Goal: Information Seeking & Learning: Find specific fact

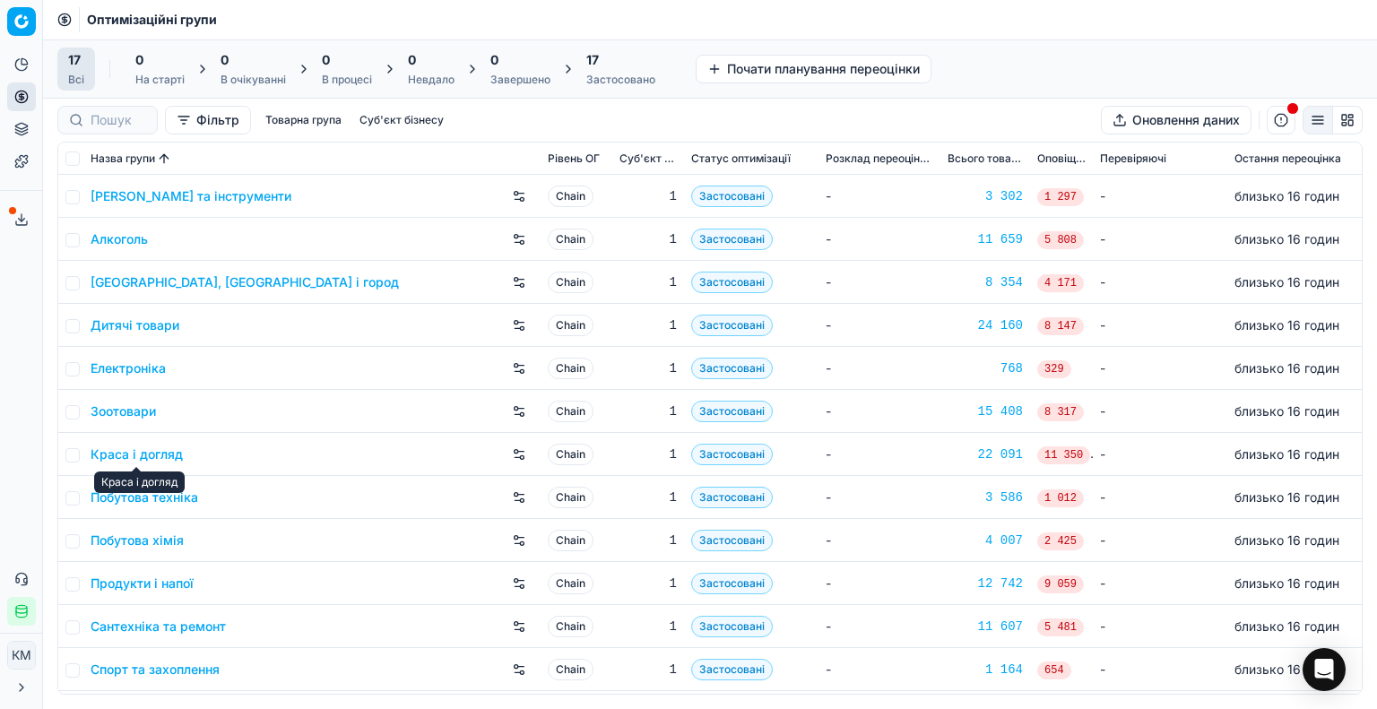
click at [160, 455] on link "Краса і догляд" at bounding box center [137, 455] width 92 height 18
click at [166, 541] on link "Побутова хімія" at bounding box center [137, 541] width 93 height 18
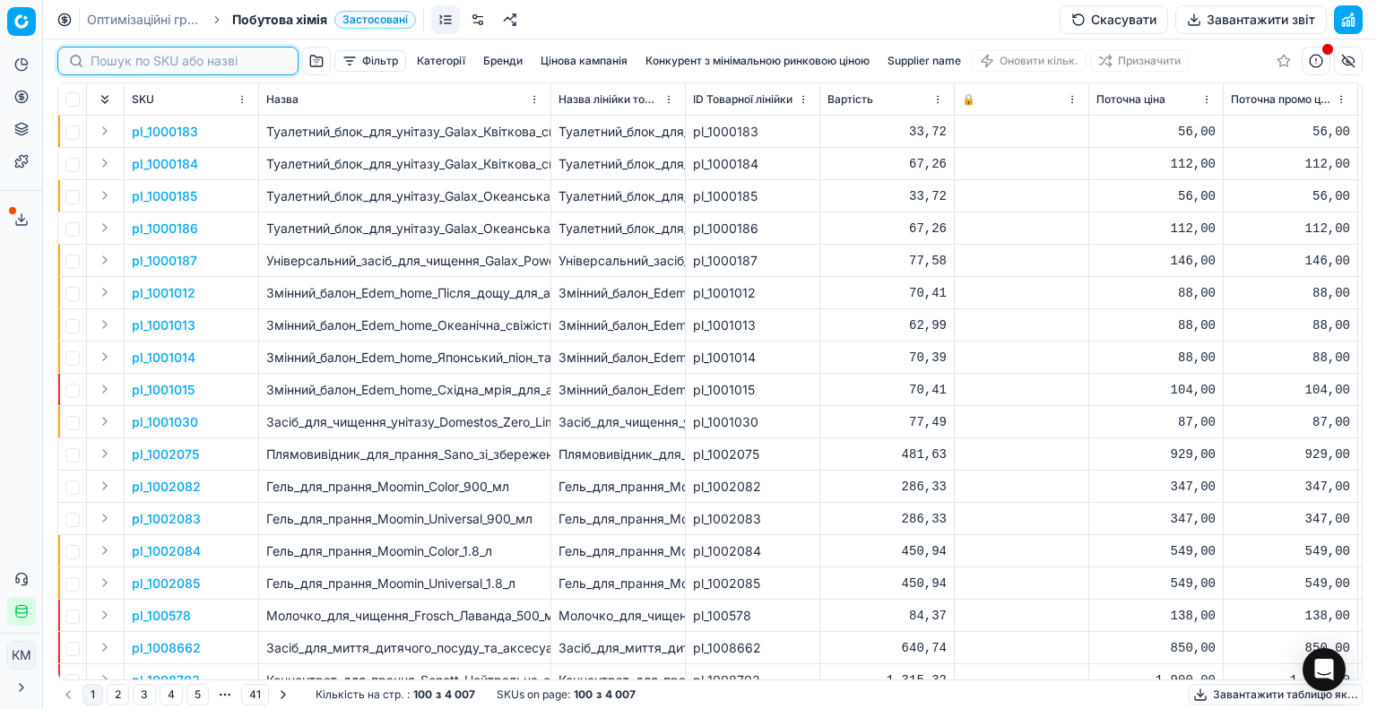
click at [136, 65] on input at bounding box center [189, 61] width 196 height 18
paste input "456284"
type input "456284"
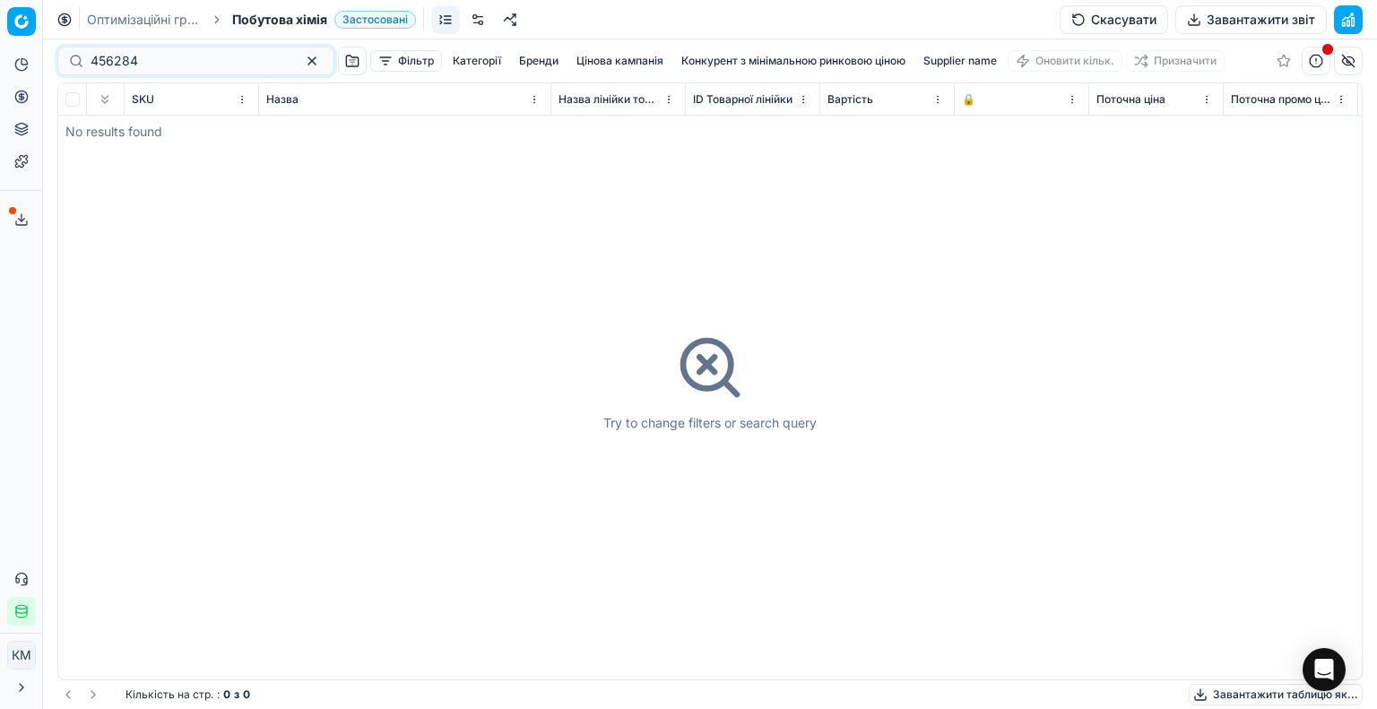
click at [212, 19] on icon "breadcrumb" at bounding box center [217, 19] width 13 height 13
click at [301, 53] on button "button" at bounding box center [312, 61] width 22 height 22
click at [212, 21] on icon "breadcrumb" at bounding box center [217, 19] width 13 height 13
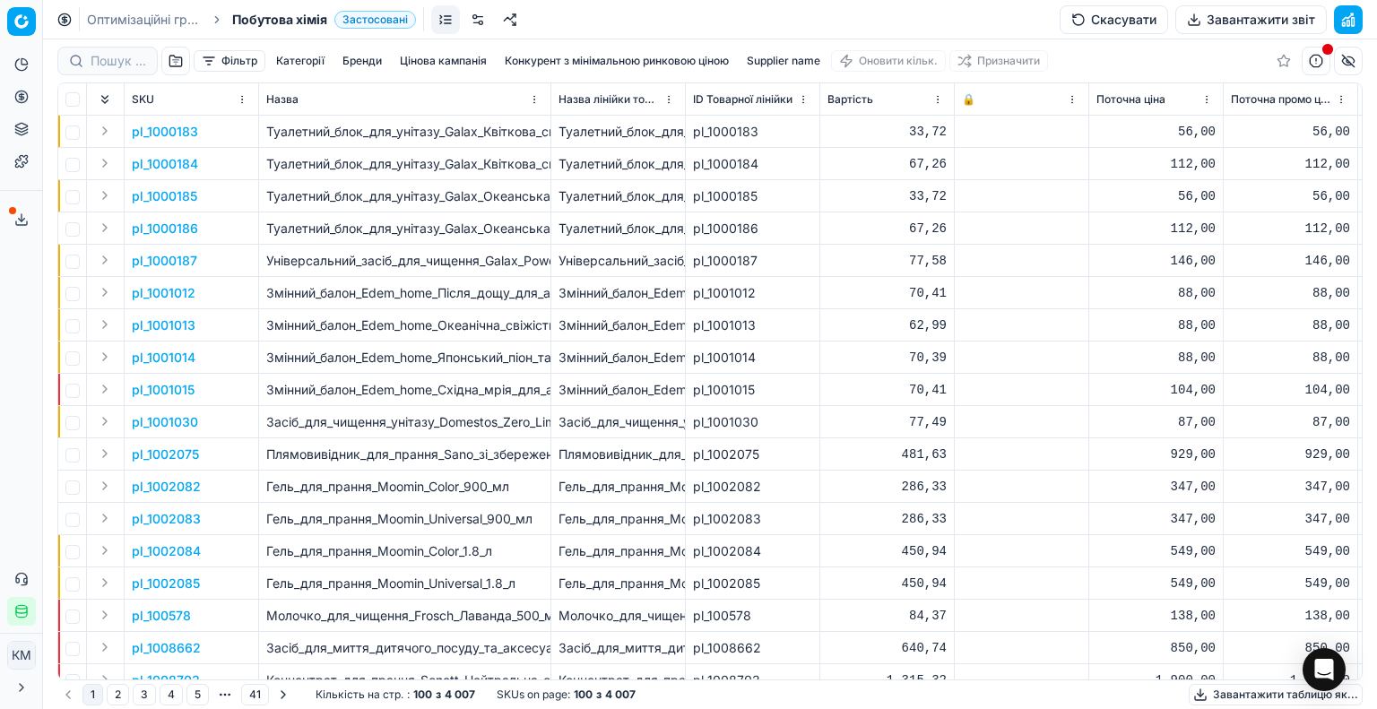
click at [239, 21] on span "Побутова хімія" at bounding box center [279, 20] width 95 height 18
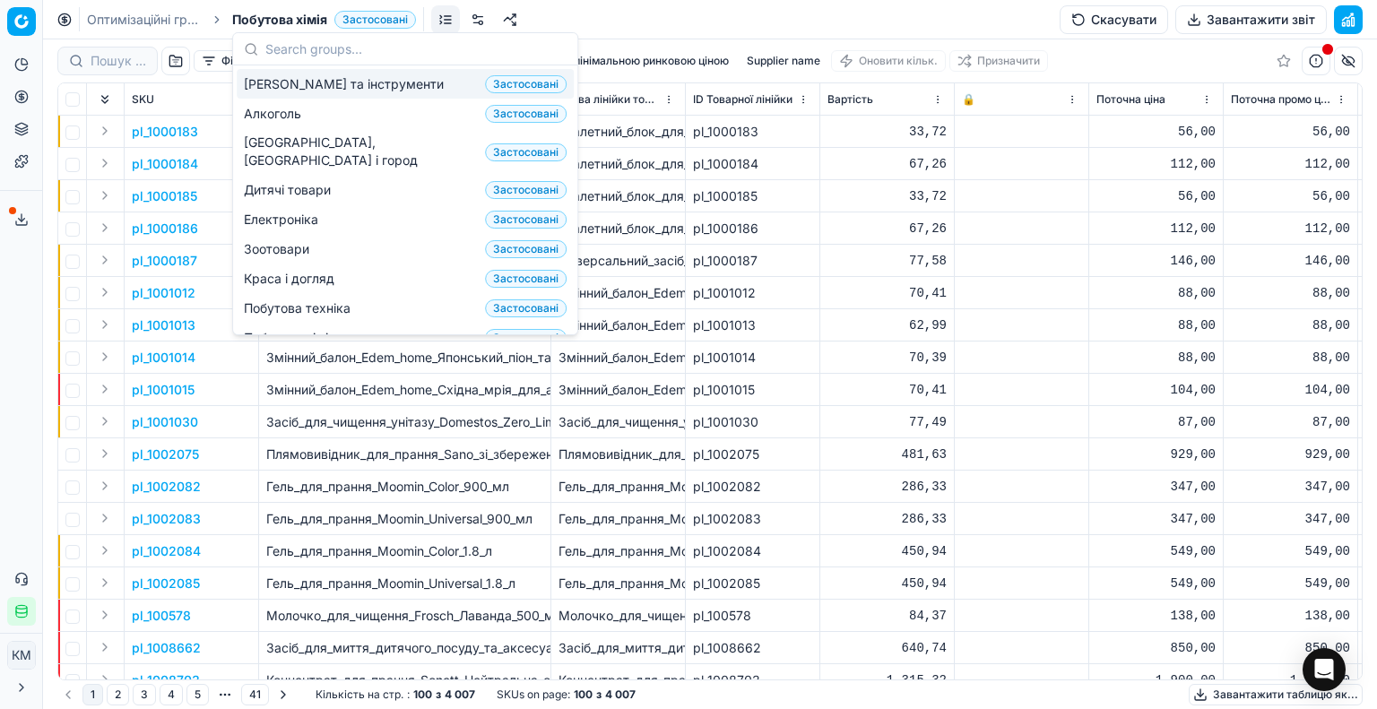
click at [133, 27] on link "Оптимізаційні групи" at bounding box center [144, 20] width 115 height 18
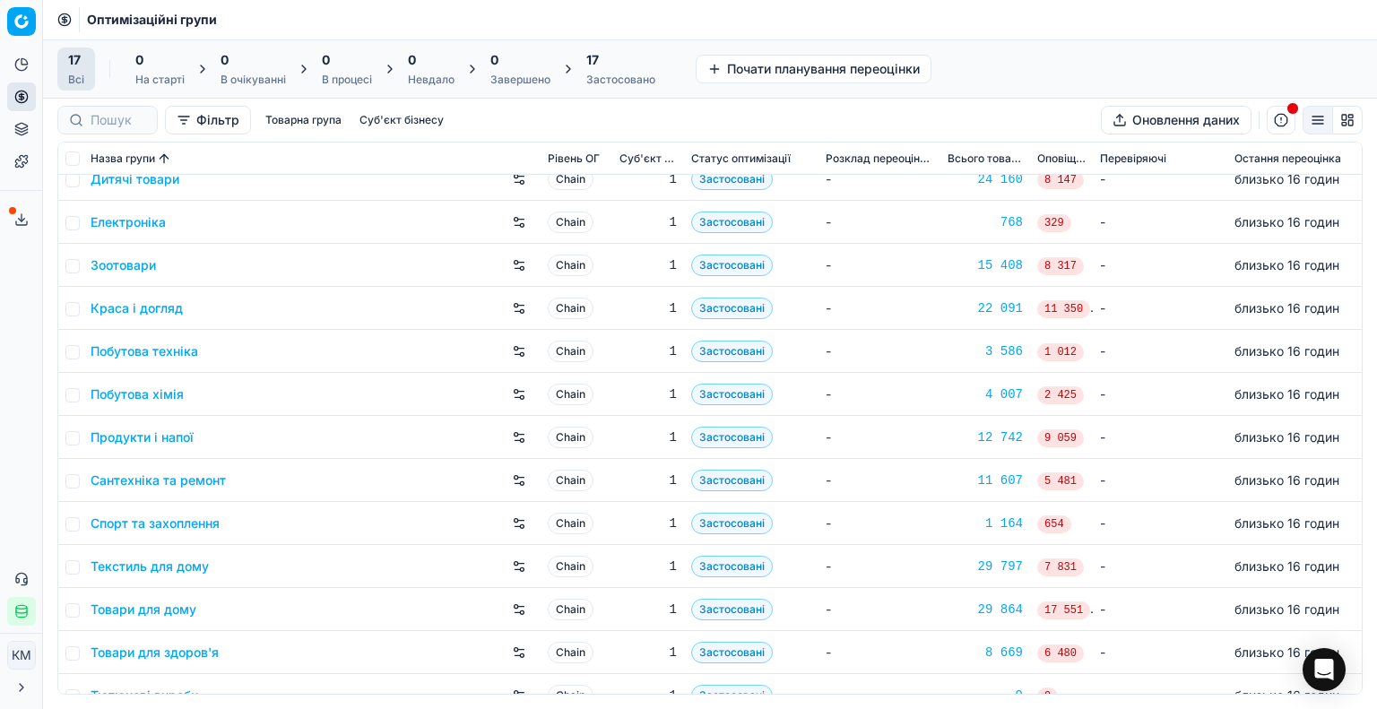
scroll to position [212, 0]
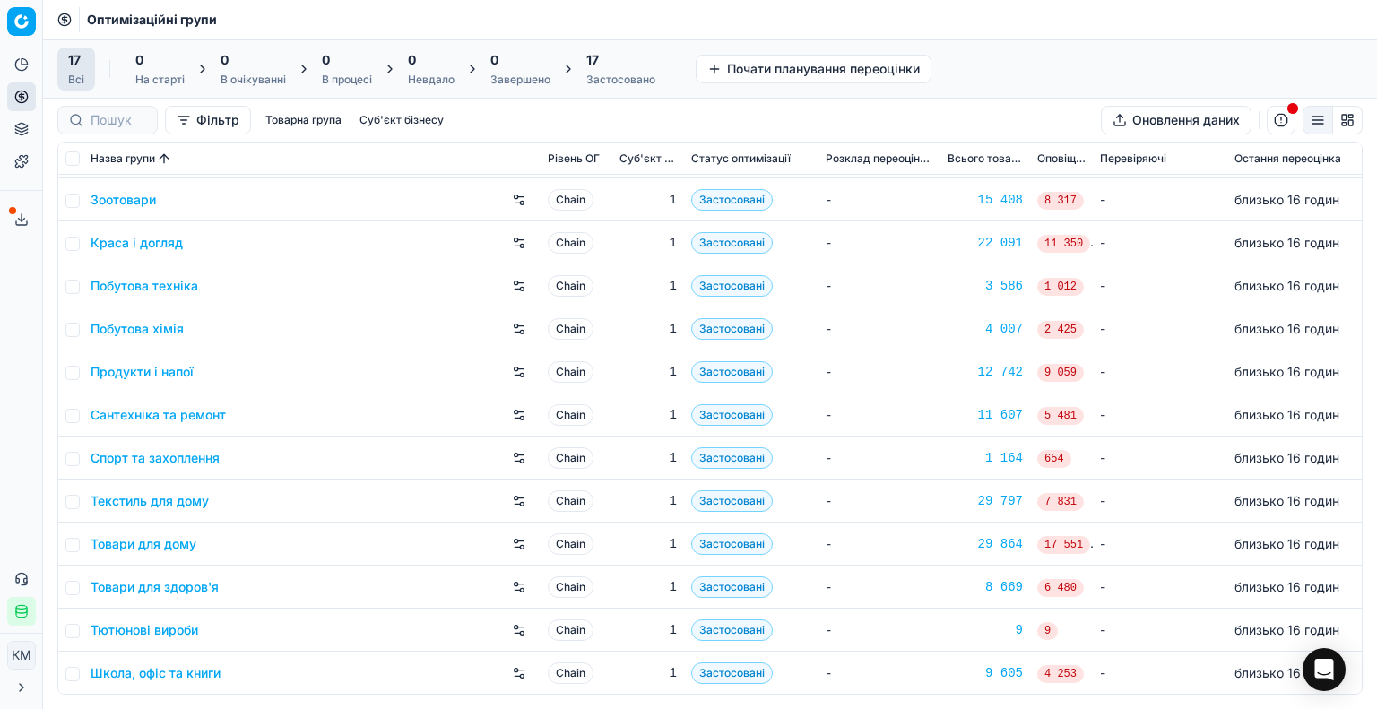
click at [179, 543] on link "Товари для дому" at bounding box center [144, 544] width 106 height 18
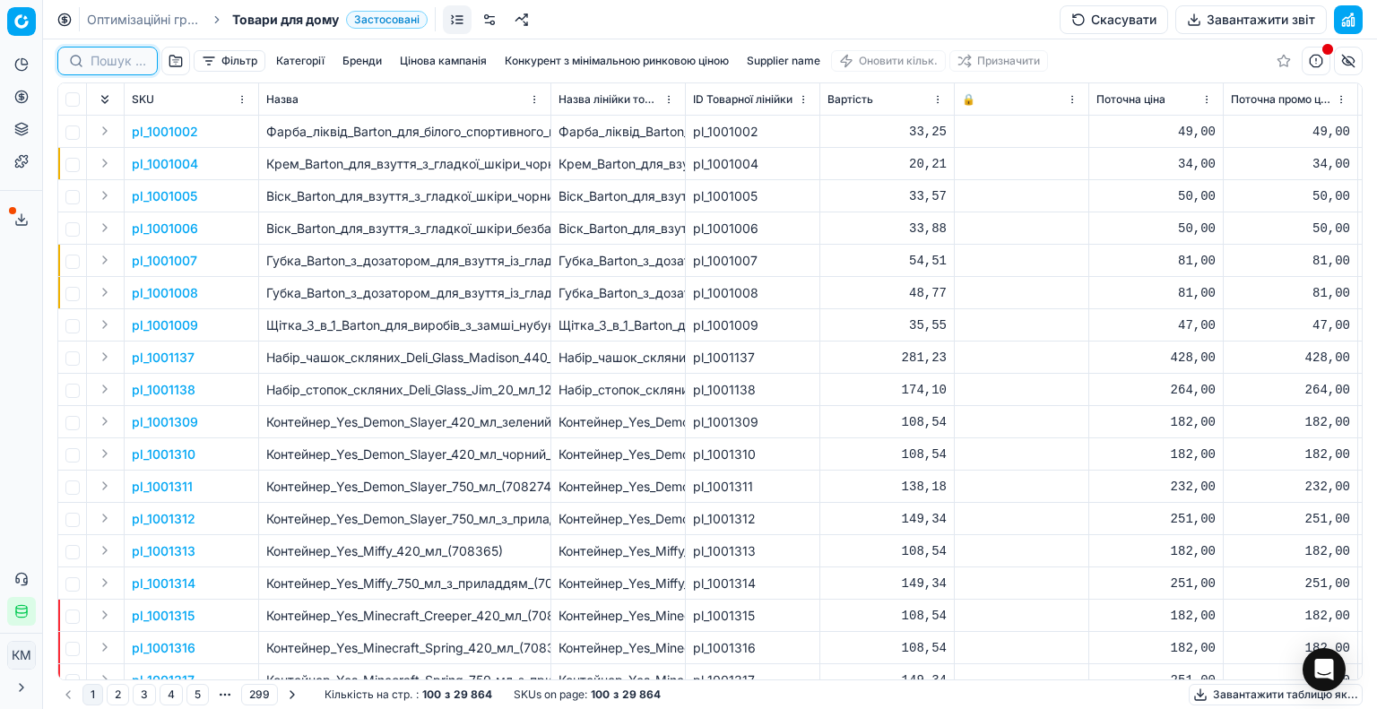
click at [134, 64] on input at bounding box center [119, 61] width 56 height 18
paste input "456284"
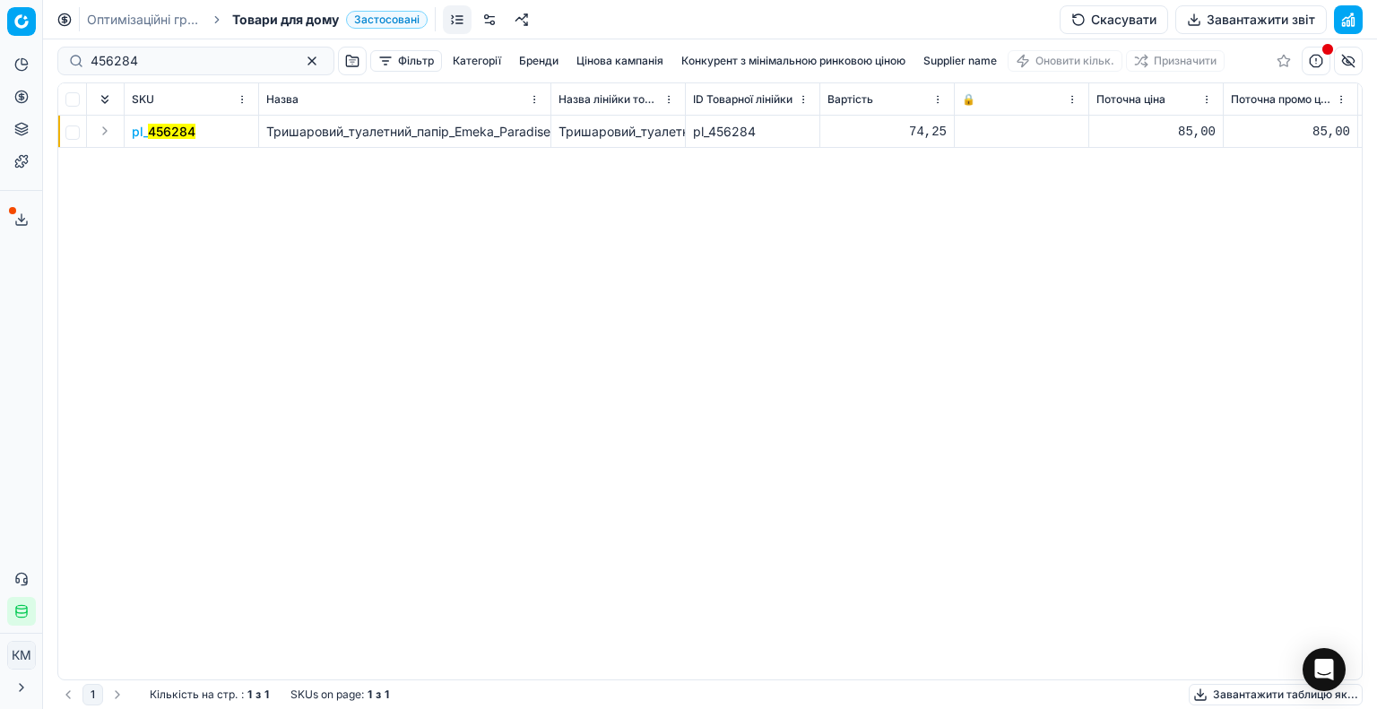
click at [189, 135] on mark "456284" at bounding box center [172, 131] width 48 height 15
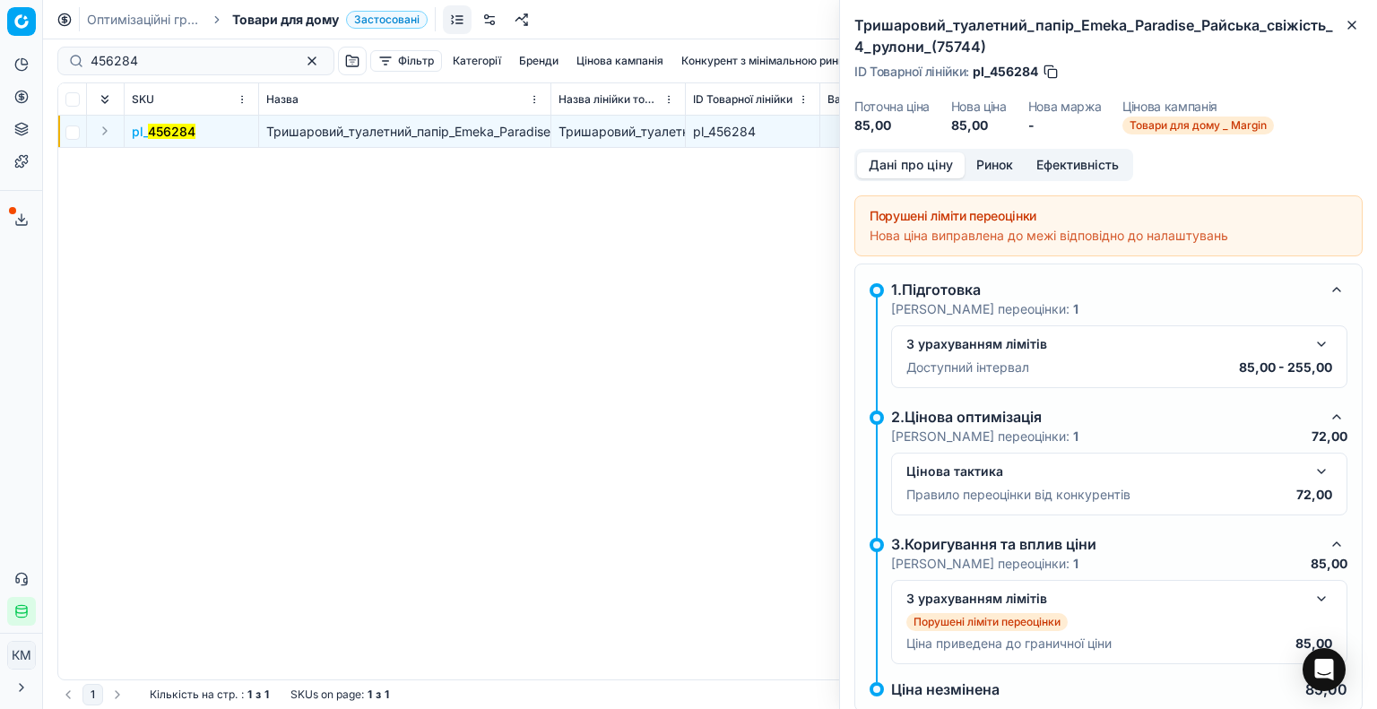
scroll to position [104, 0]
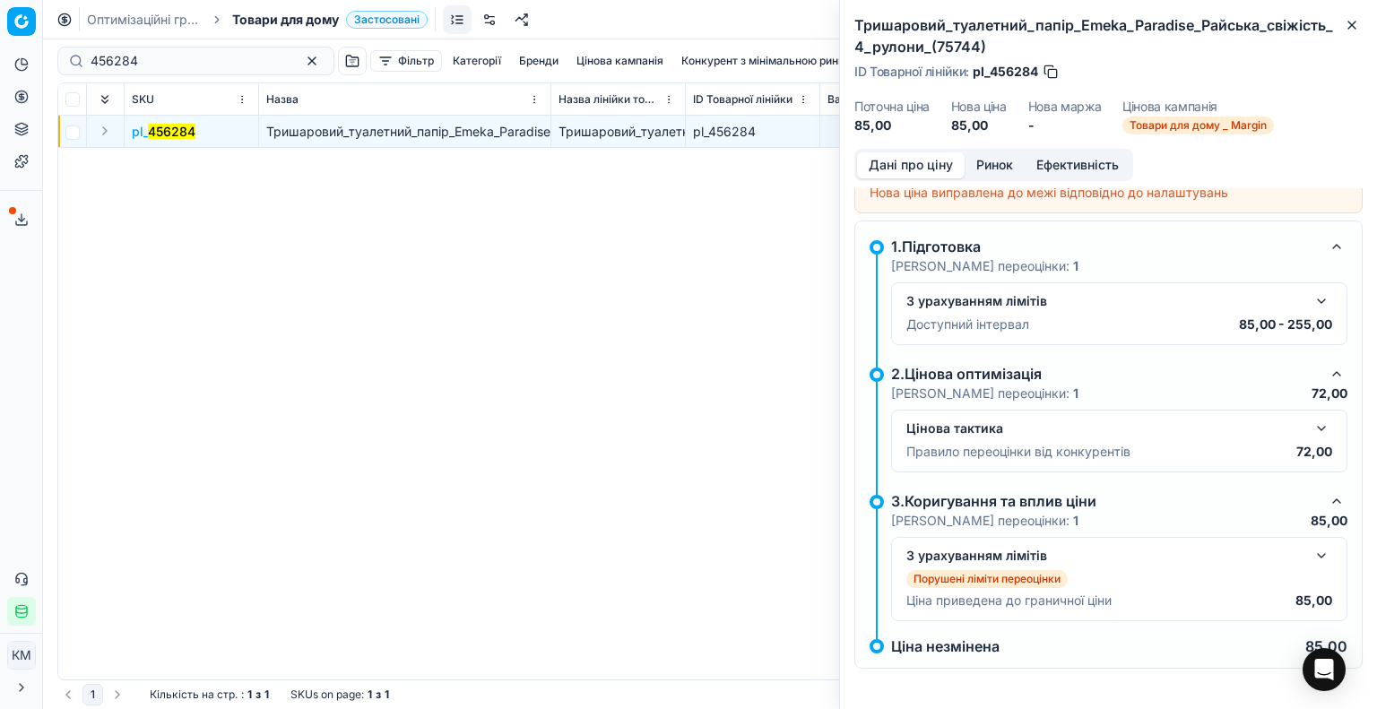
click at [1311, 557] on button "button" at bounding box center [1322, 556] width 22 height 22
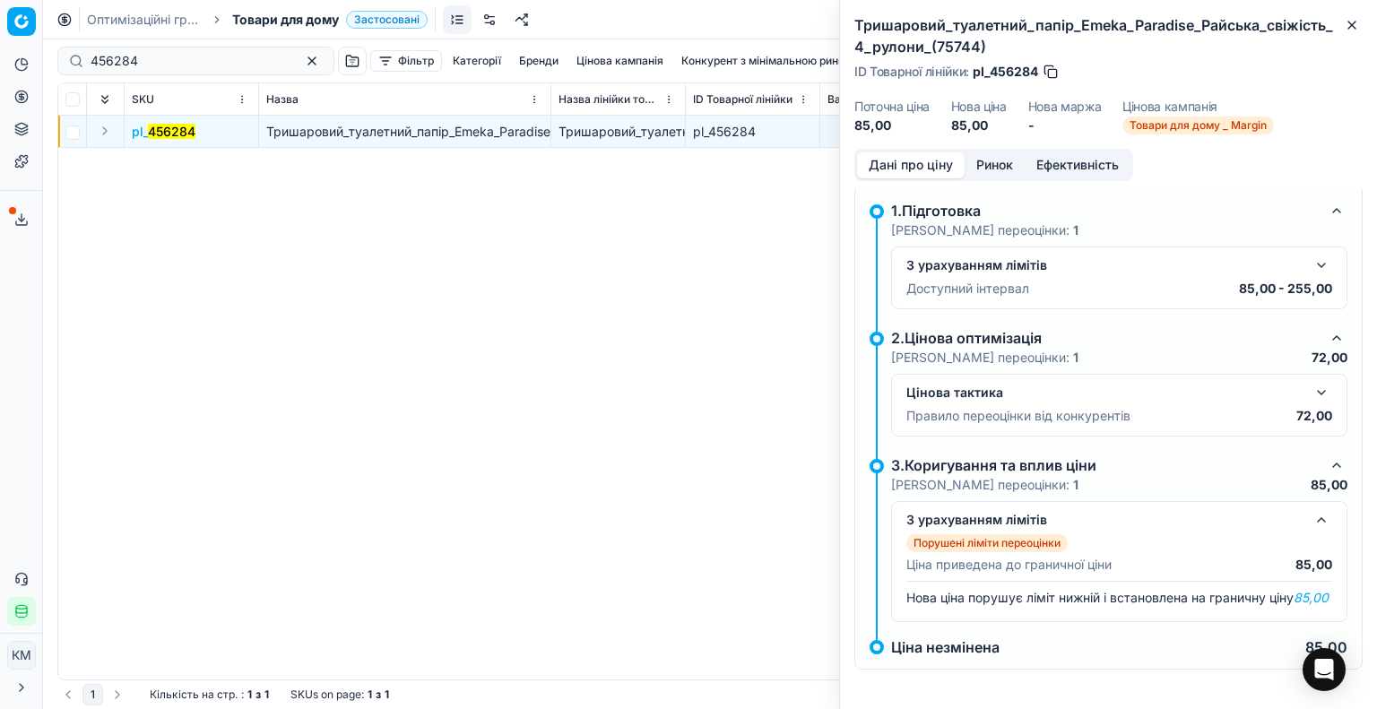
scroll to position [158, 0]
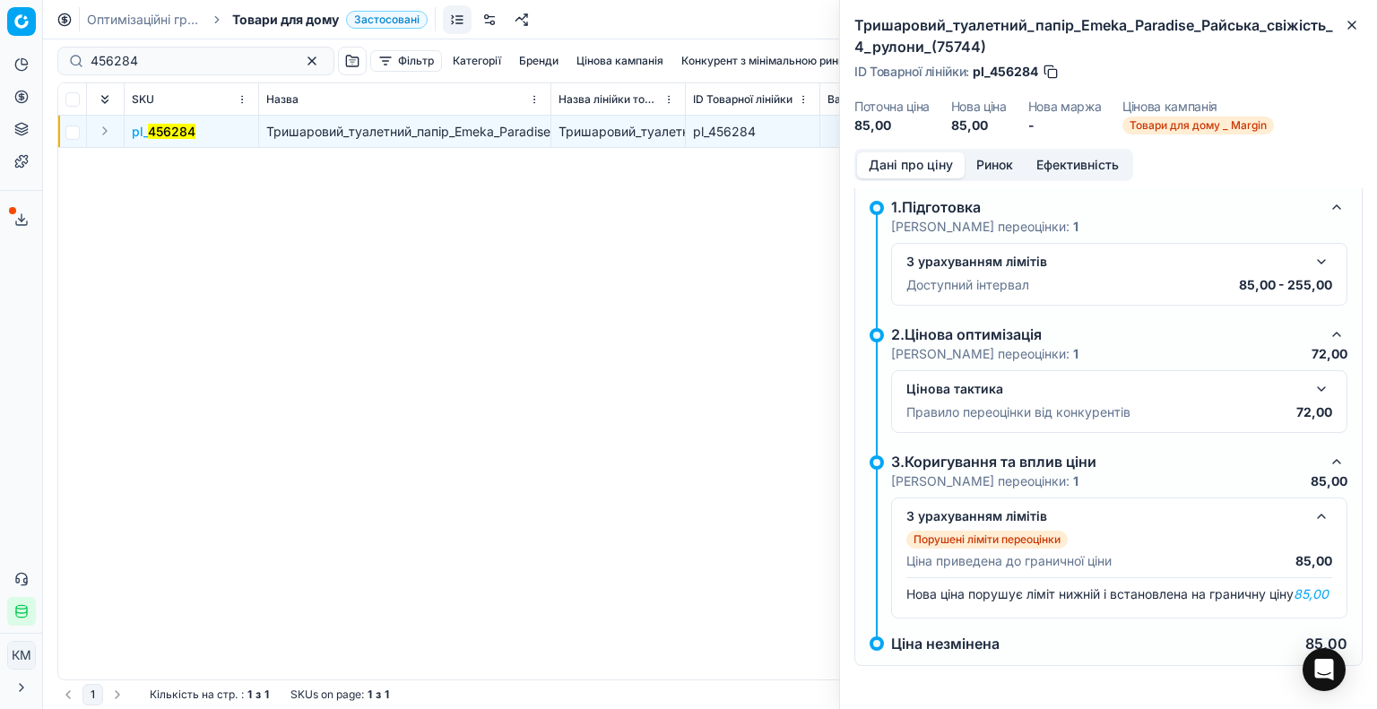
click at [1311, 378] on button "button" at bounding box center [1322, 389] width 22 height 22
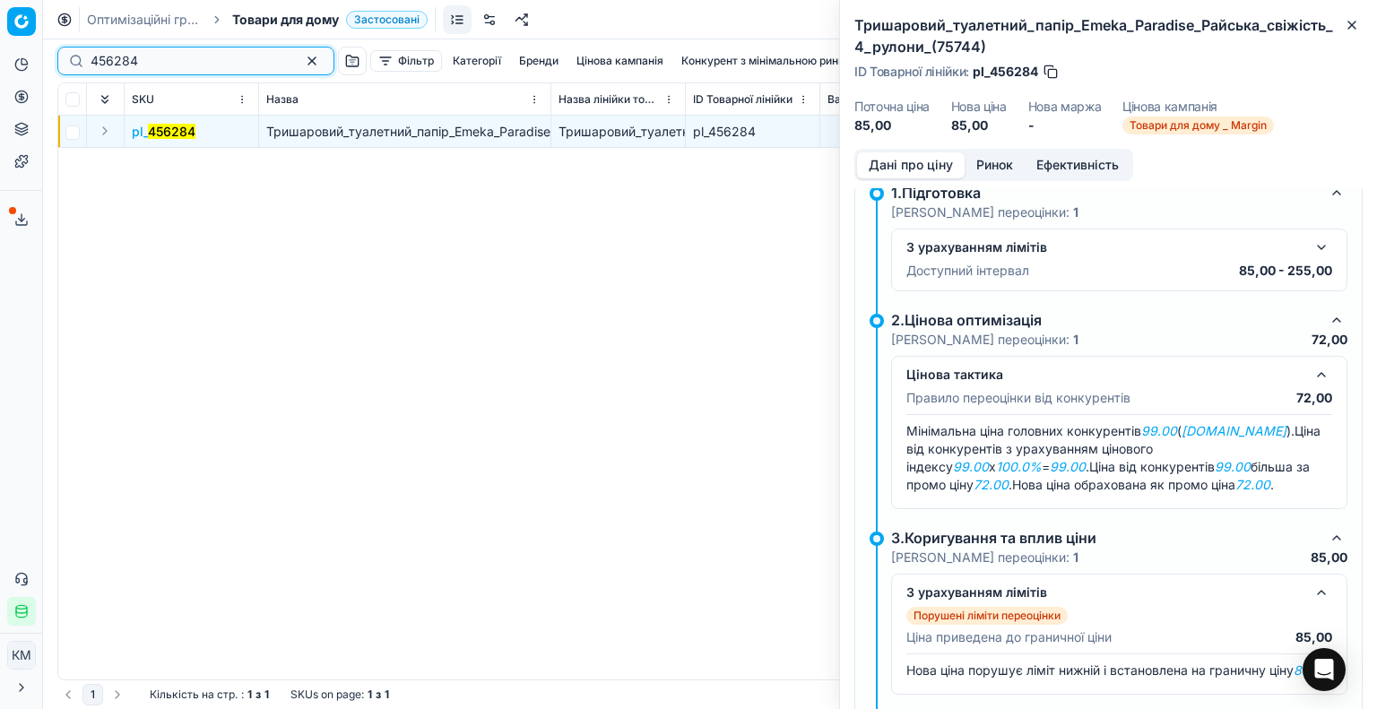
drag, startPoint x: 185, startPoint y: 54, endPoint x: 118, endPoint y: 53, distance: 66.4
click at [73, 54] on div "456284" at bounding box center [195, 61] width 277 height 29
paste input "321"
type input "456321"
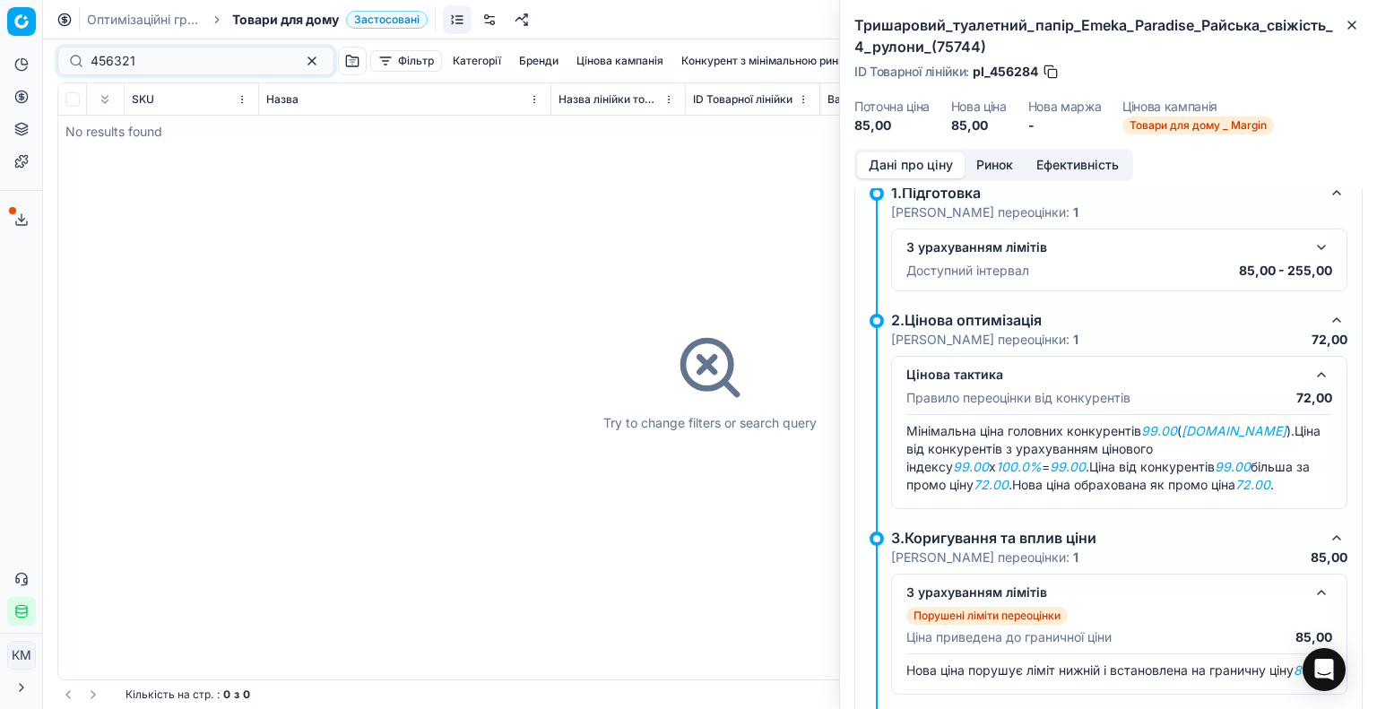
click at [196, 23] on link "Оптимізаційні групи" at bounding box center [144, 20] width 115 height 18
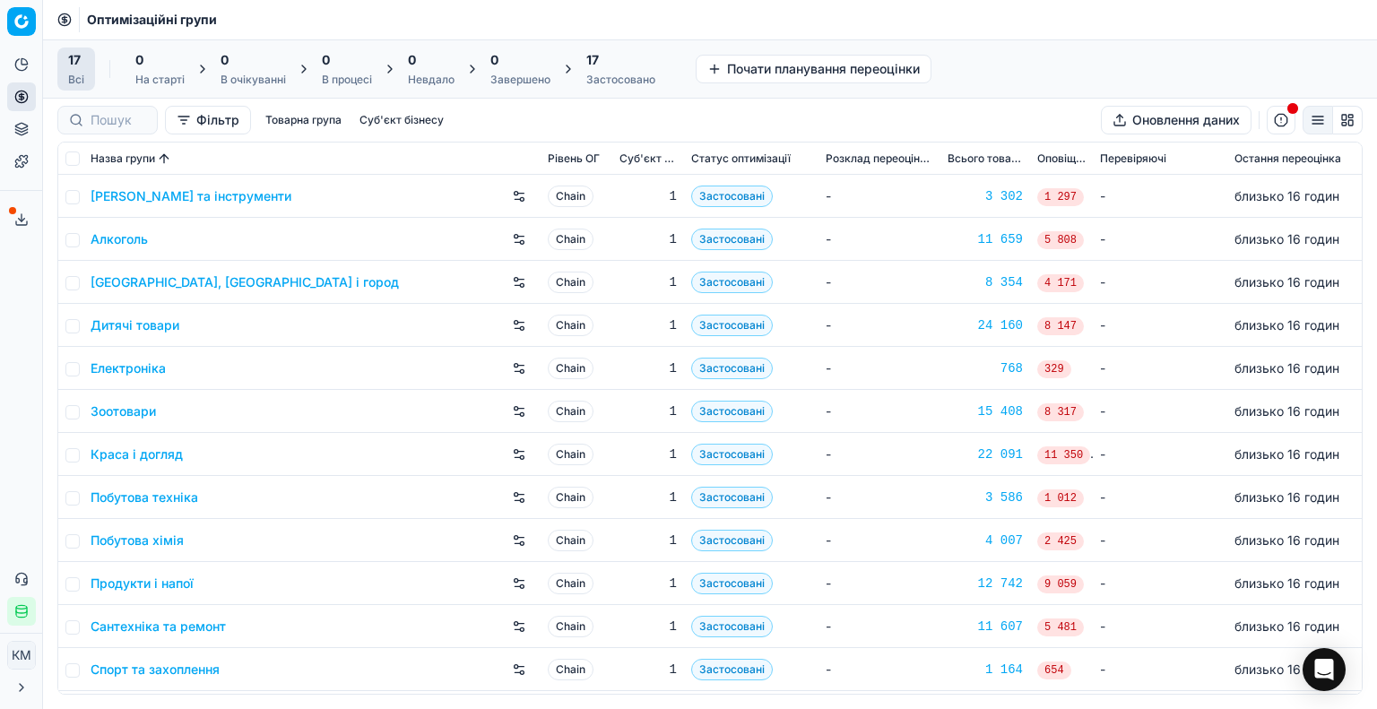
click at [161, 542] on link "Побутова хімія" at bounding box center [137, 541] width 93 height 18
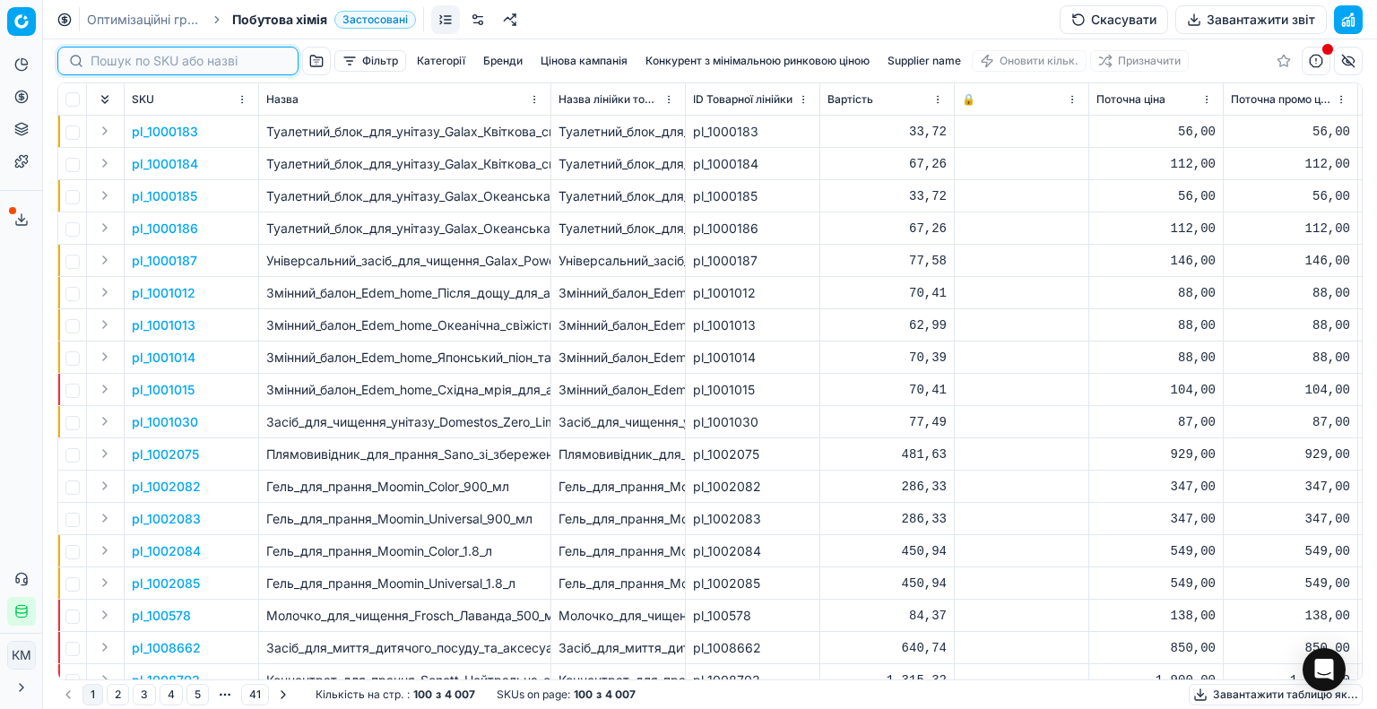
click at [125, 57] on input at bounding box center [189, 61] width 196 height 18
paste input "588950"
type input "588950"
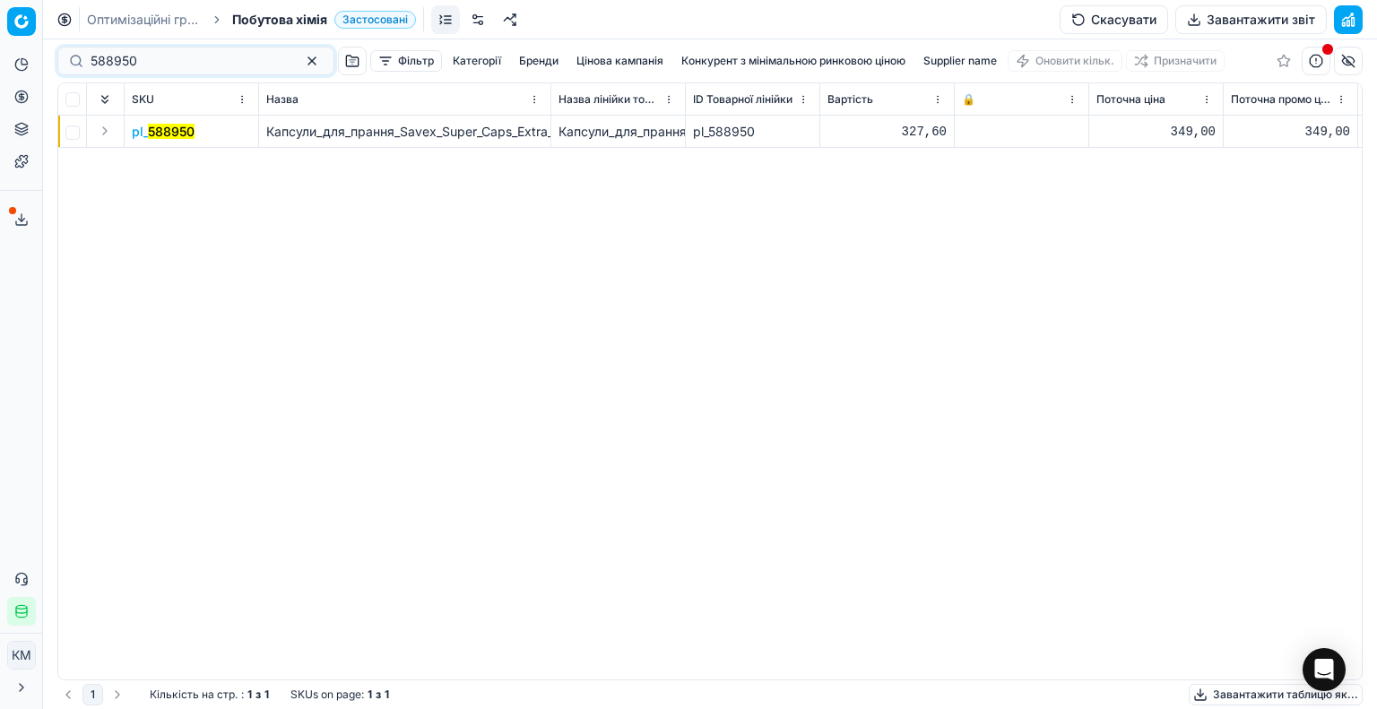
click at [171, 134] on mark "588950" at bounding box center [171, 131] width 47 height 15
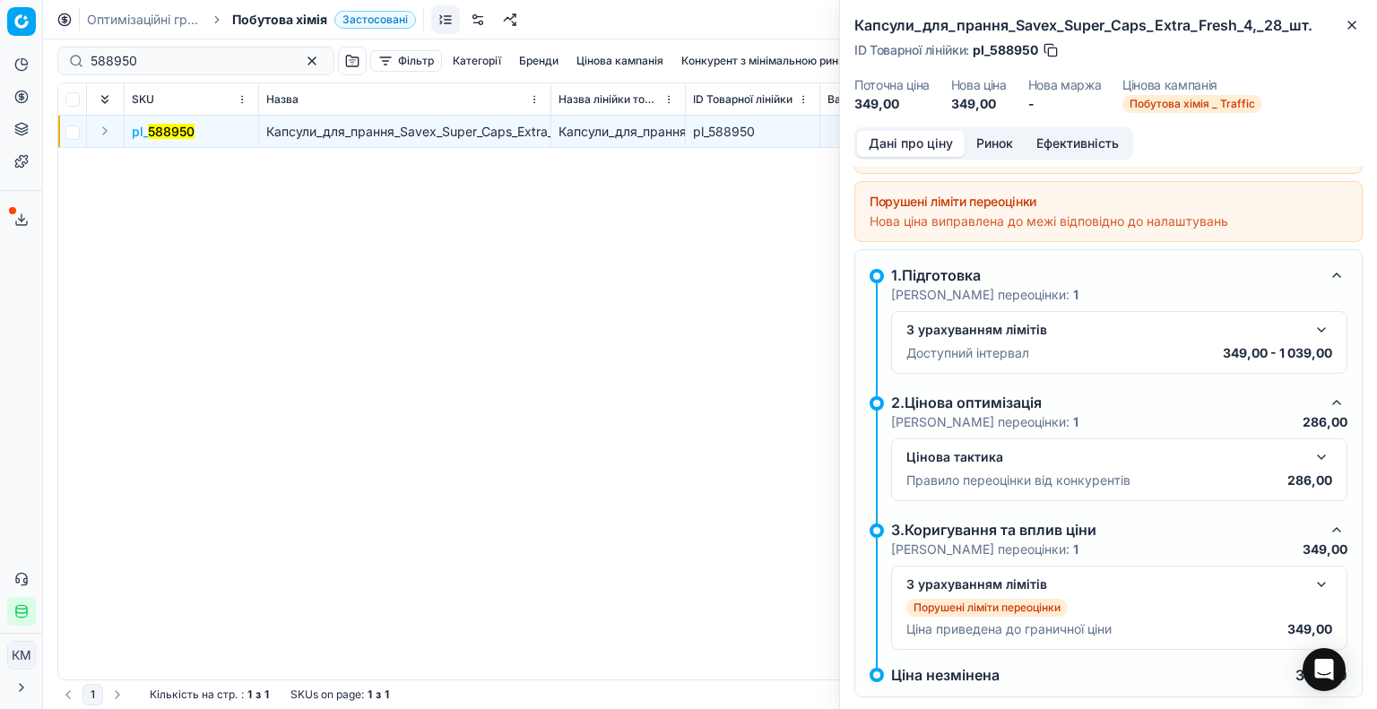
scroll to position [83, 0]
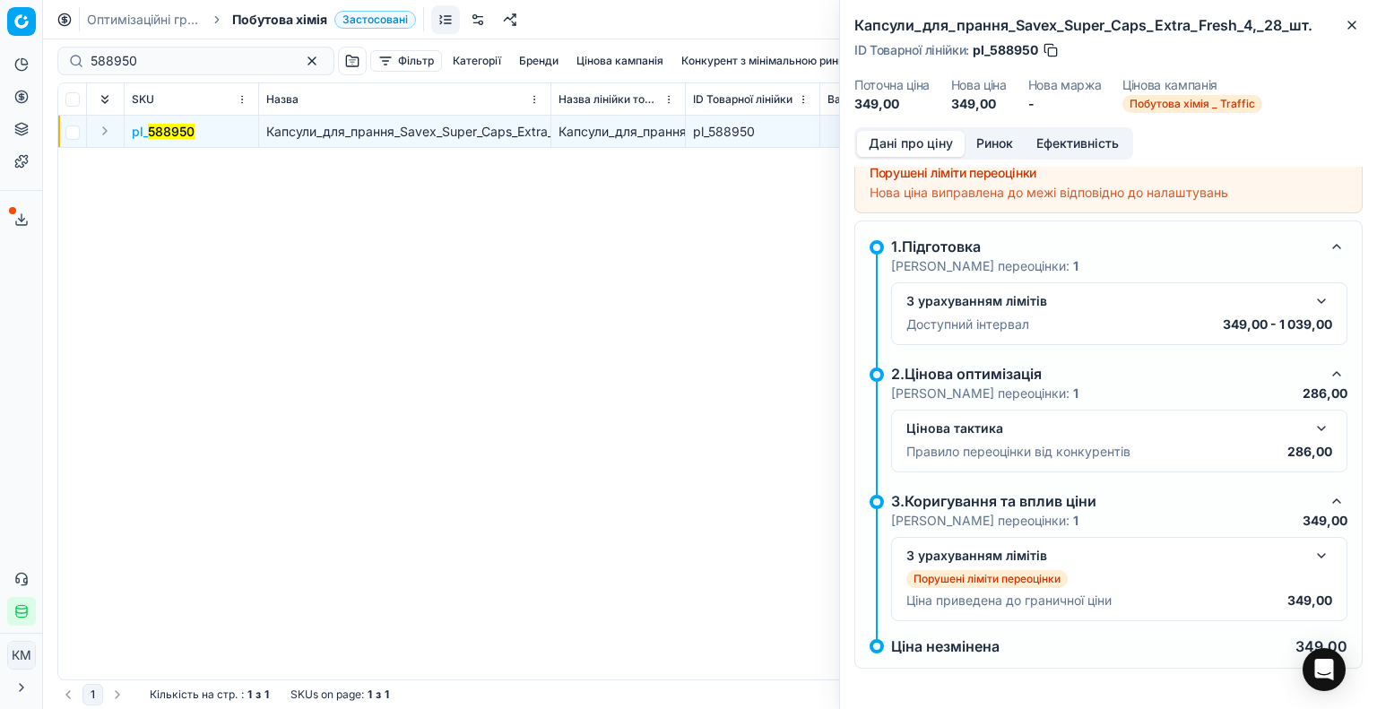
click at [1314, 428] on button "button" at bounding box center [1322, 429] width 22 height 22
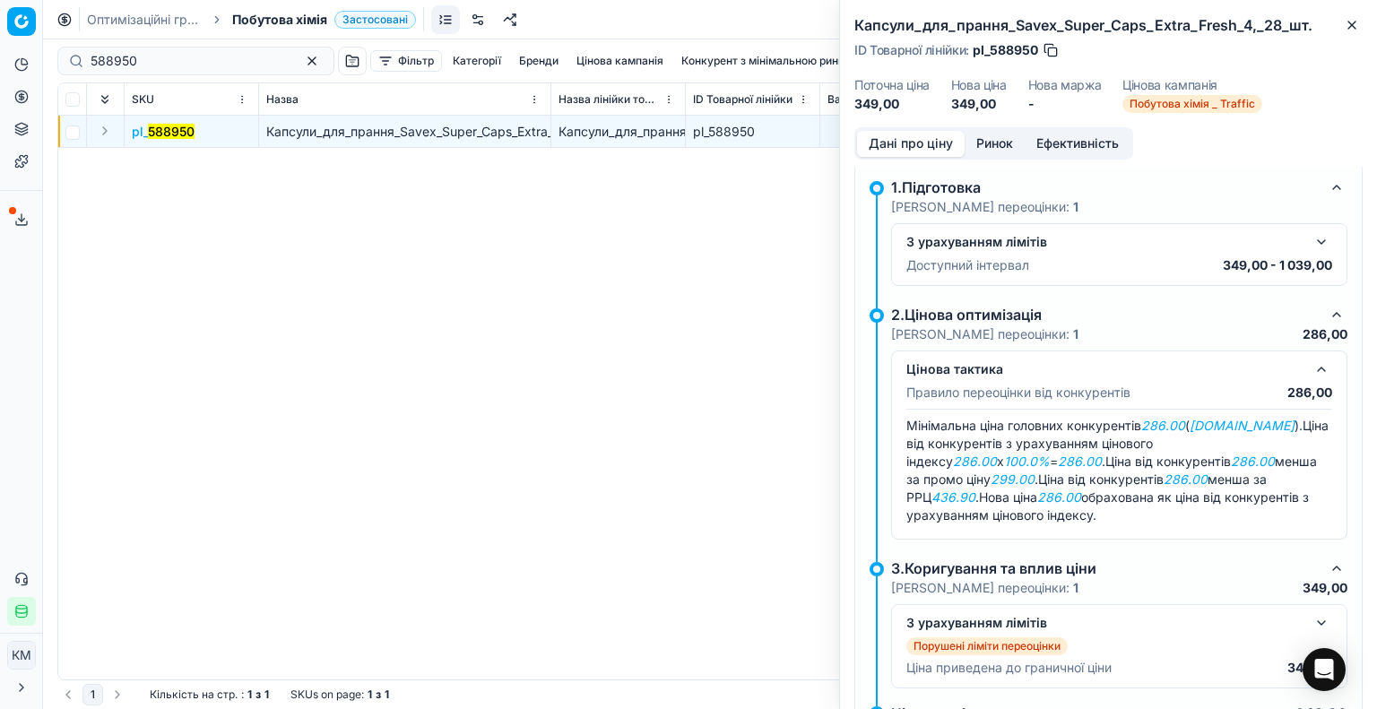
scroll to position [208, 0]
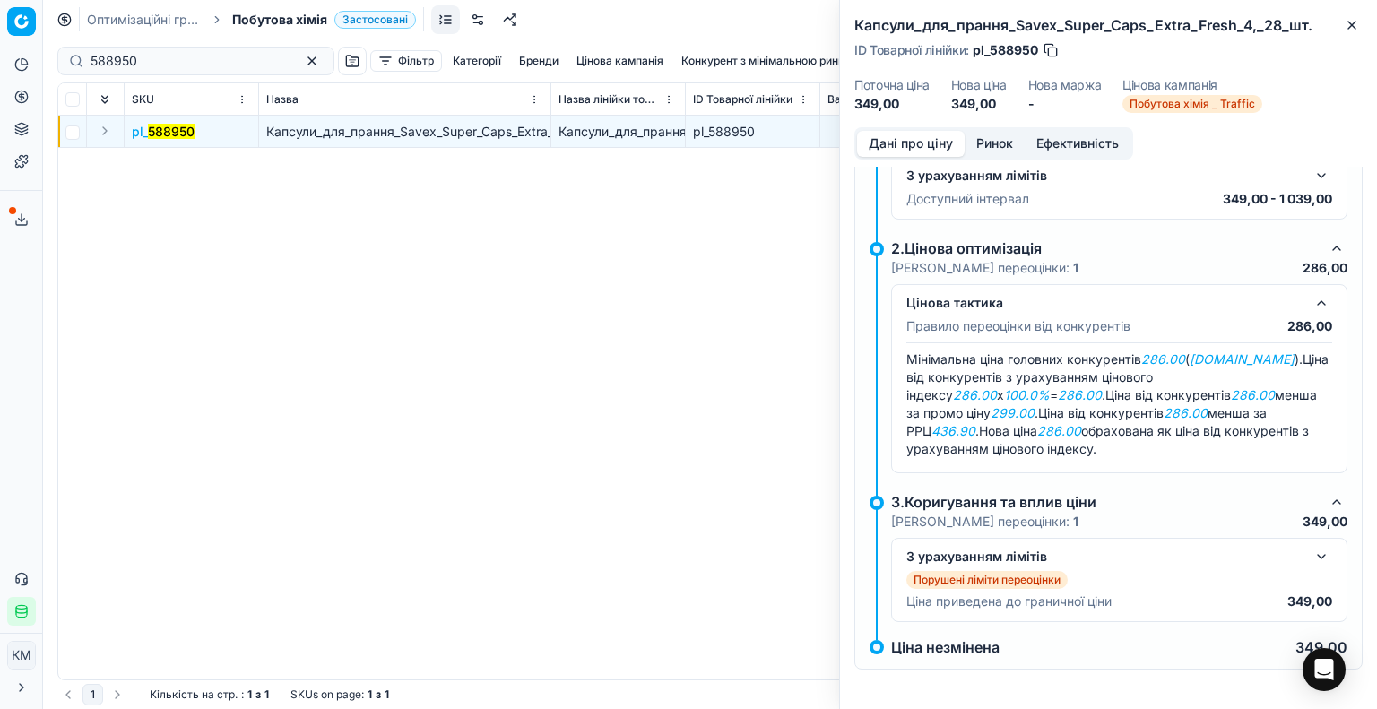
click at [1315, 555] on button "button" at bounding box center [1322, 557] width 22 height 22
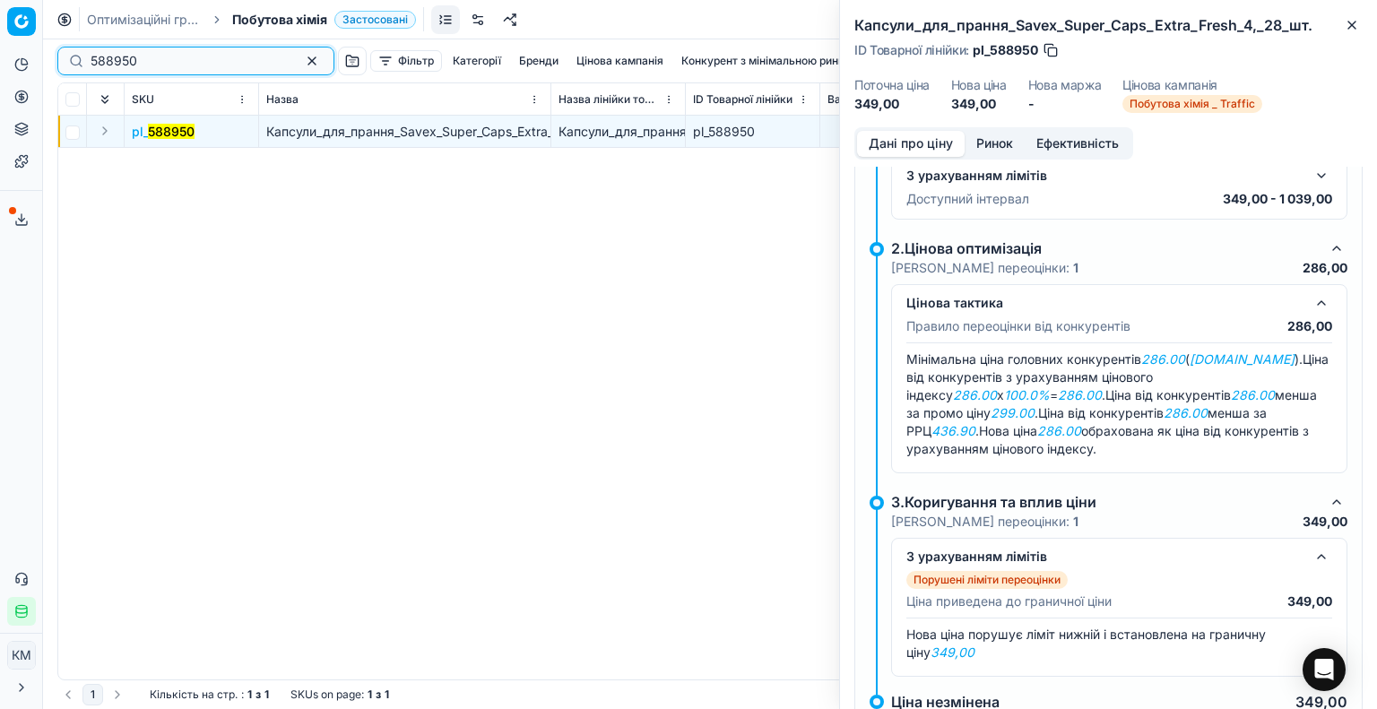
drag, startPoint x: 165, startPoint y: 53, endPoint x: 0, endPoint y: 48, distance: 165.1
click at [0, 48] on div "Pricing platform Аналітика Цінова оптимізація Асортимент продукції Шаблони Серв…" at bounding box center [688, 354] width 1377 height 709
paste input
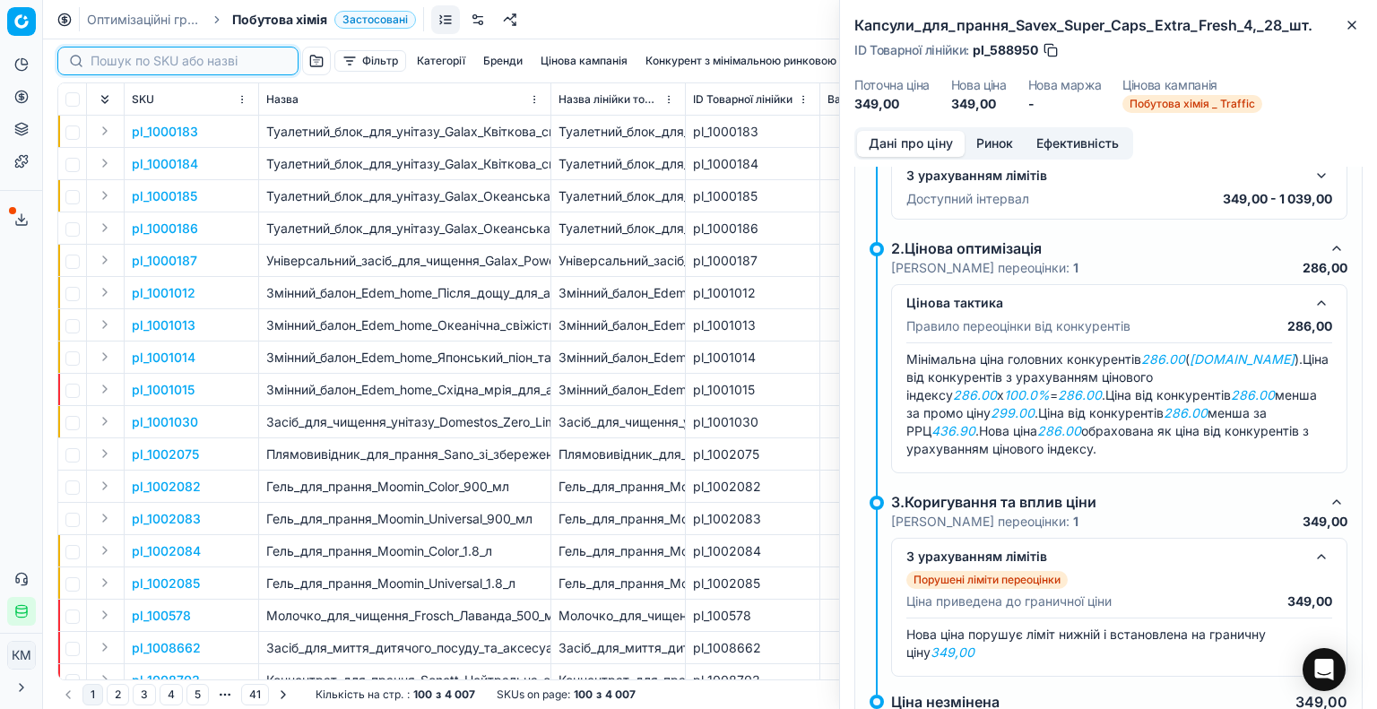
click at [164, 56] on input at bounding box center [189, 61] width 196 height 18
paste input "644911"
type input "644911"
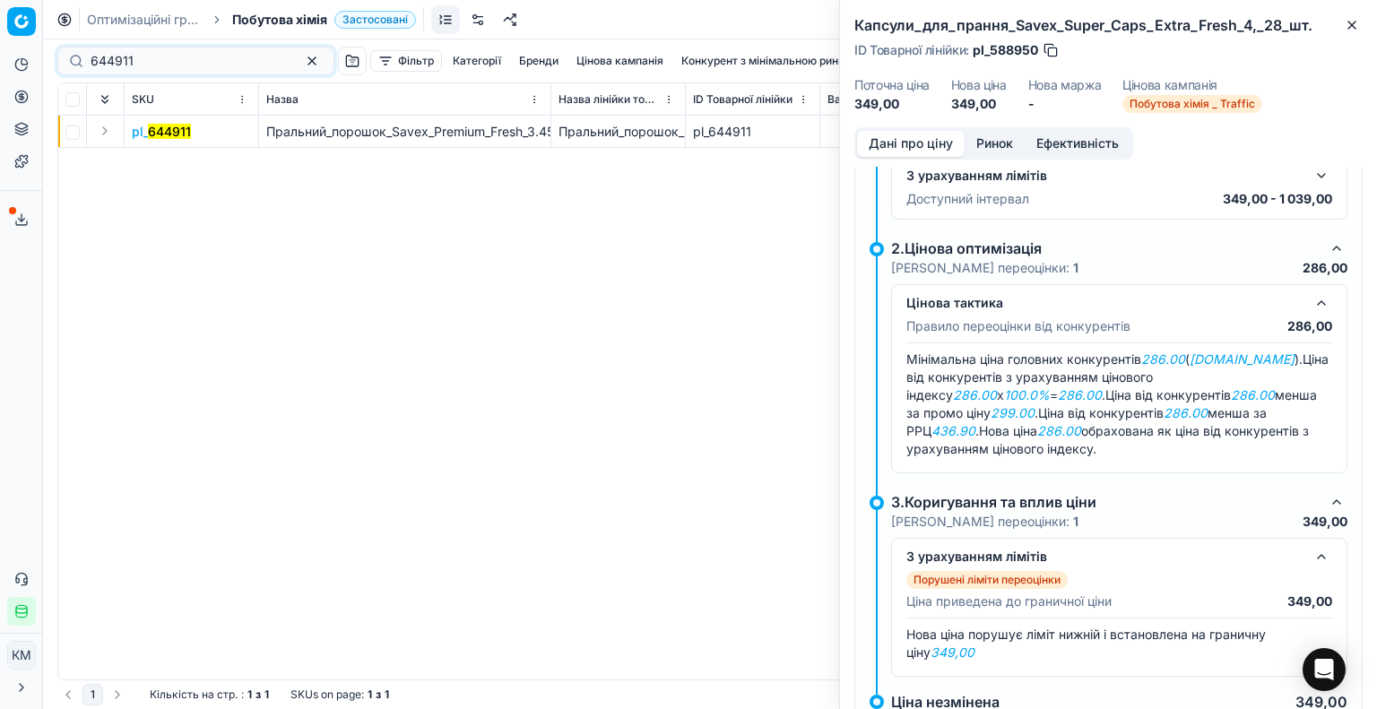
click at [184, 125] on mark "644911" at bounding box center [169, 131] width 43 height 15
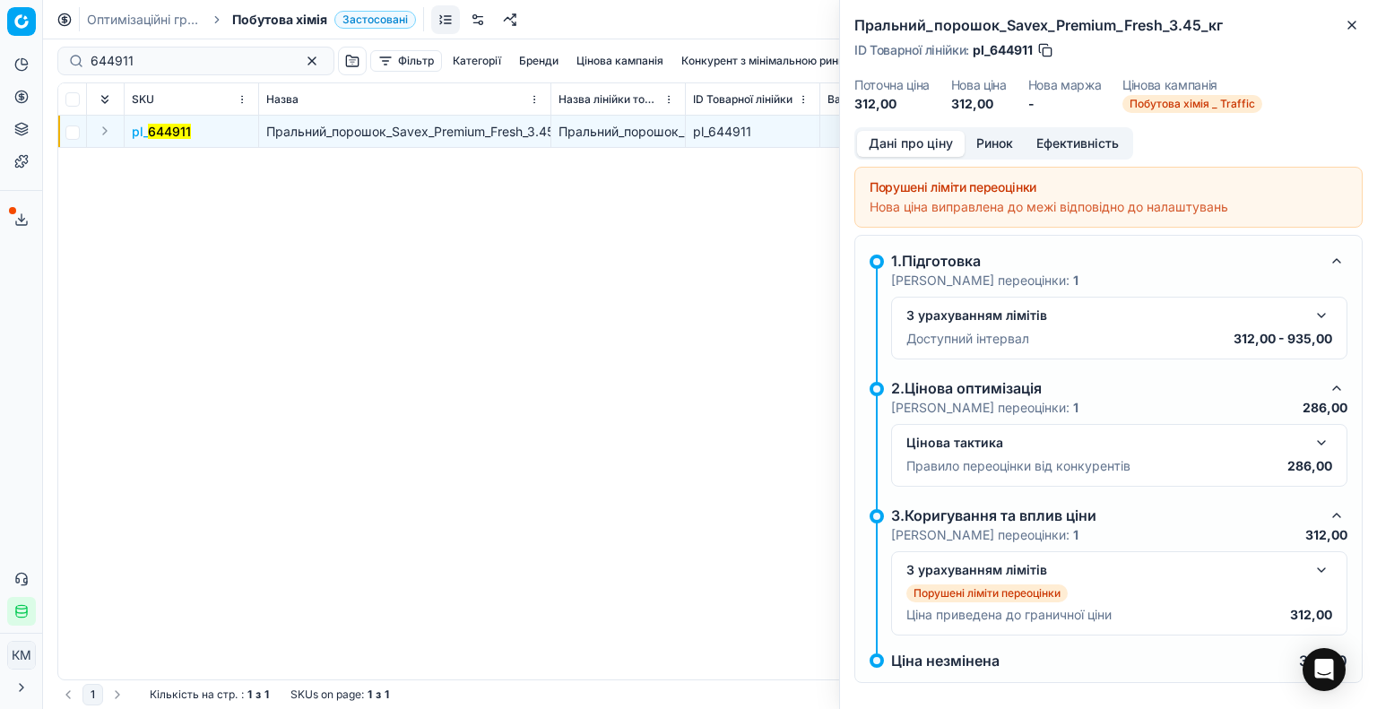
click at [1312, 455] on div "Цінова тактика Правило переоцінки від конкурентів 286,00" at bounding box center [1120, 455] width 426 height 47
click at [1312, 444] on button "button" at bounding box center [1322, 443] width 22 height 22
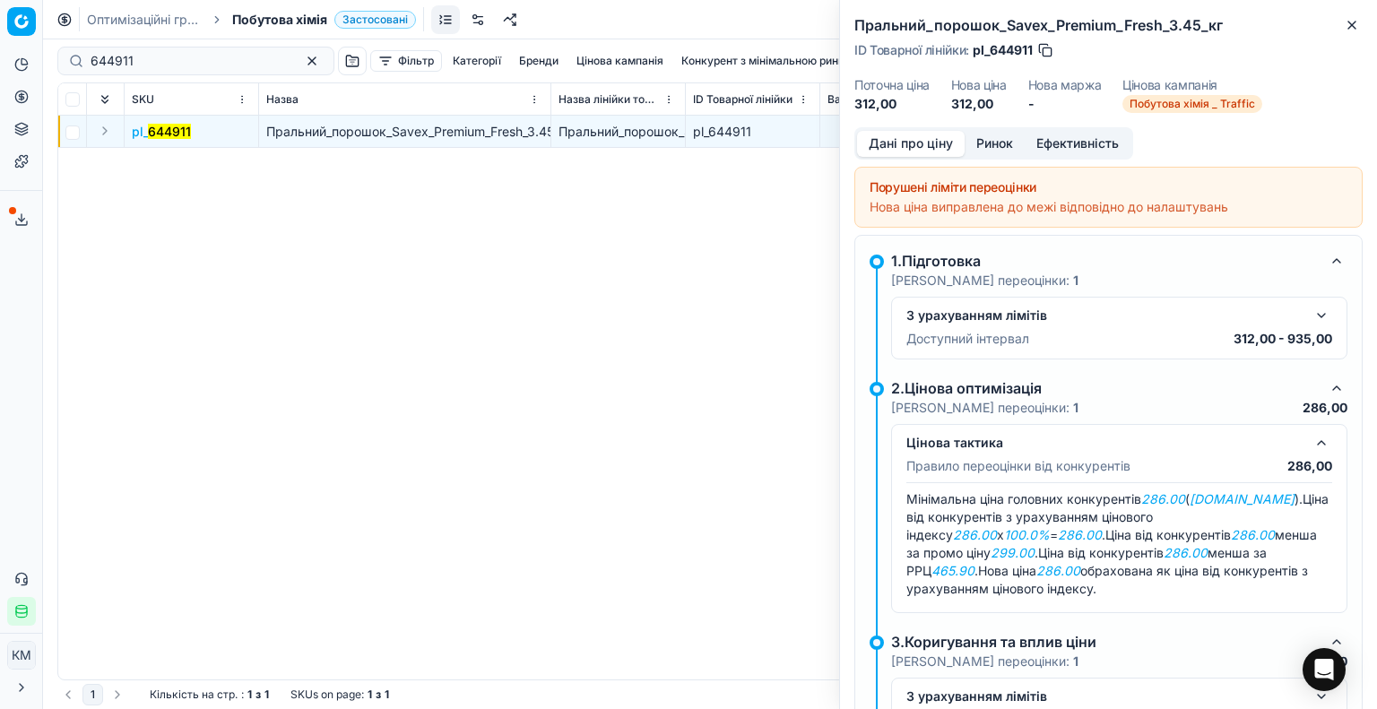
click at [130, 22] on link "Оптимізаційні групи" at bounding box center [144, 20] width 115 height 18
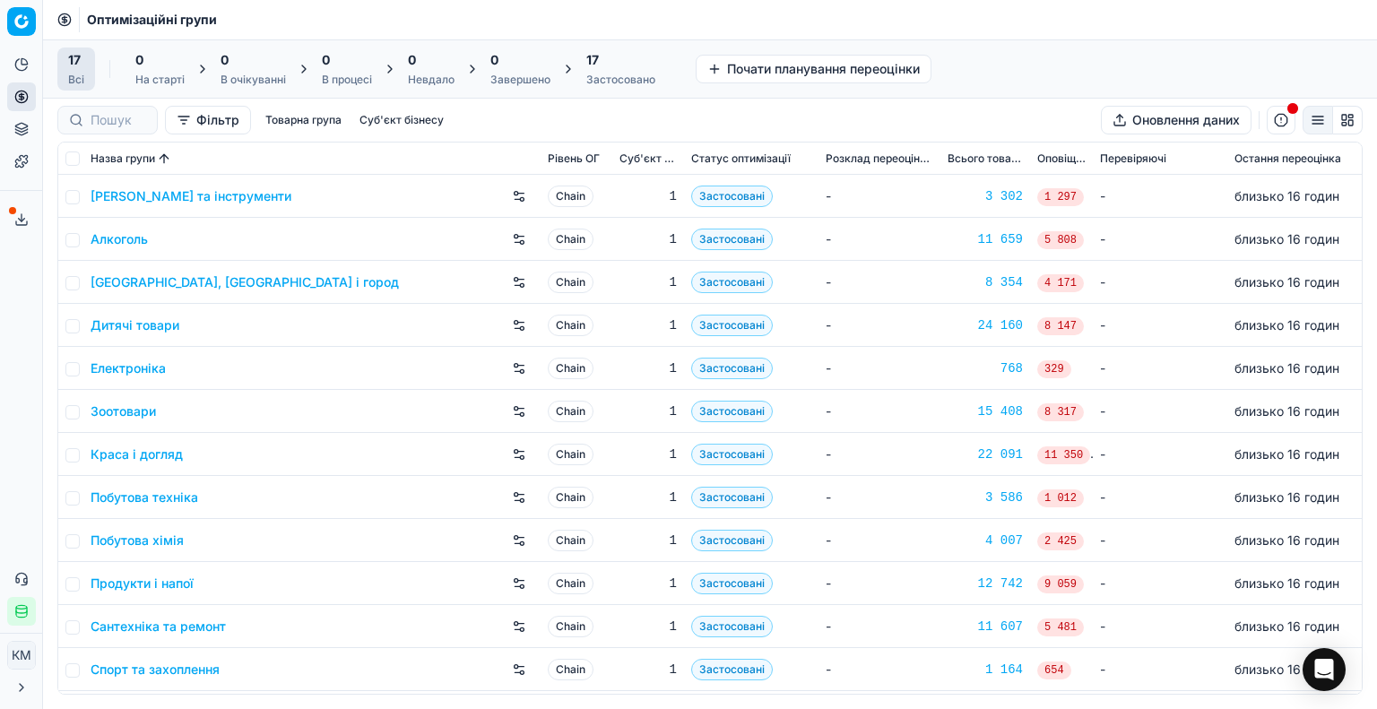
click at [135, 451] on link "Краса і догляд" at bounding box center [137, 455] width 92 height 18
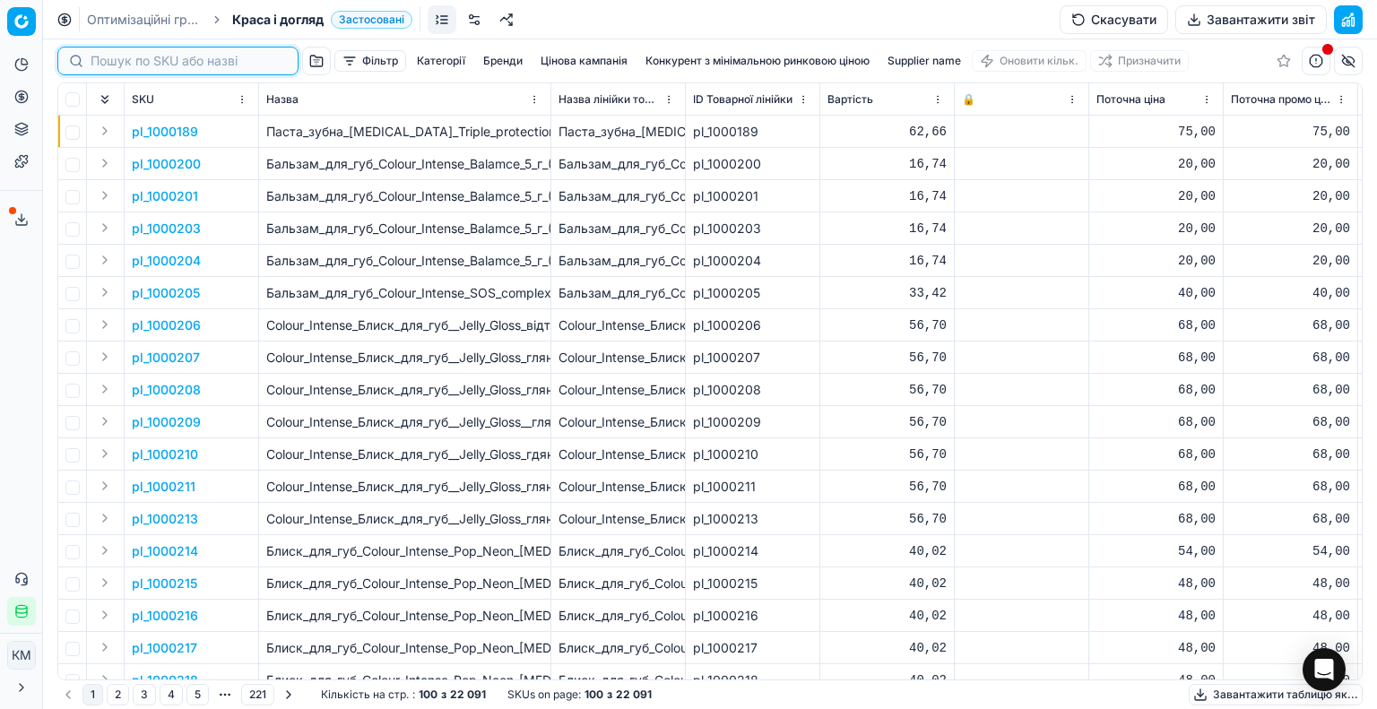
click at [129, 64] on input at bounding box center [189, 61] width 196 height 18
paste input "456321"
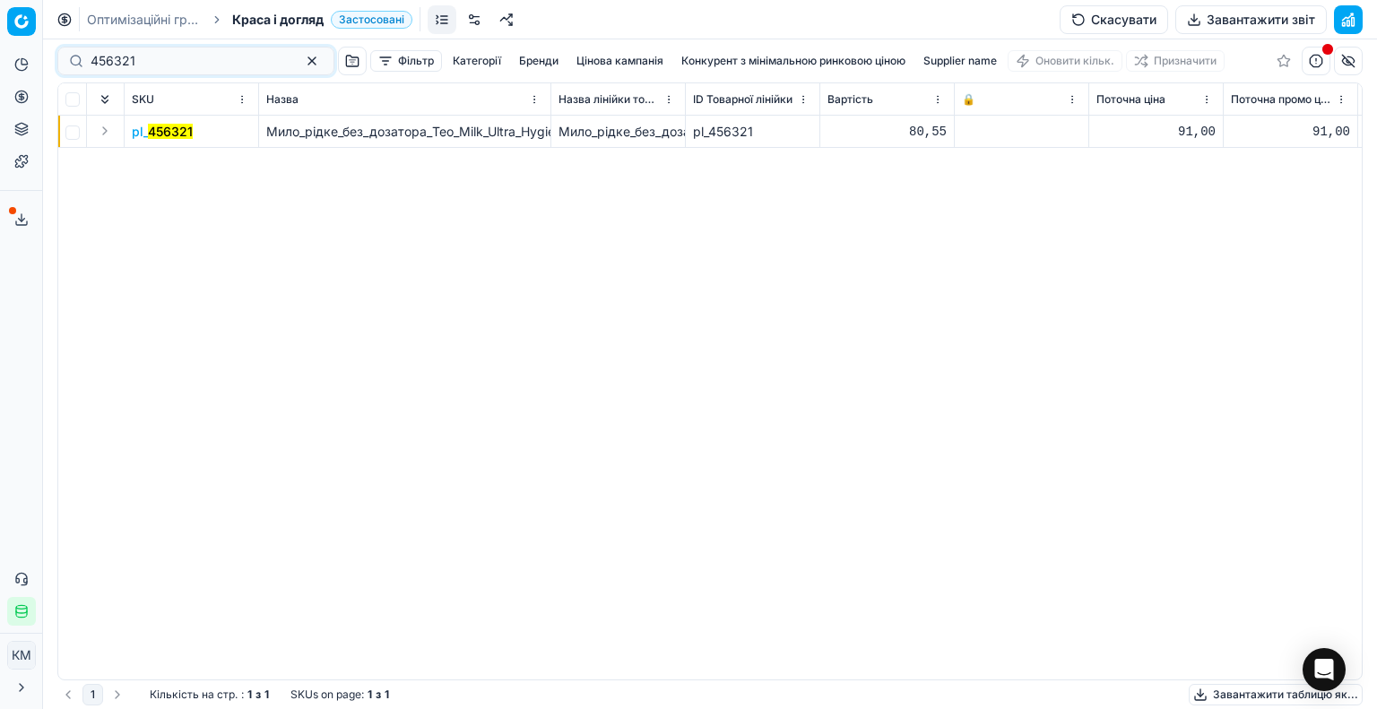
click at [158, 131] on mark "456321" at bounding box center [170, 131] width 45 height 15
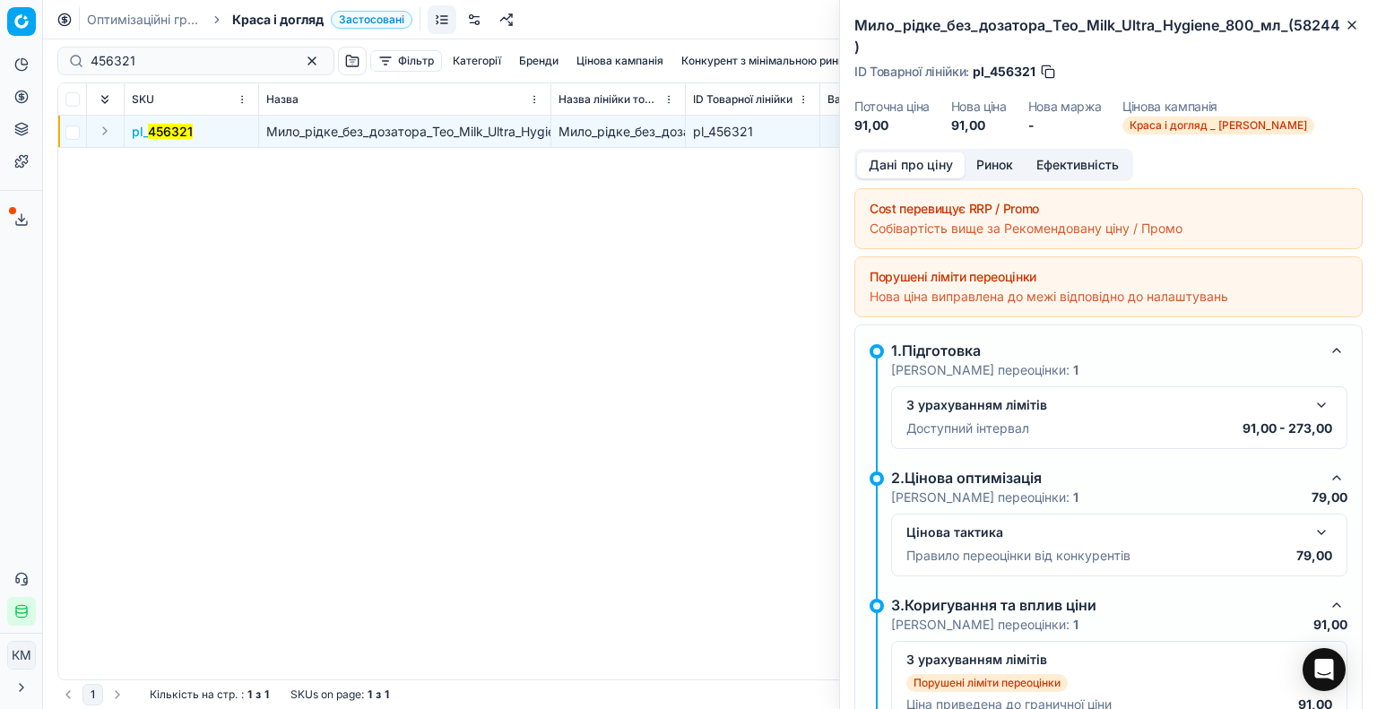
scroll to position [83, 0]
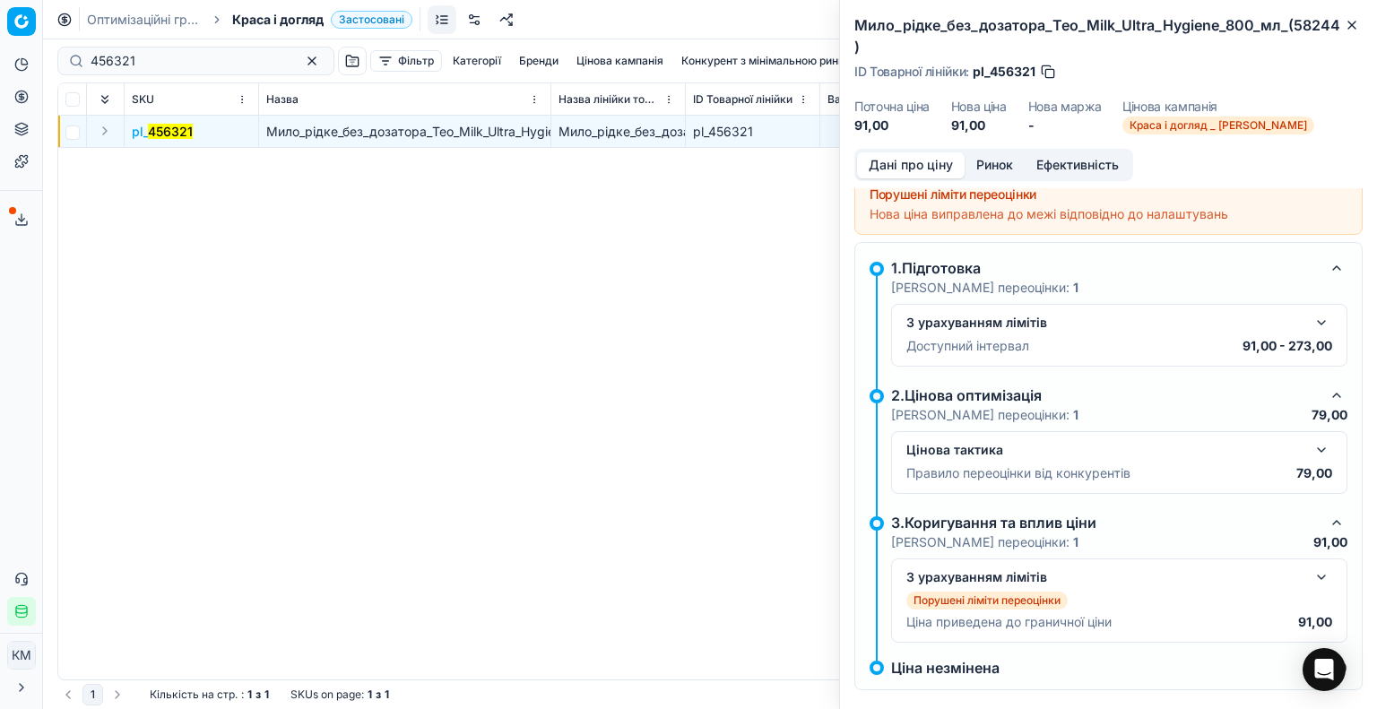
click at [1311, 439] on button "button" at bounding box center [1322, 450] width 22 height 22
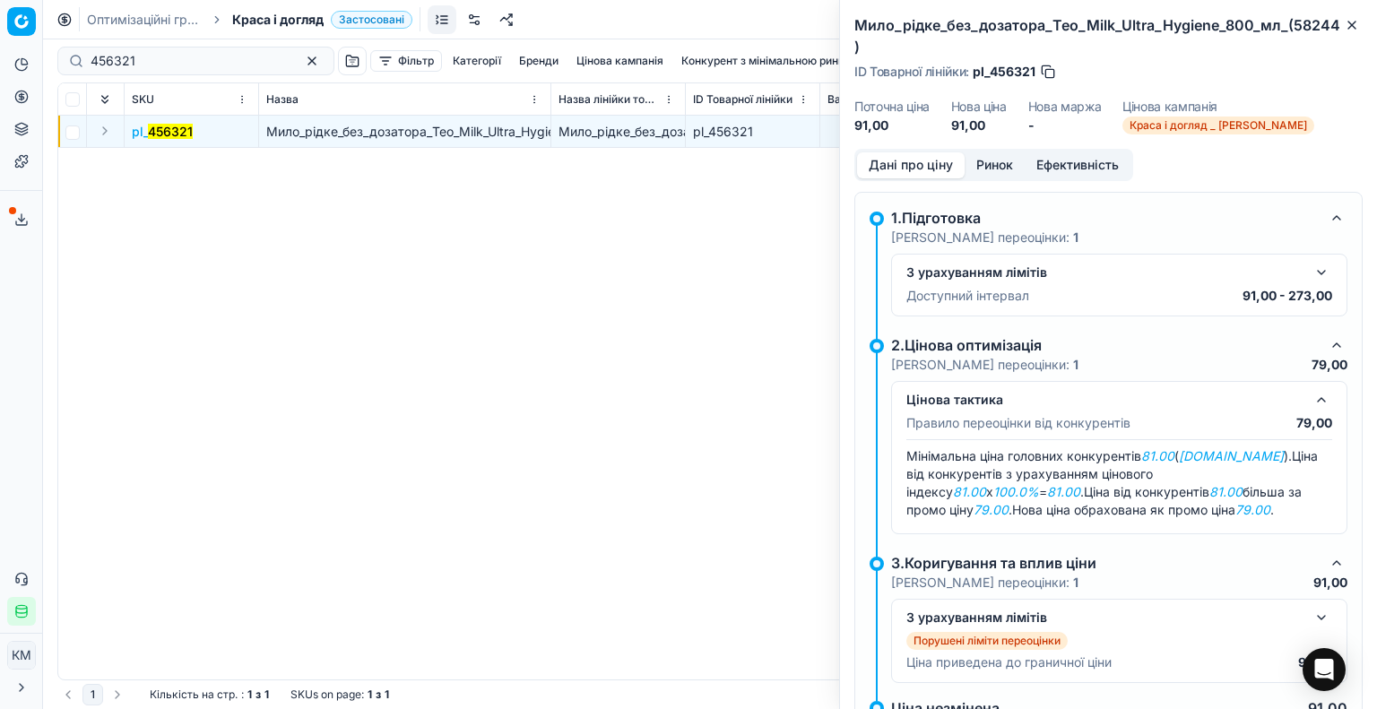
scroll to position [172, 0]
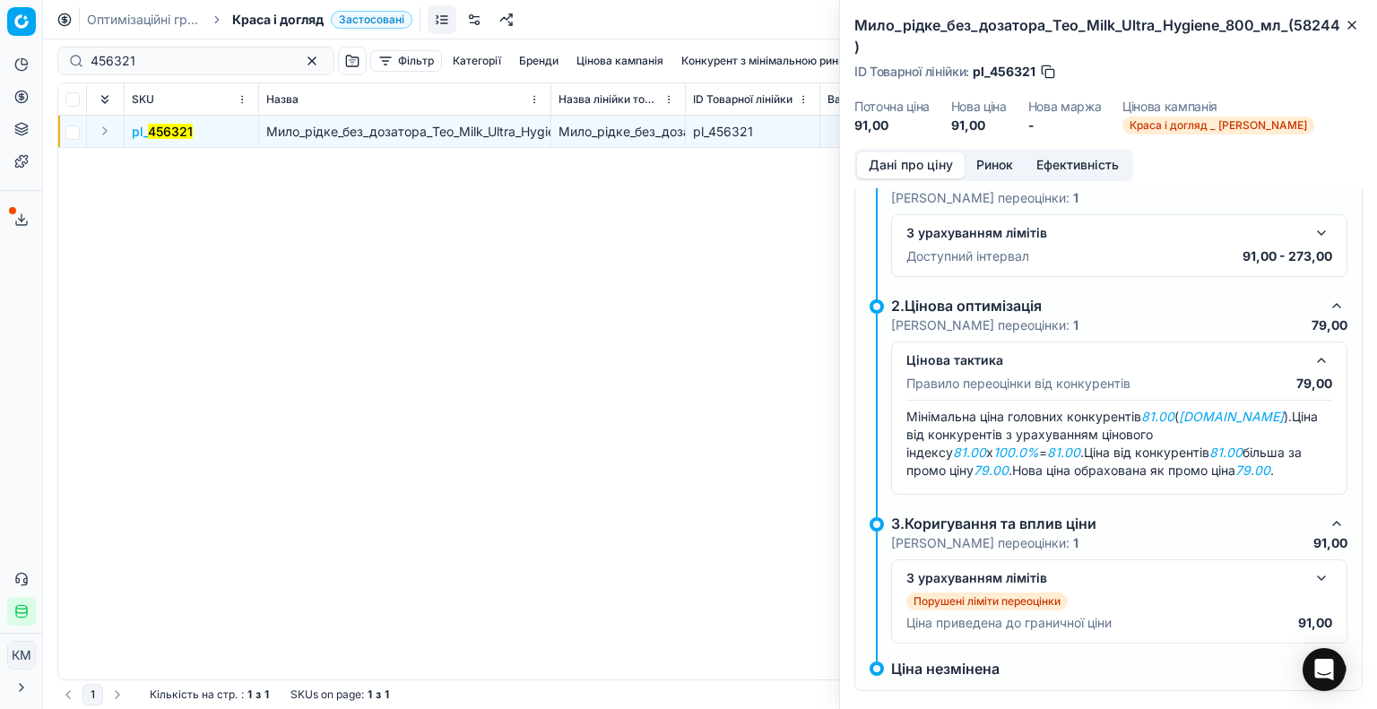
click at [1316, 568] on button "button" at bounding box center [1322, 579] width 22 height 22
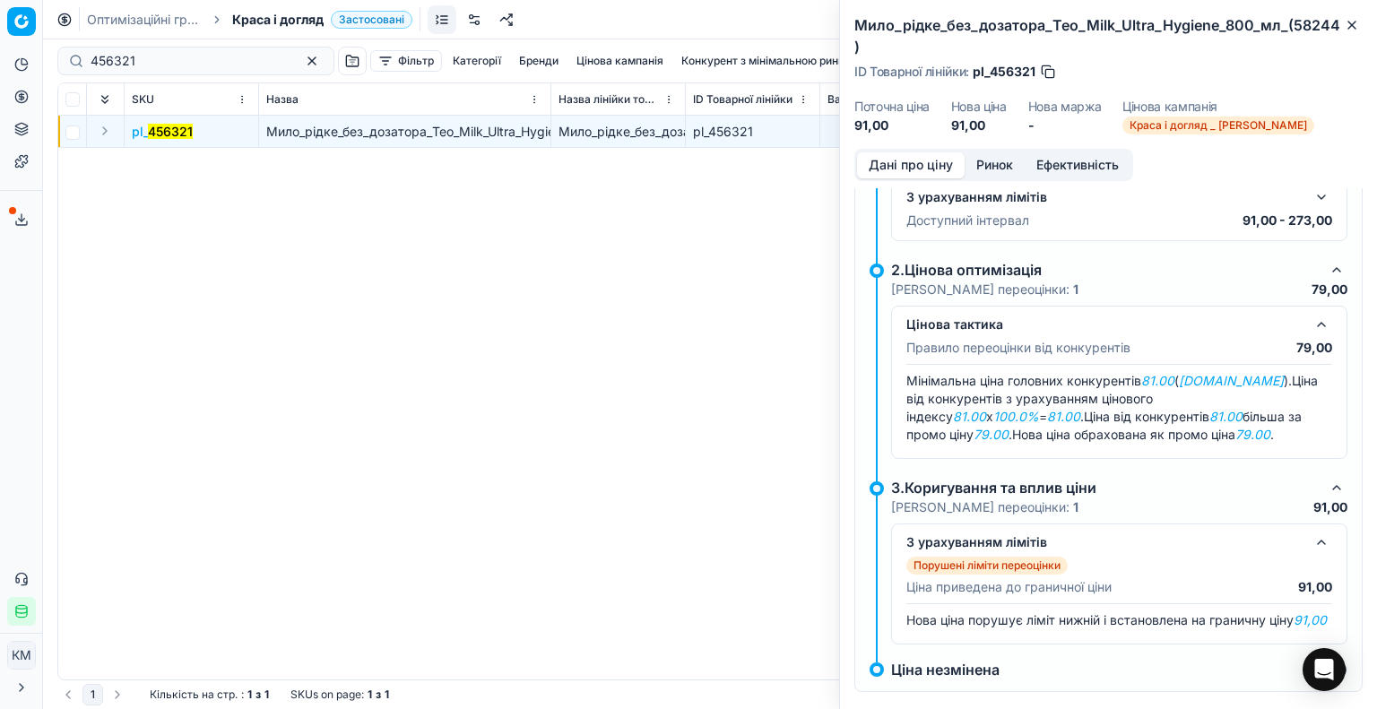
scroll to position [227, 0]
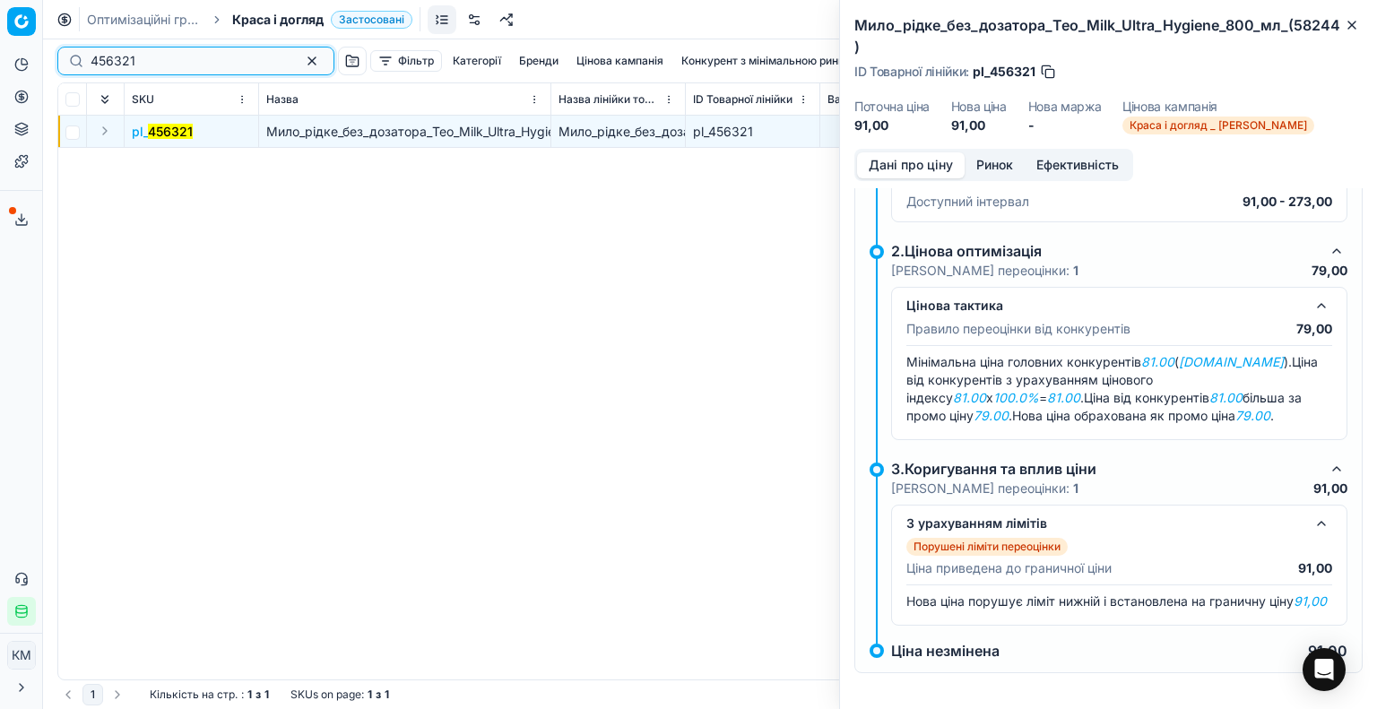
drag, startPoint x: 190, startPoint y: 61, endPoint x: 0, endPoint y: 76, distance: 190.7
click at [0, 76] on div "Pricing platform Аналітика Цінова оптимізація Асортимент продукції Шаблони Серв…" at bounding box center [688, 354] width 1377 height 709
paste input "4"
type input "456341"
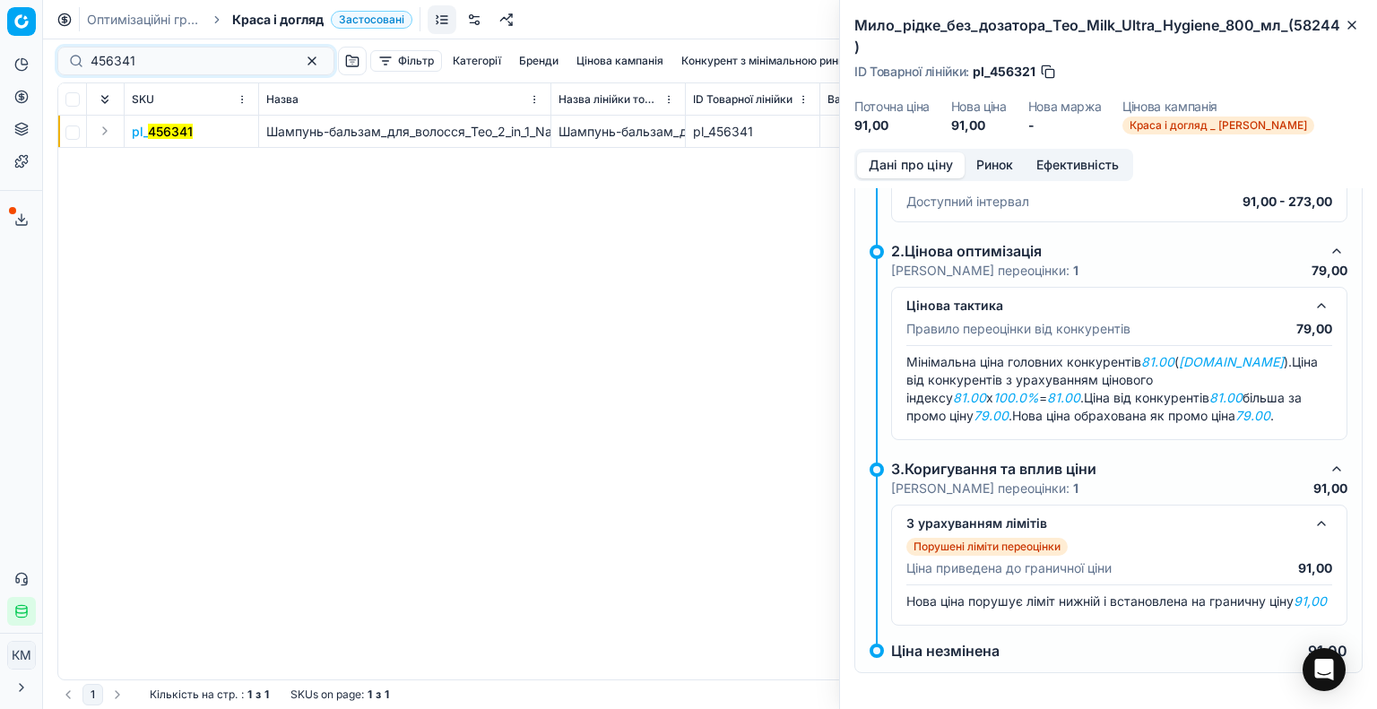
click at [153, 135] on mark "456341" at bounding box center [170, 131] width 45 height 15
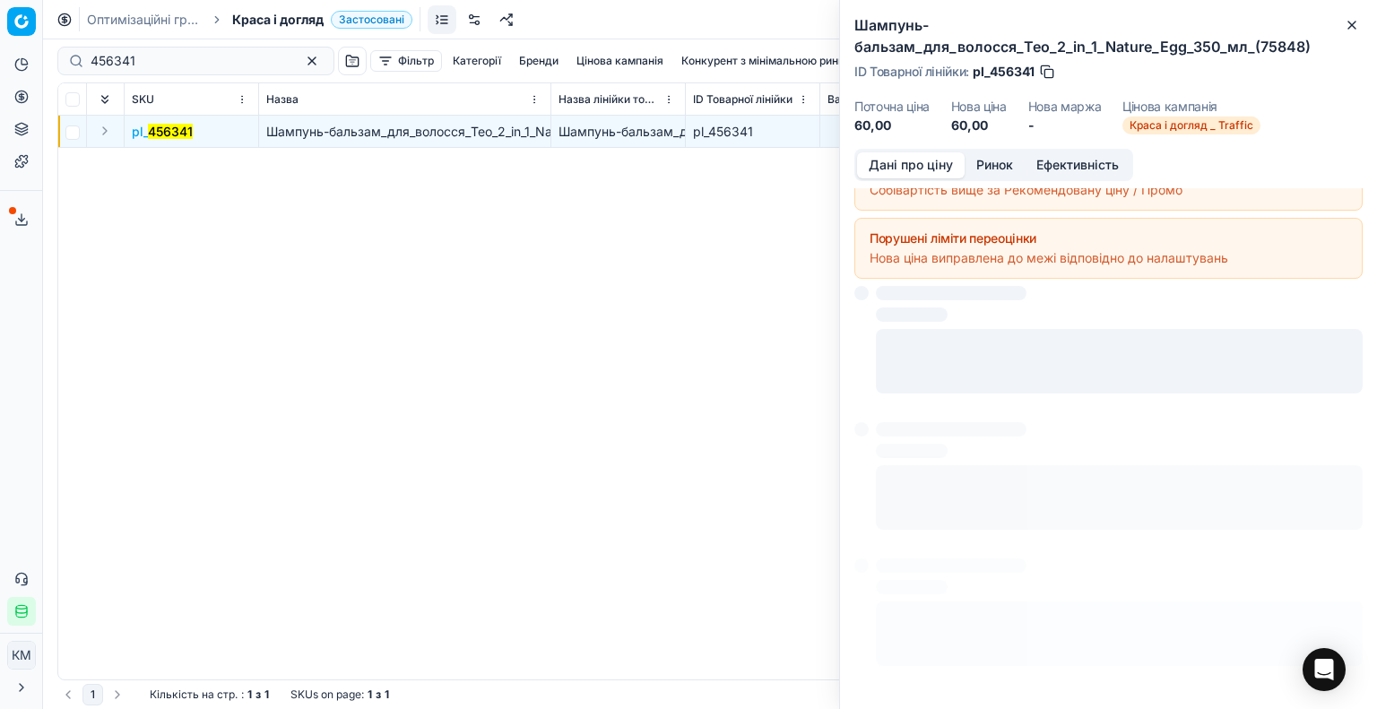
scroll to position [104, 0]
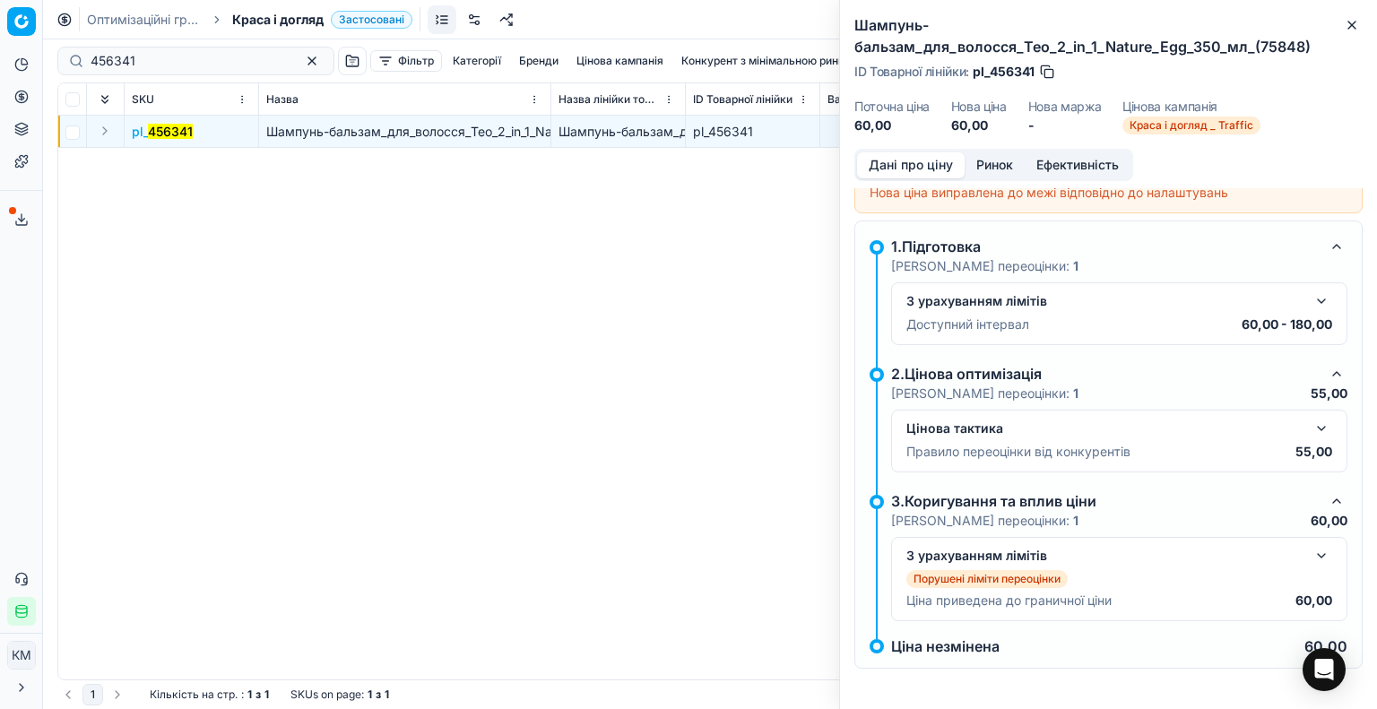
click at [1311, 426] on button "button" at bounding box center [1322, 429] width 22 height 22
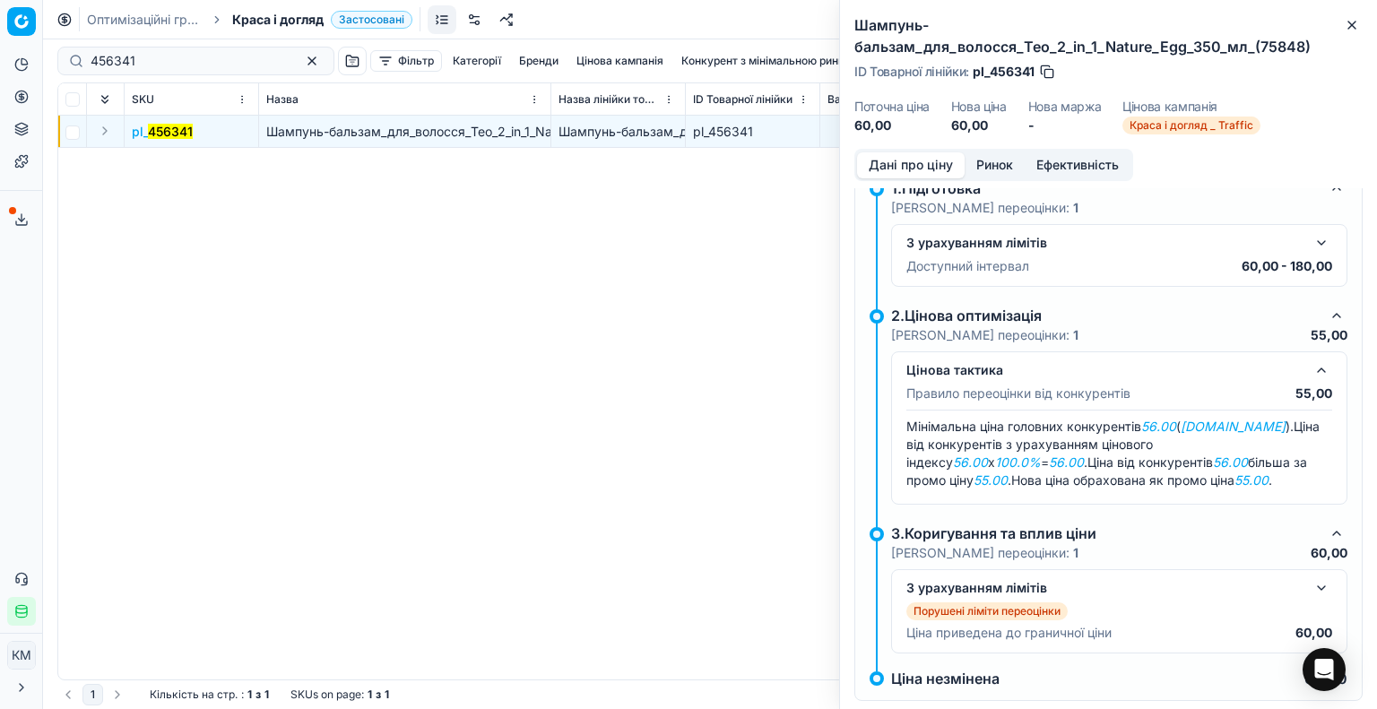
scroll to position [194, 0]
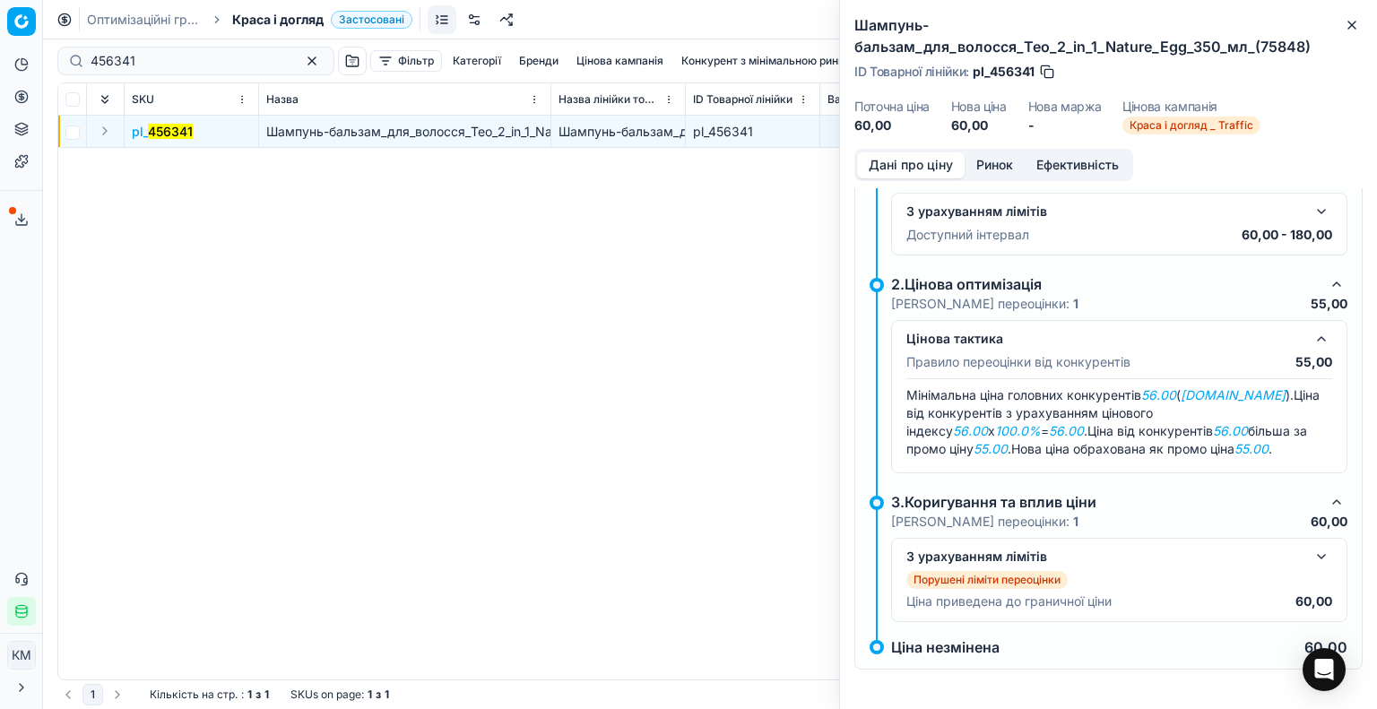
click at [1313, 559] on button "button" at bounding box center [1322, 557] width 22 height 22
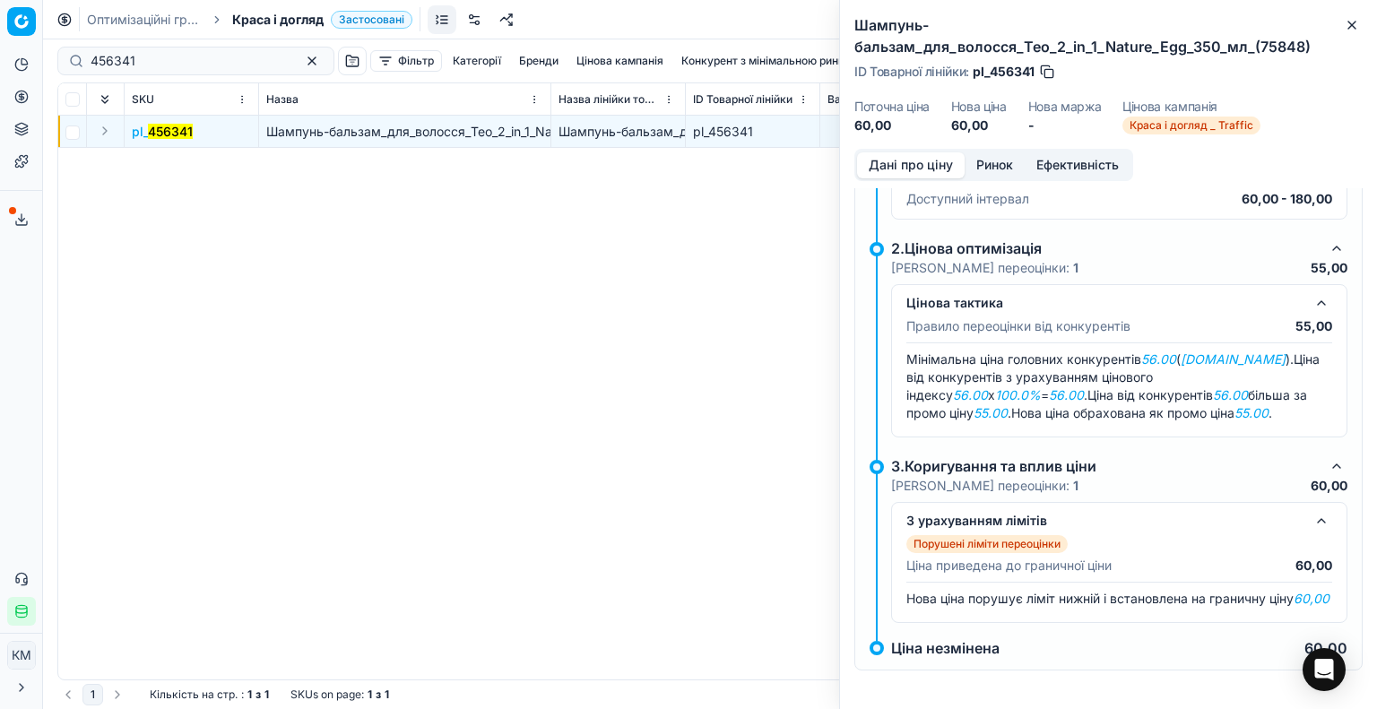
scroll to position [248, 0]
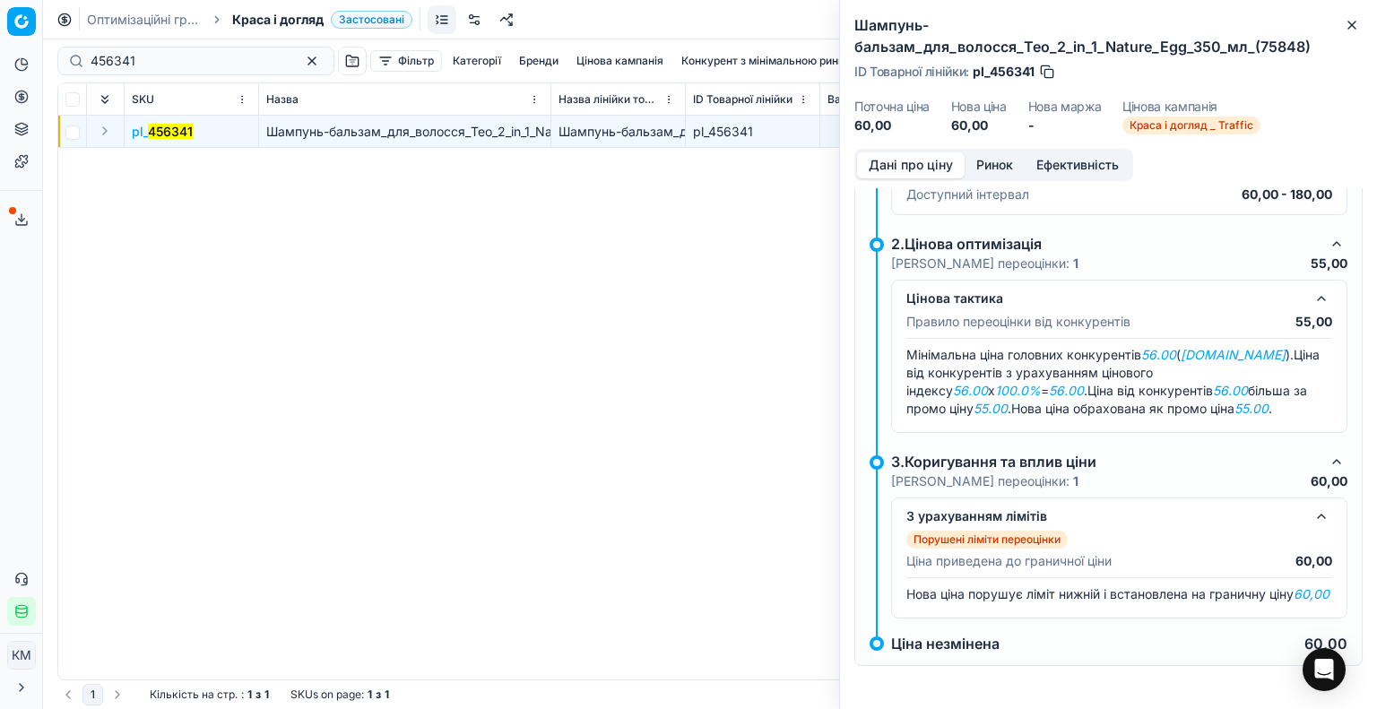
click at [180, 11] on link "Оптимізаційні групи" at bounding box center [144, 20] width 115 height 18
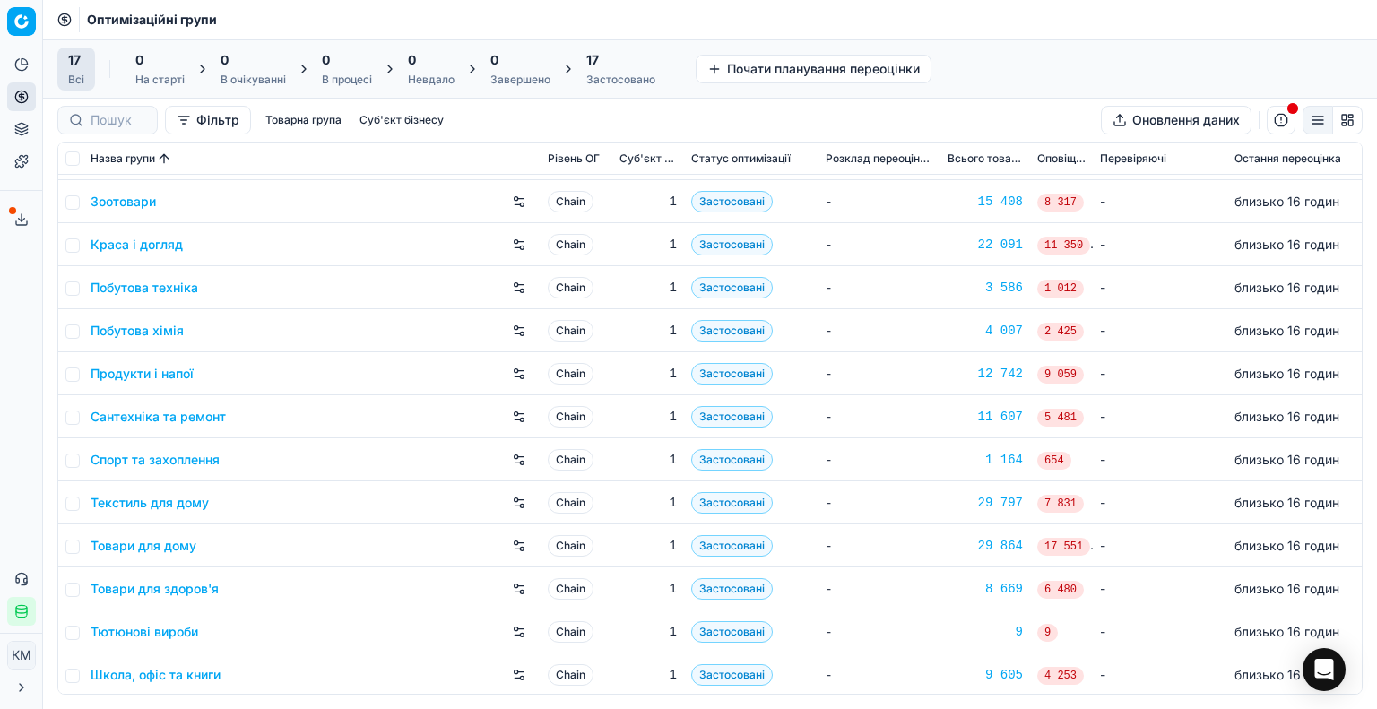
scroll to position [212, 0]
click at [179, 505] on link "Текстиль для дому" at bounding box center [150, 501] width 118 height 18
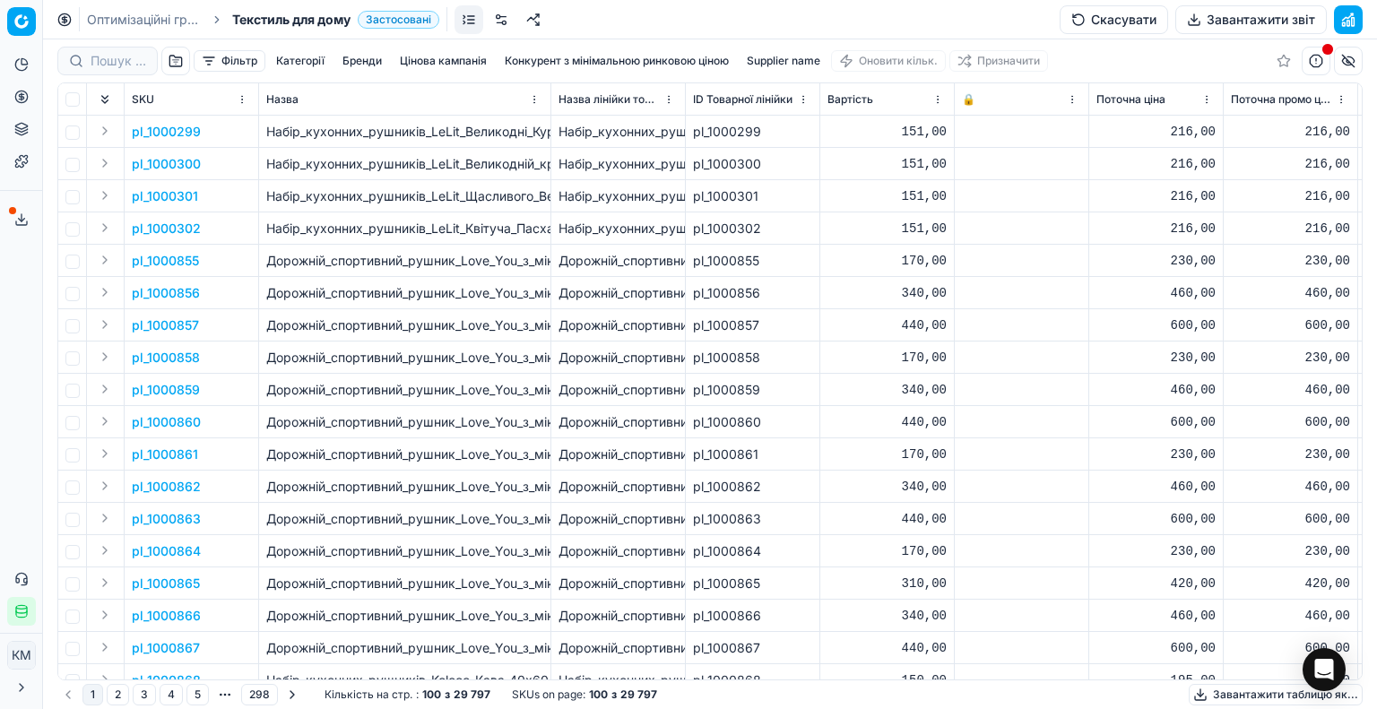
scroll to position [179, 0]
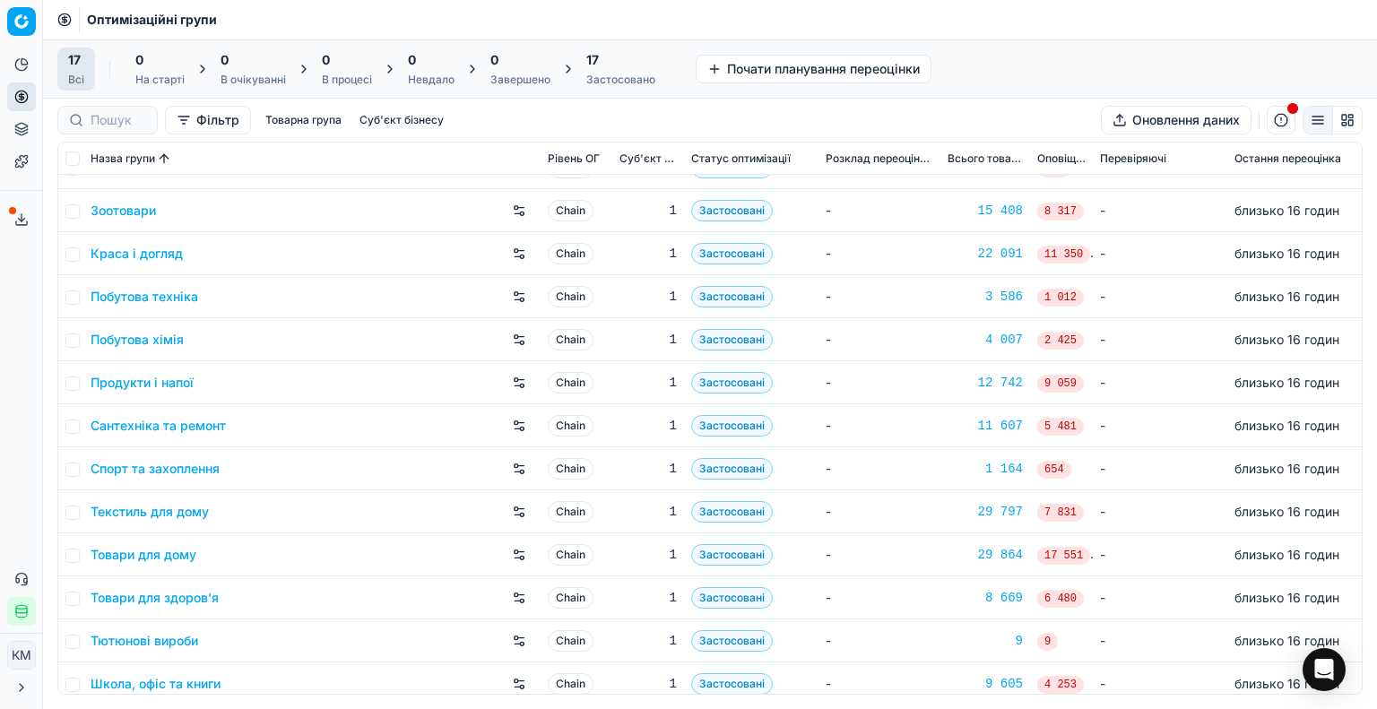
scroll to position [212, 0]
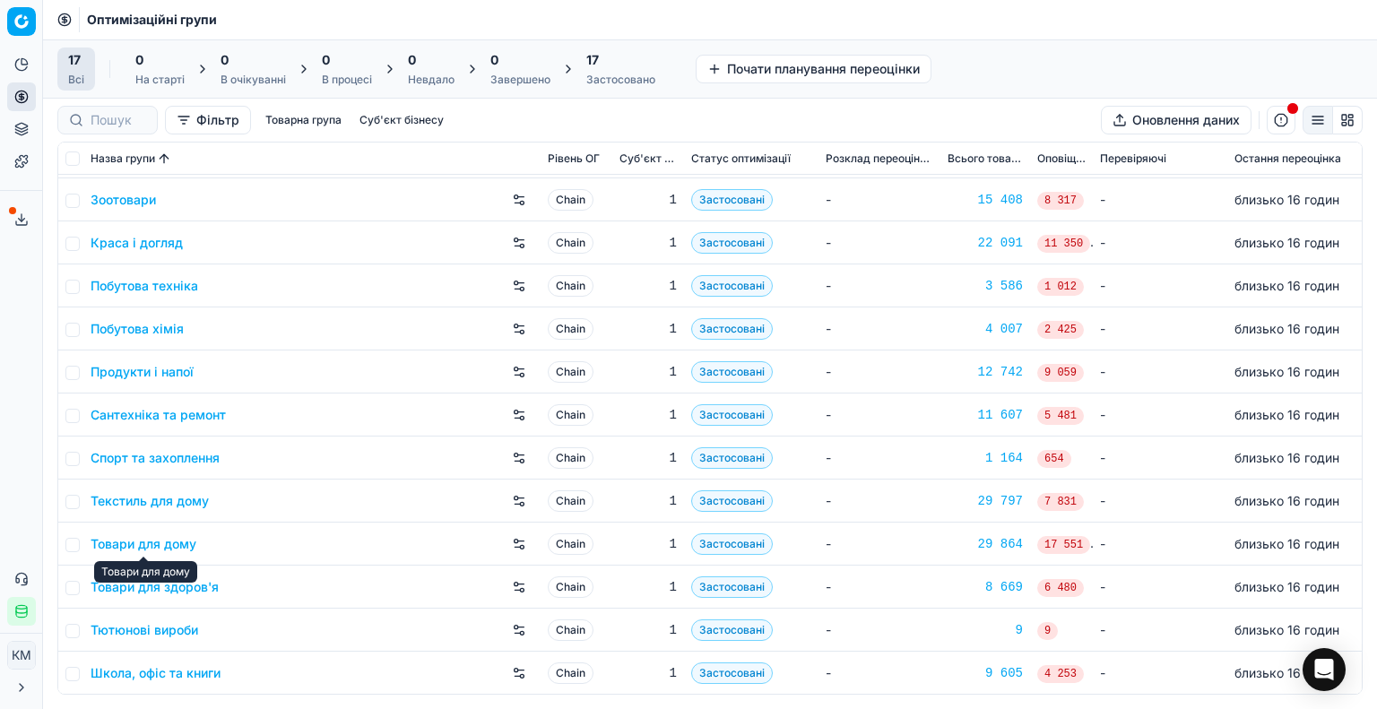
click at [175, 552] on div "Товари для дому" at bounding box center [312, 544] width 443 height 29
click at [176, 546] on link "Товари для дому" at bounding box center [144, 544] width 106 height 18
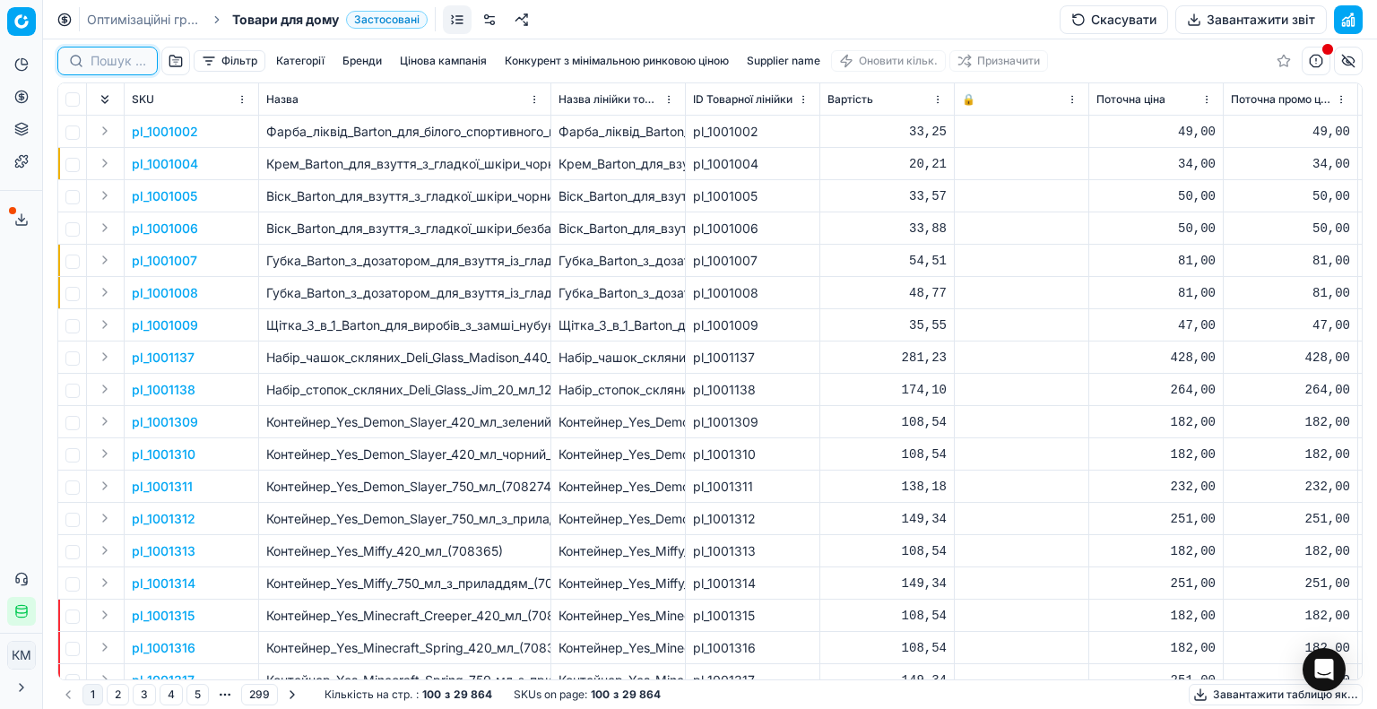
click at [141, 67] on input at bounding box center [119, 61] width 56 height 18
paste input "1001463"
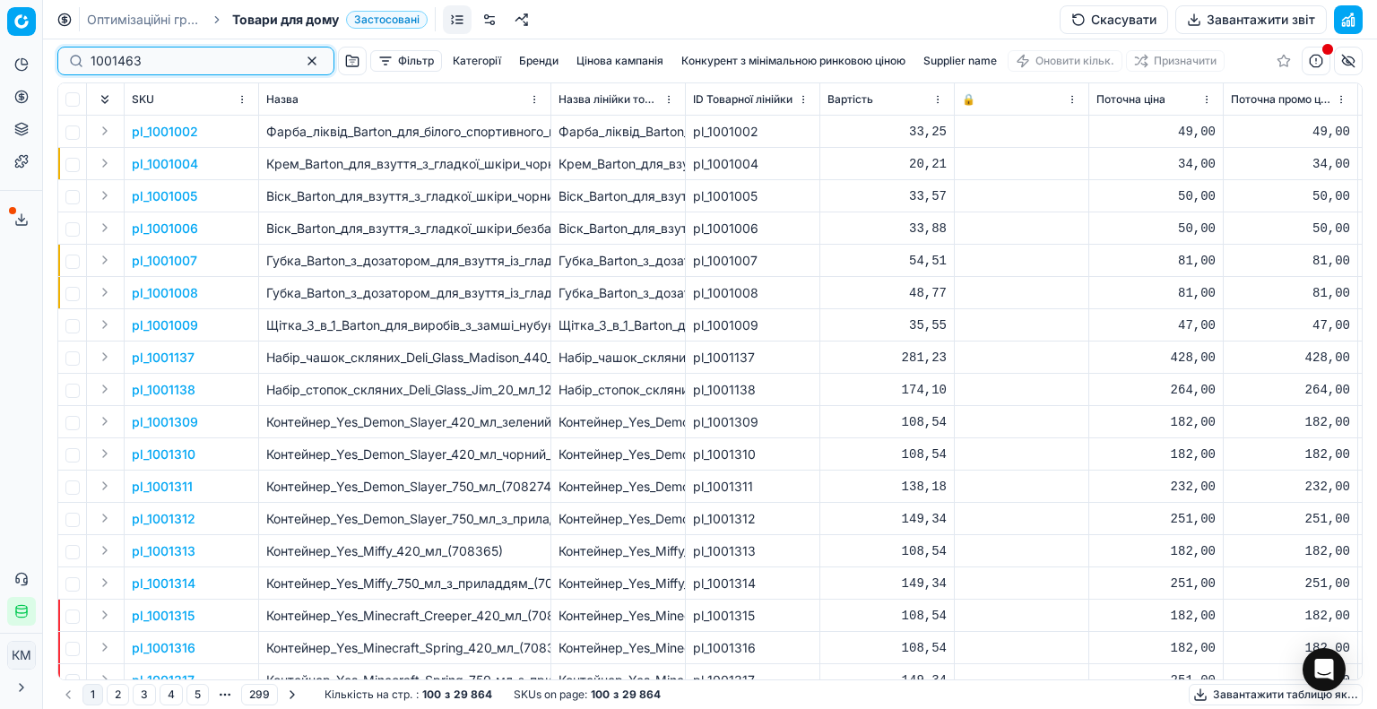
type input "1001463"
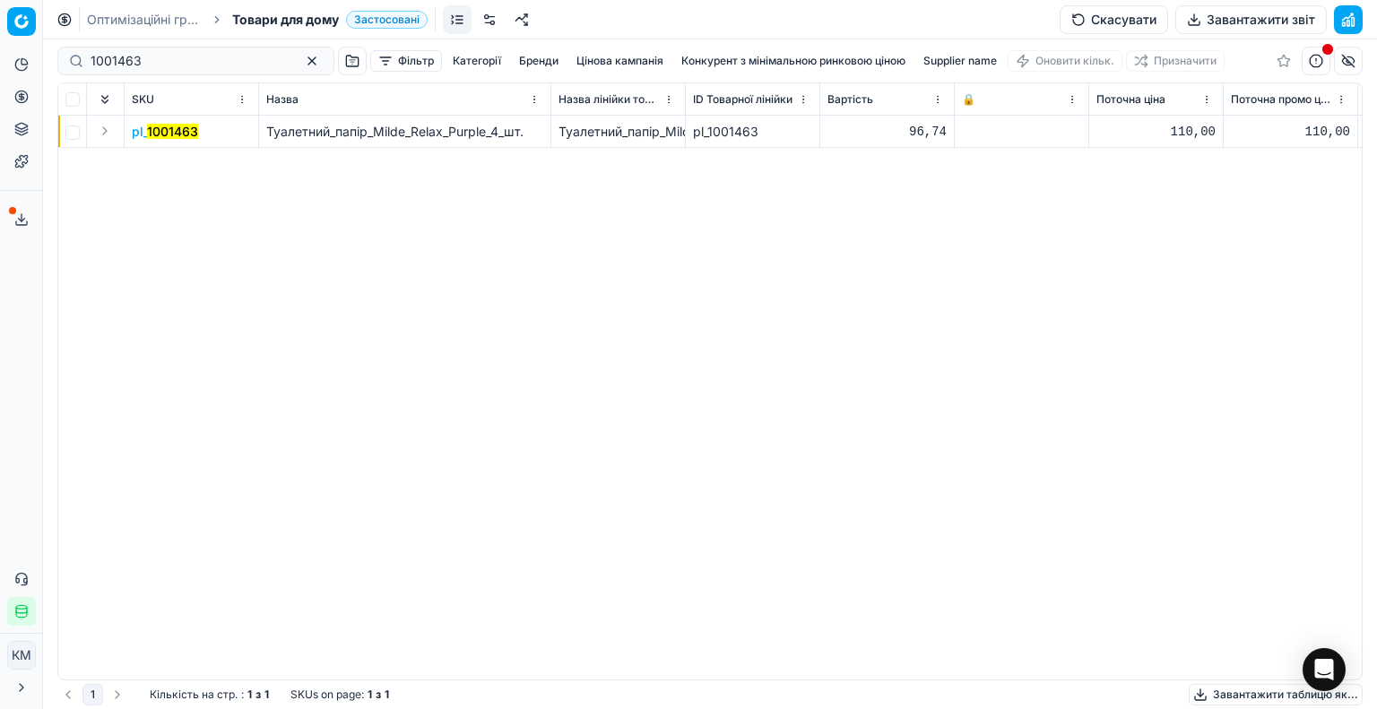
click at [174, 129] on mark "1001463" at bounding box center [172, 131] width 51 height 15
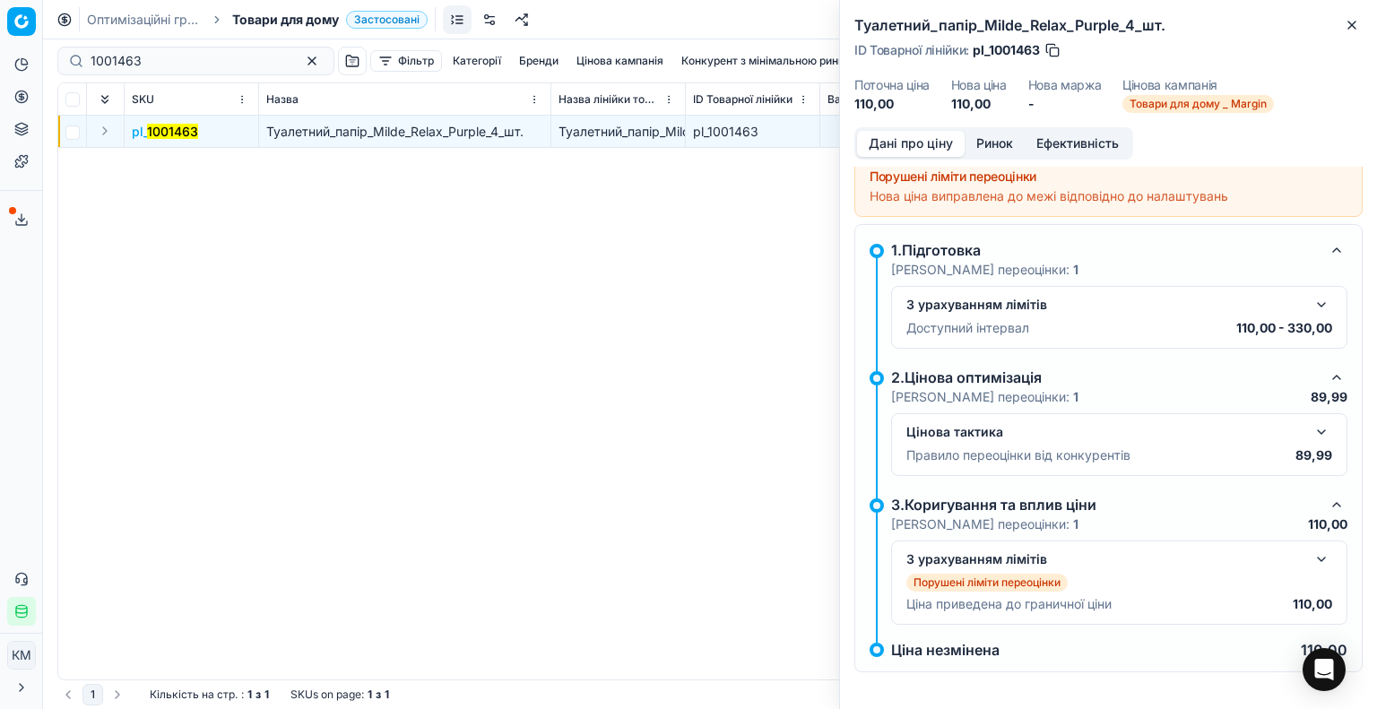
scroll to position [14, 0]
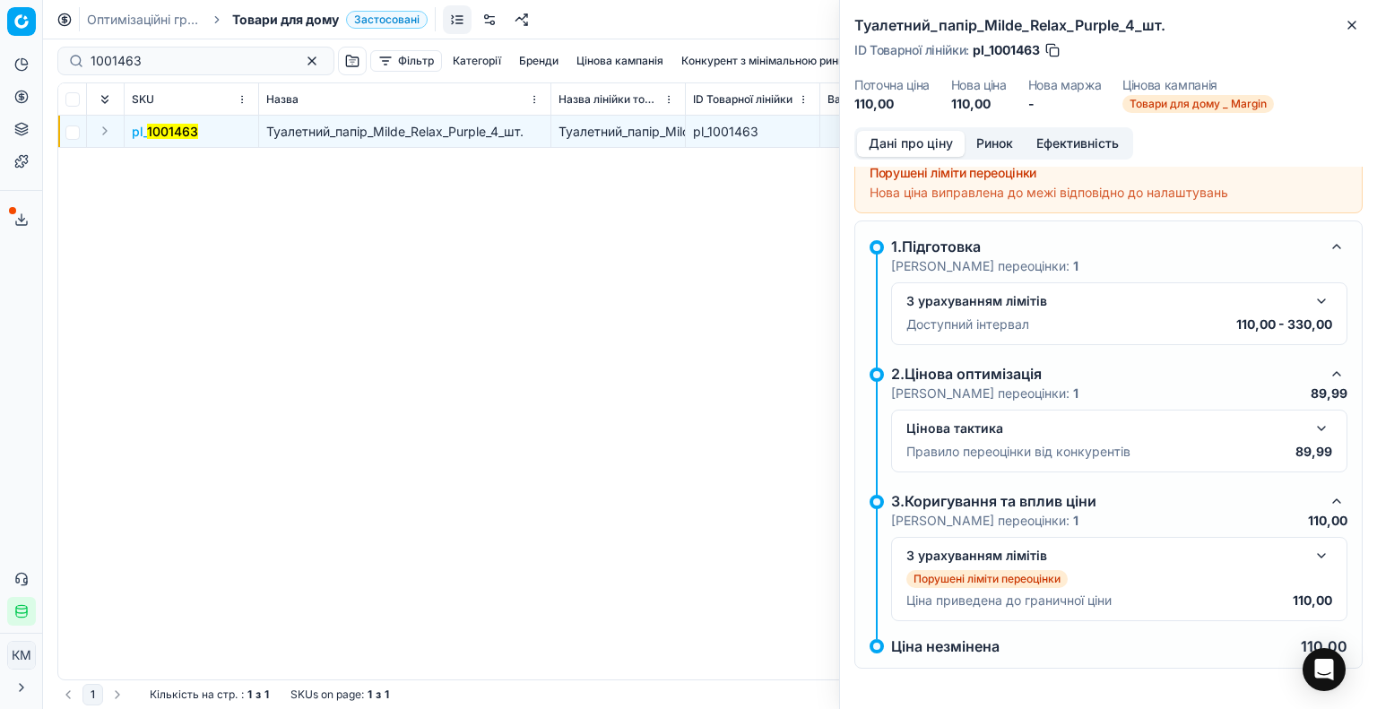
click at [1311, 552] on button "button" at bounding box center [1322, 556] width 22 height 22
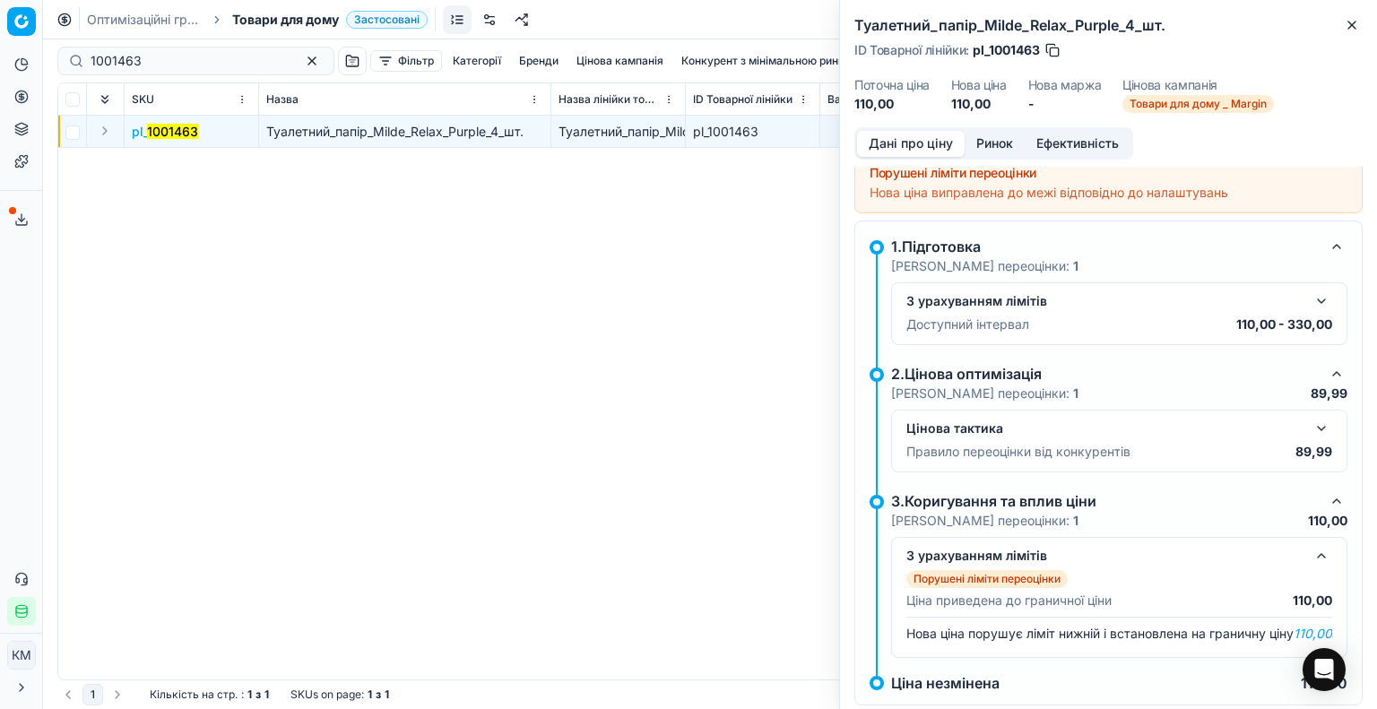
click at [1311, 429] on button "button" at bounding box center [1322, 429] width 22 height 22
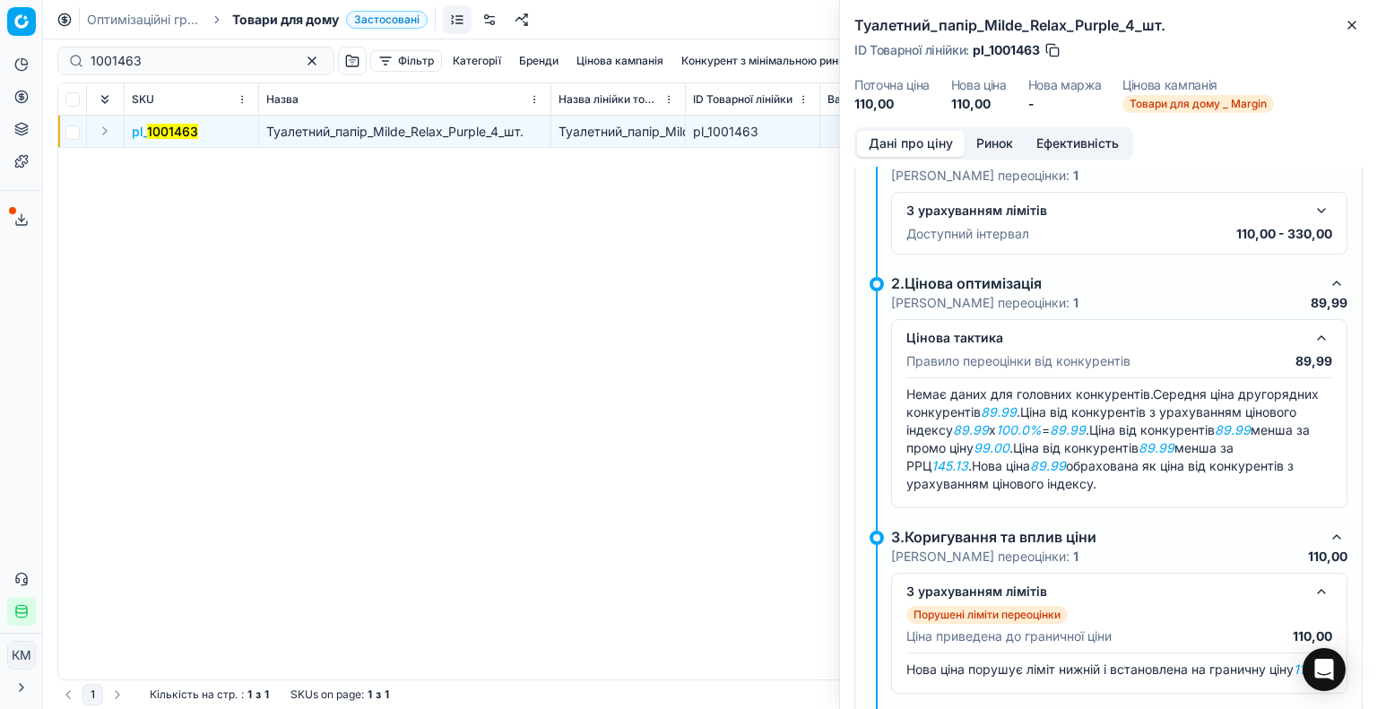
scroll to position [196, 0]
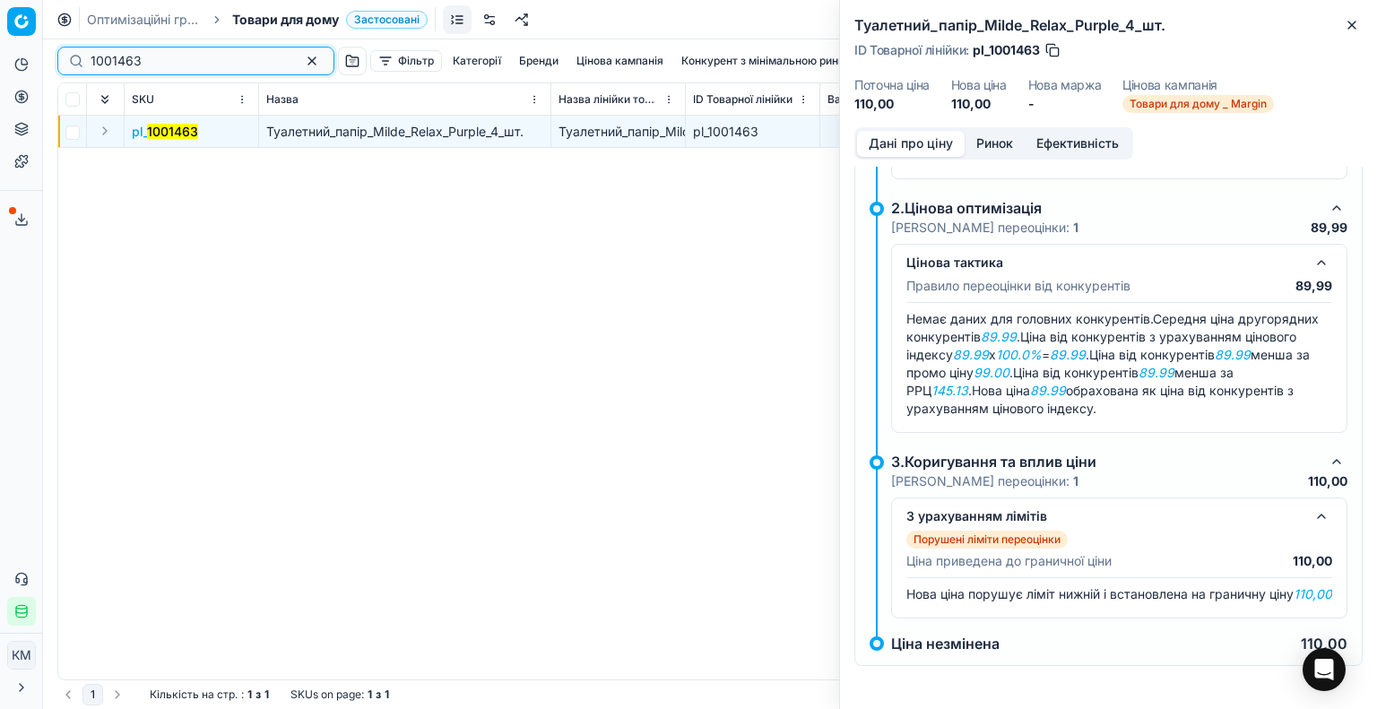
click at [165, 56] on input "1001463" at bounding box center [189, 61] width 196 height 18
click at [166, 20] on link "Оптимізаційні групи" at bounding box center [144, 20] width 115 height 18
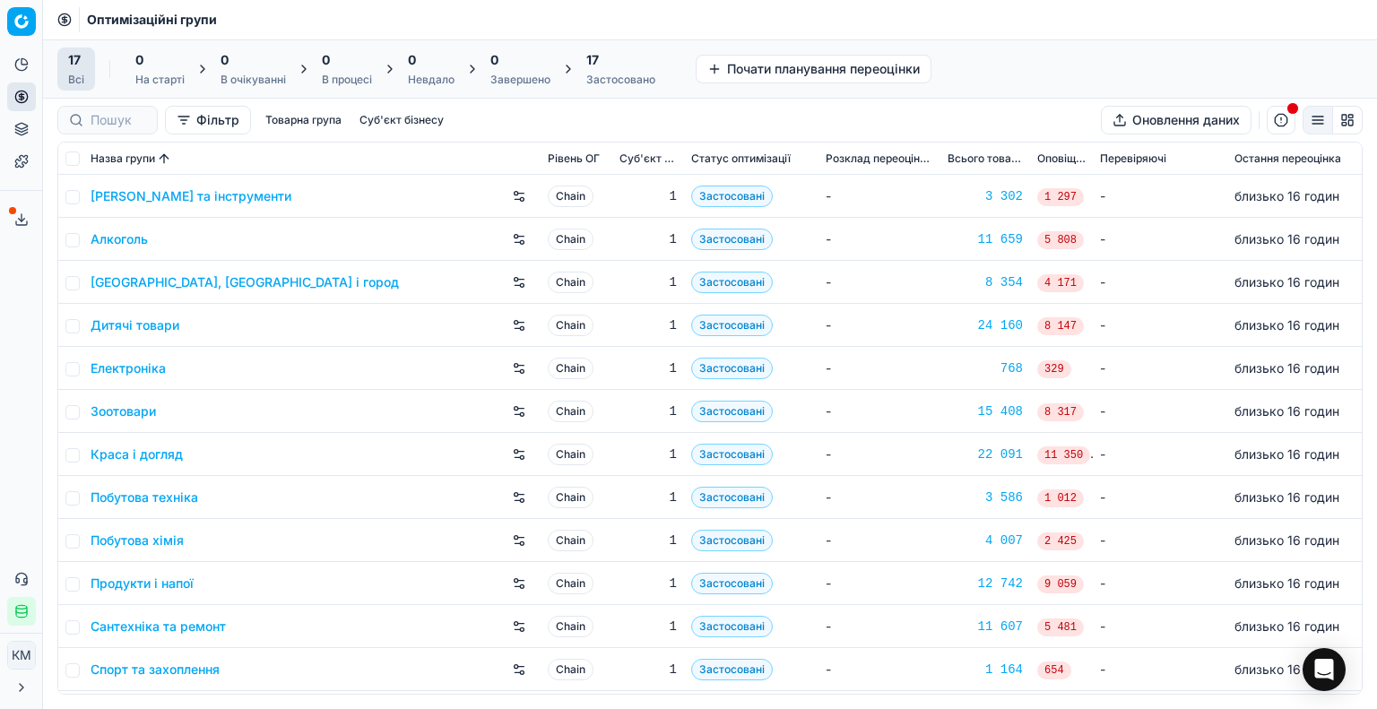
click at [172, 541] on link "Побутова хімія" at bounding box center [137, 541] width 93 height 18
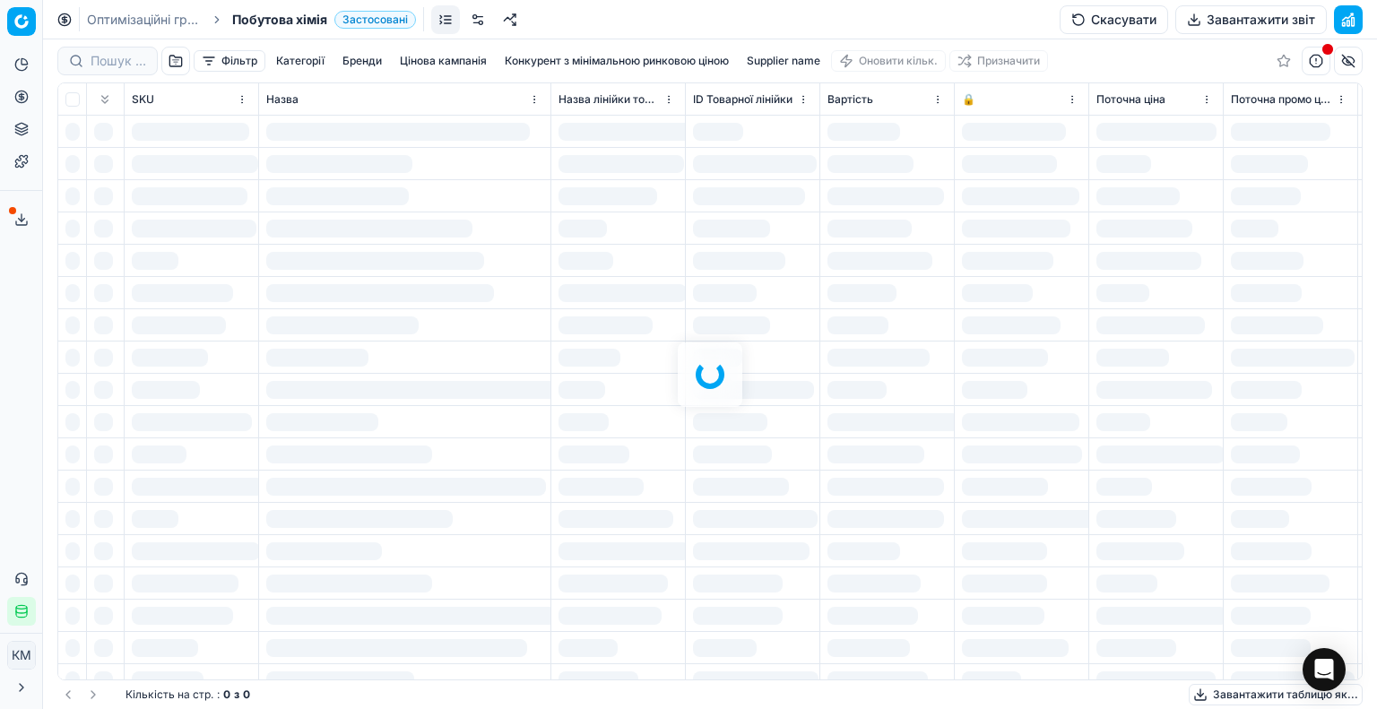
click at [116, 56] on div at bounding box center [710, 374] width 1334 height 670
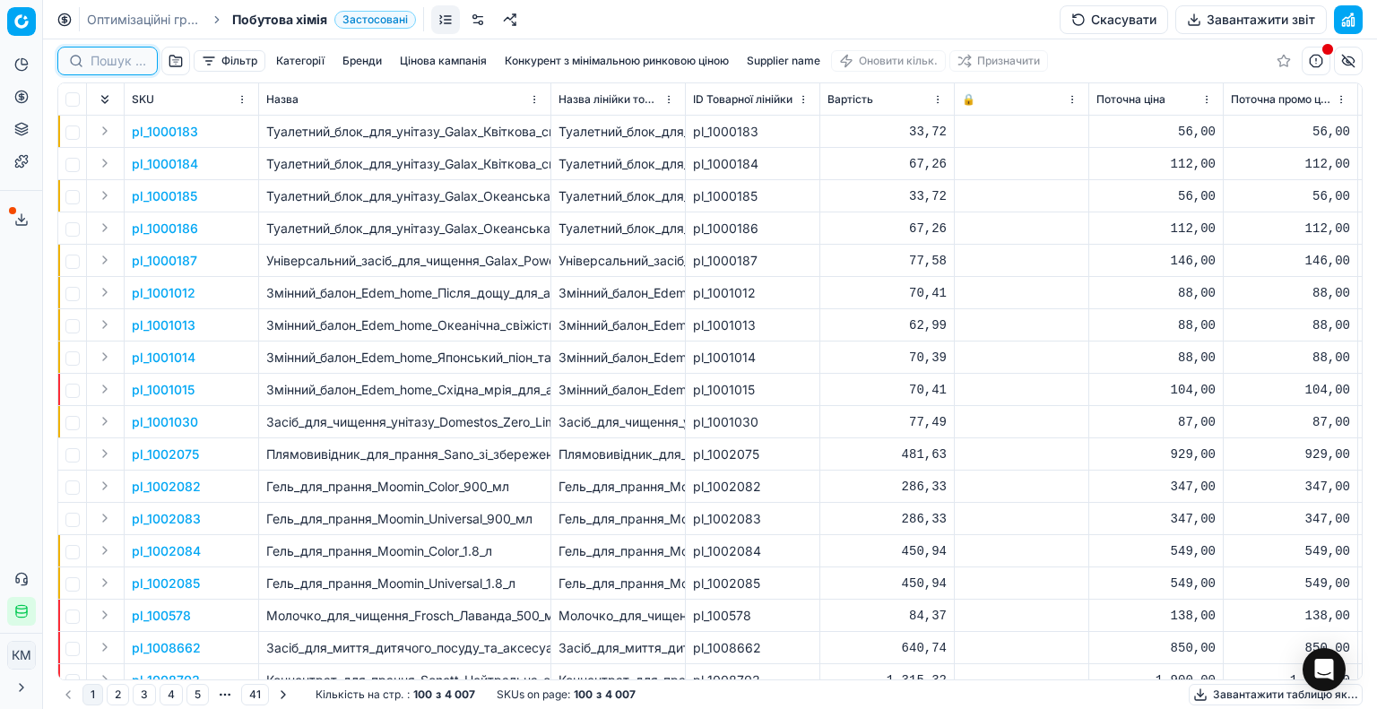
click at [133, 69] on input at bounding box center [119, 61] width 56 height 18
paste input "769429"
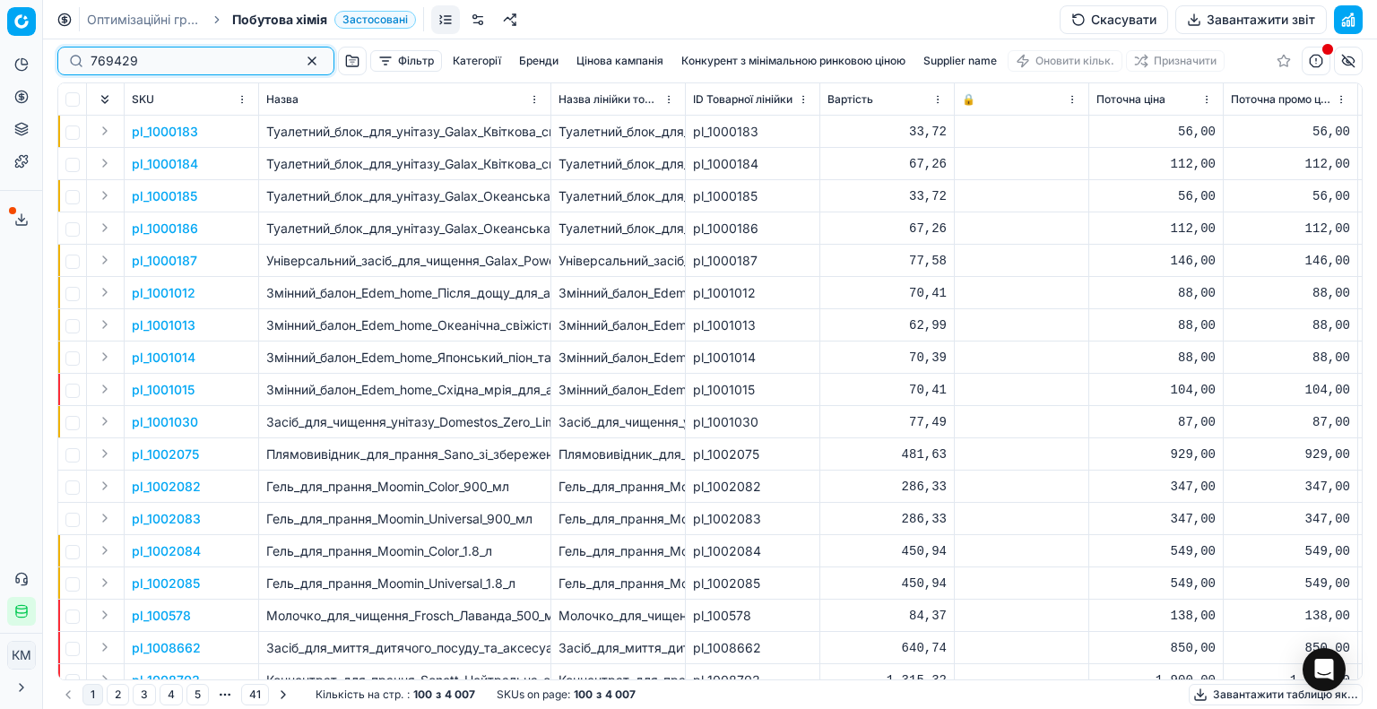
type input "769429"
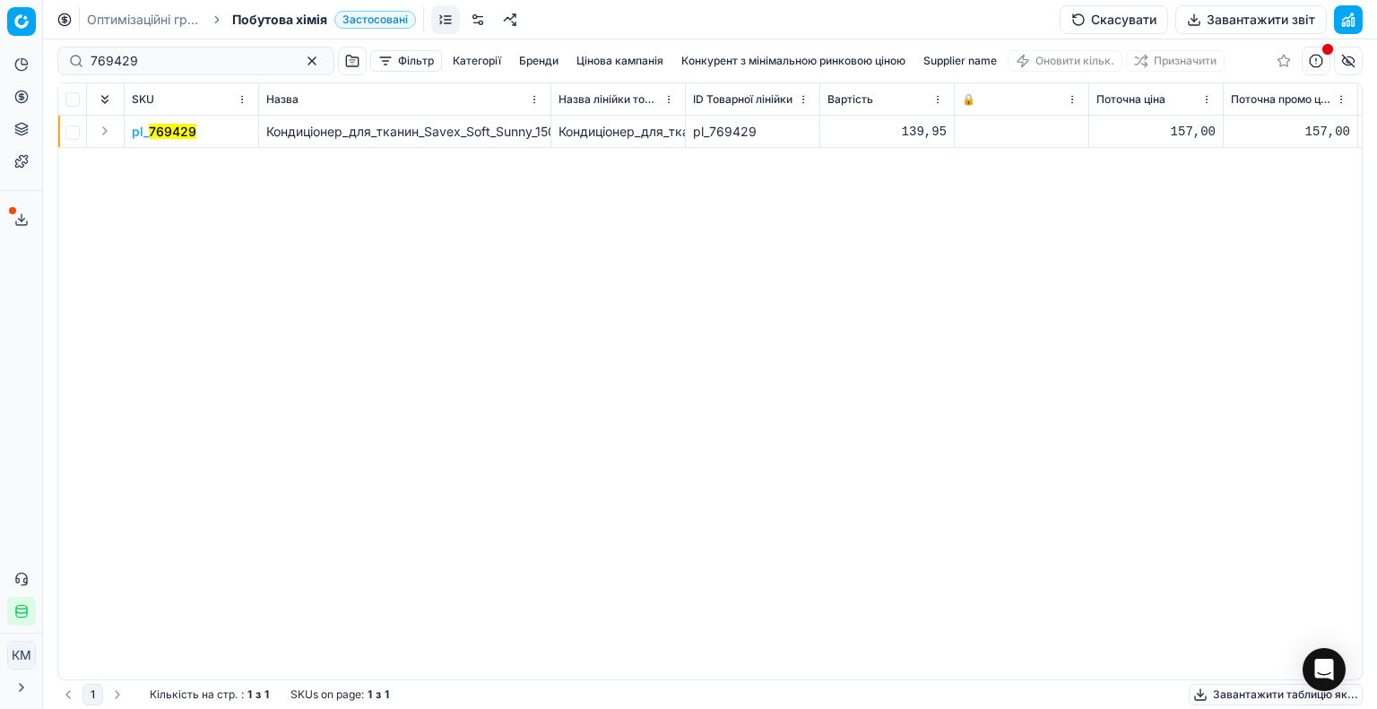
click at [153, 134] on mark "769429" at bounding box center [173, 131] width 48 height 15
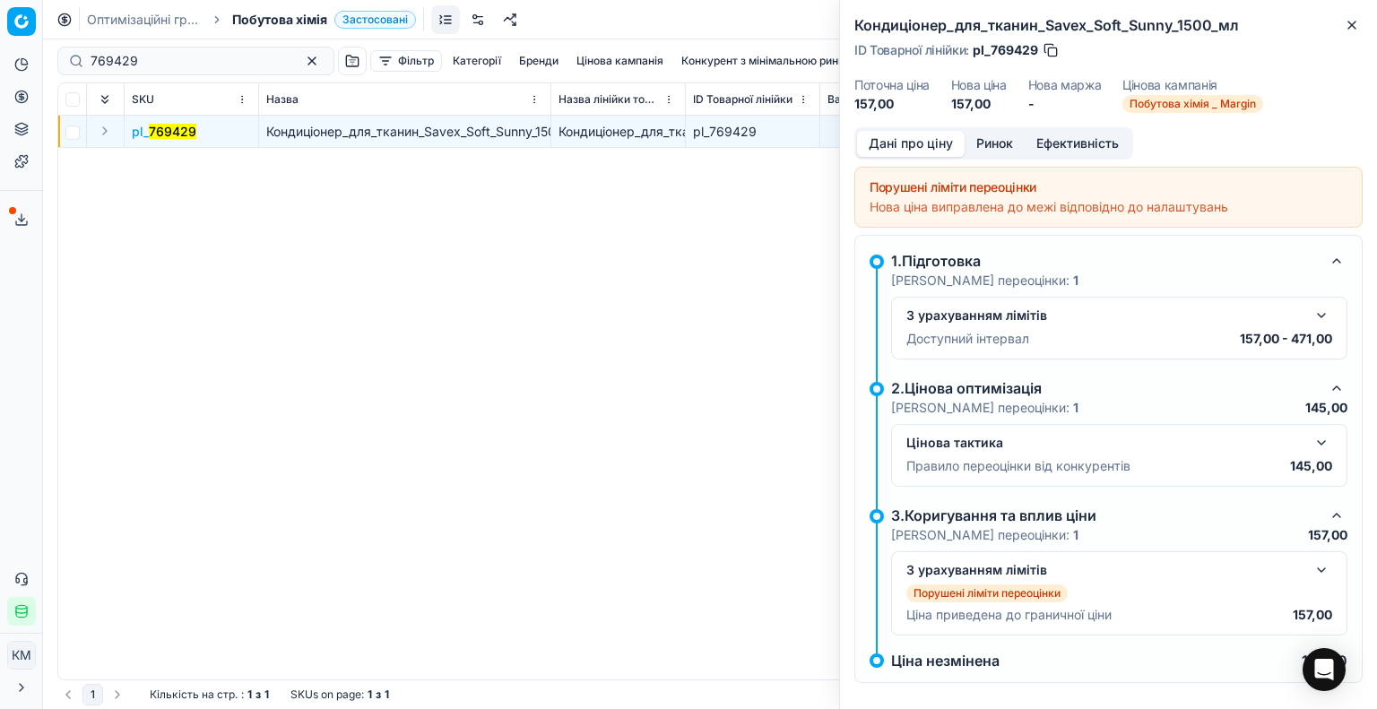
click at [1313, 444] on button "button" at bounding box center [1322, 443] width 22 height 22
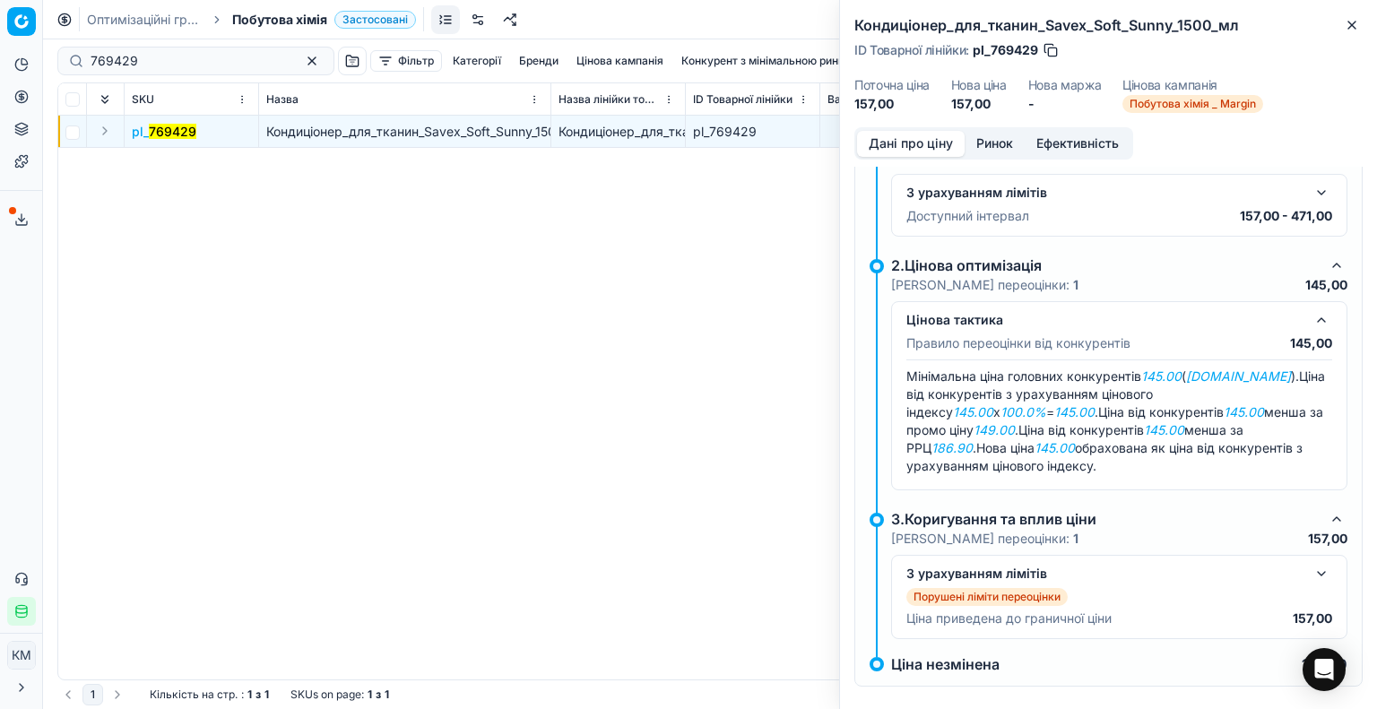
scroll to position [141, 0]
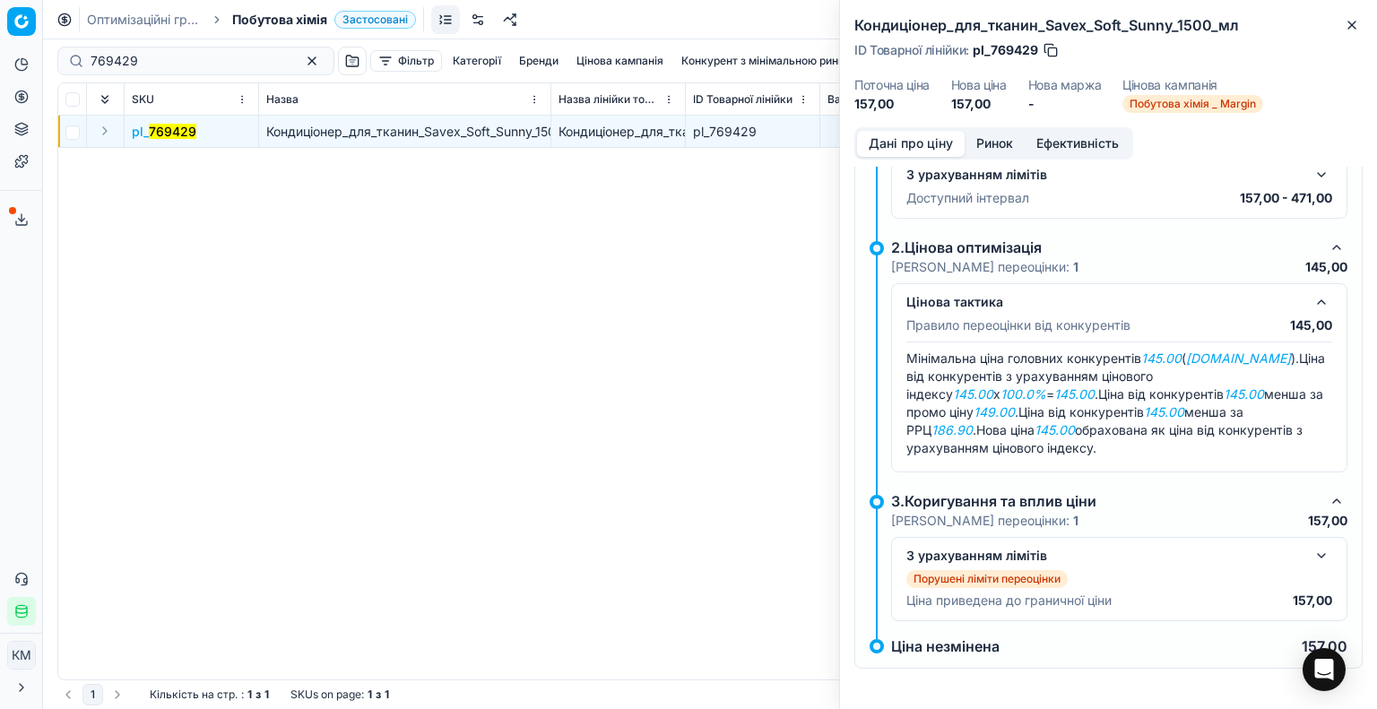
click at [114, 9] on div "Оптимізаційні групи Побутова хімія Застосовані Скасувати Завантажити звіт" at bounding box center [710, 19] width 1334 height 39
click at [122, 24] on link "Оптимізаційні групи" at bounding box center [144, 20] width 115 height 18
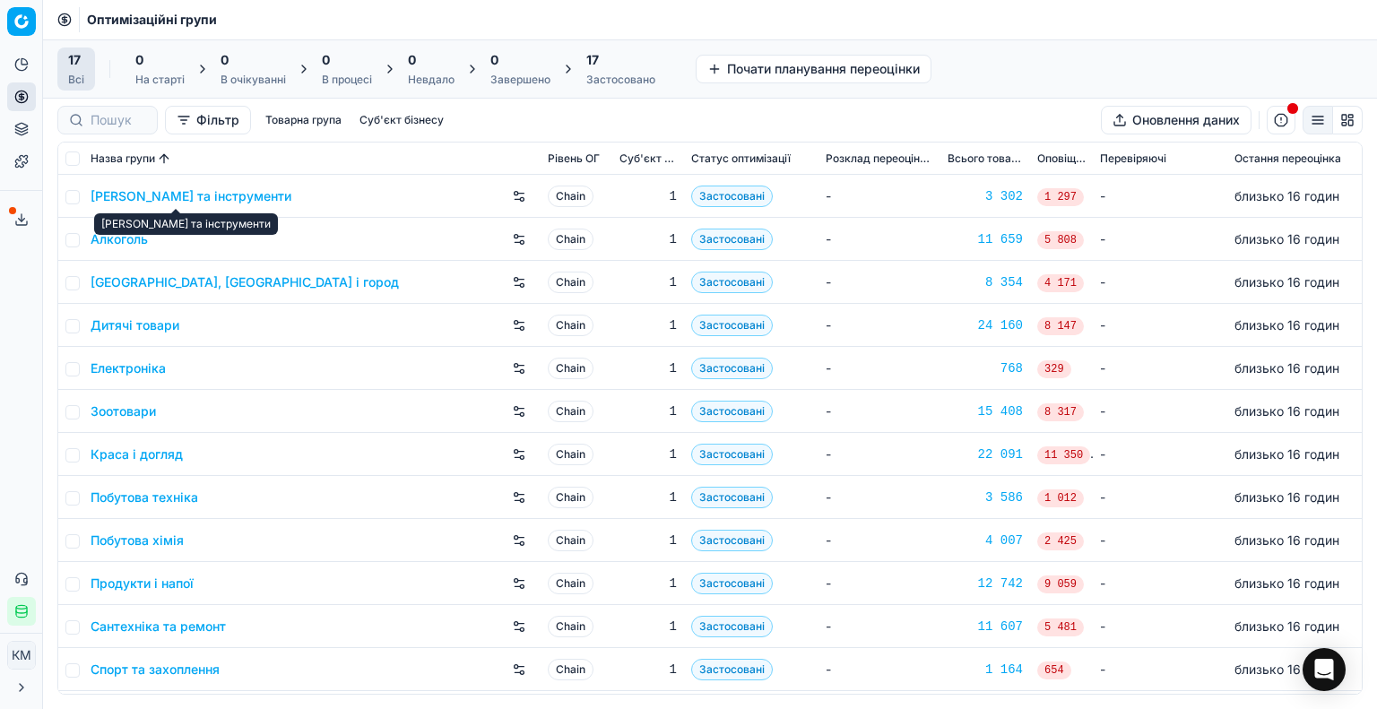
click at [149, 196] on link "[PERSON_NAME] та інструменти" at bounding box center [191, 196] width 201 height 18
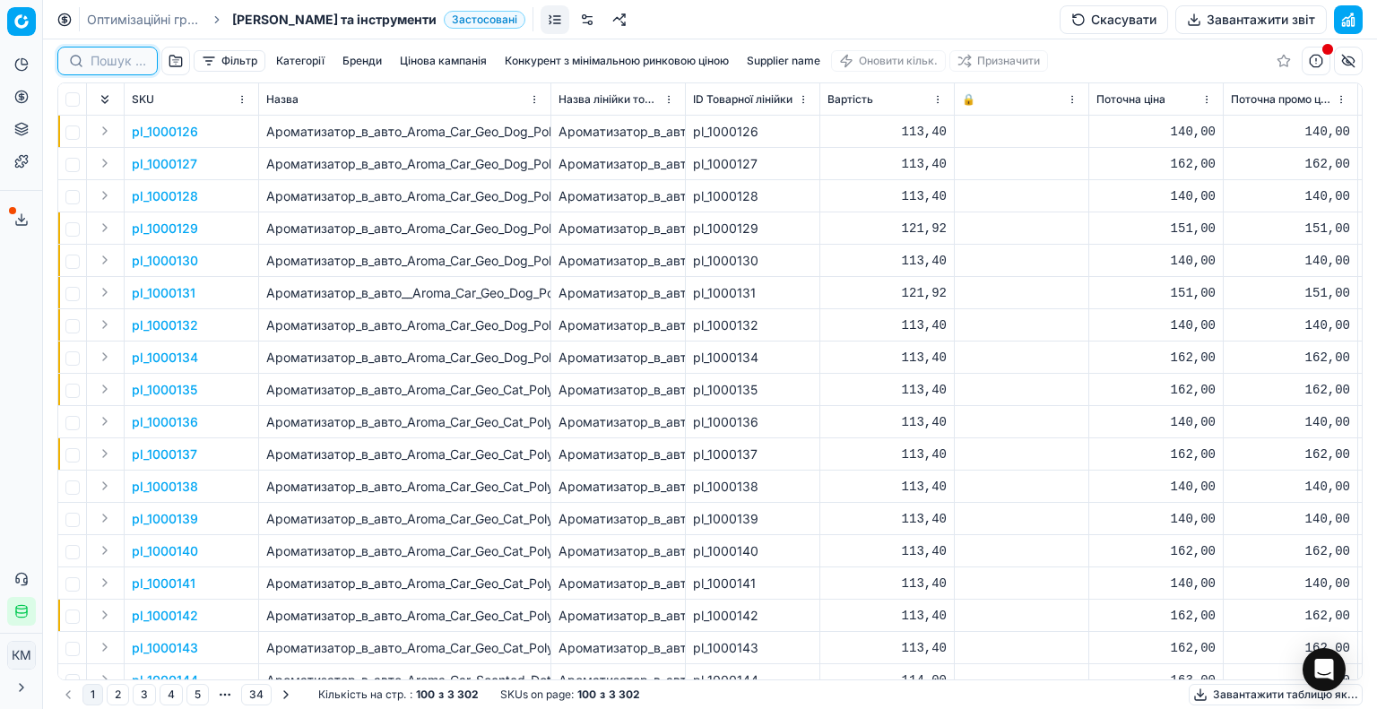
click at [125, 65] on input at bounding box center [119, 61] width 56 height 18
paste input "1188425"
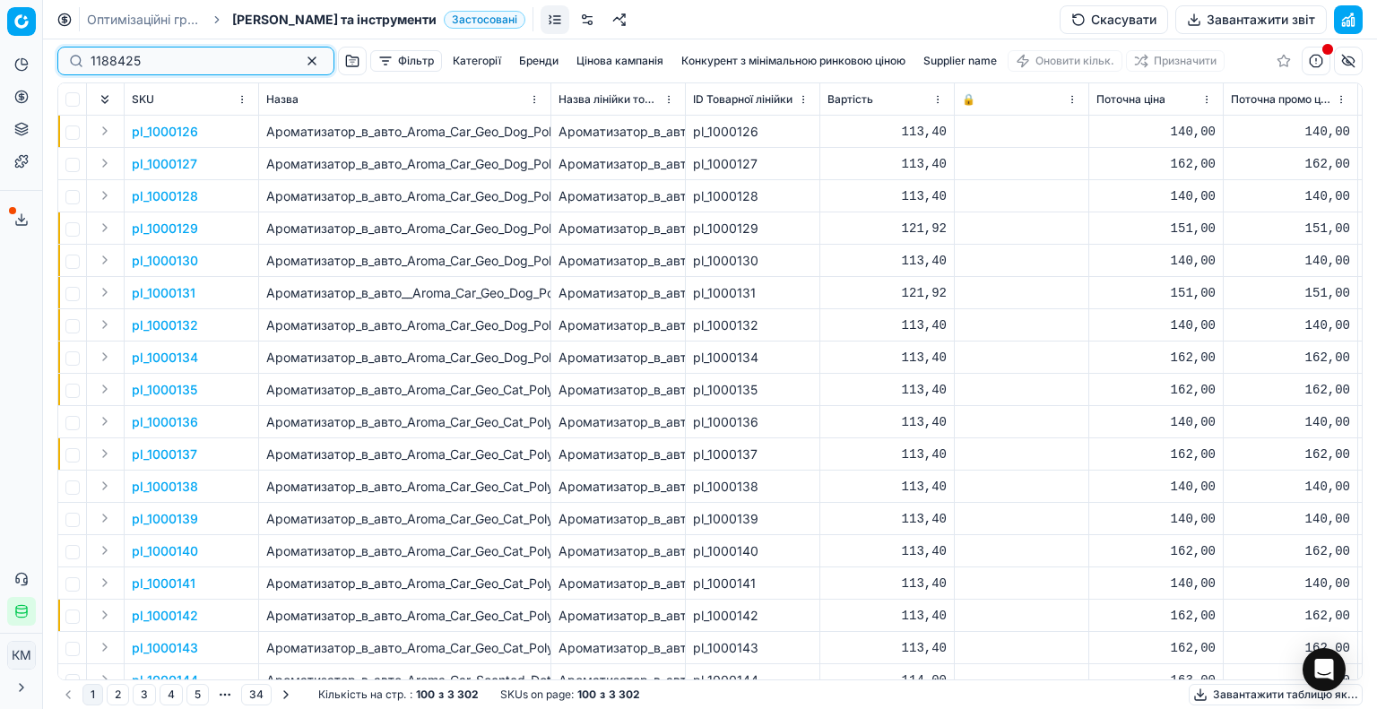
type input "1188425"
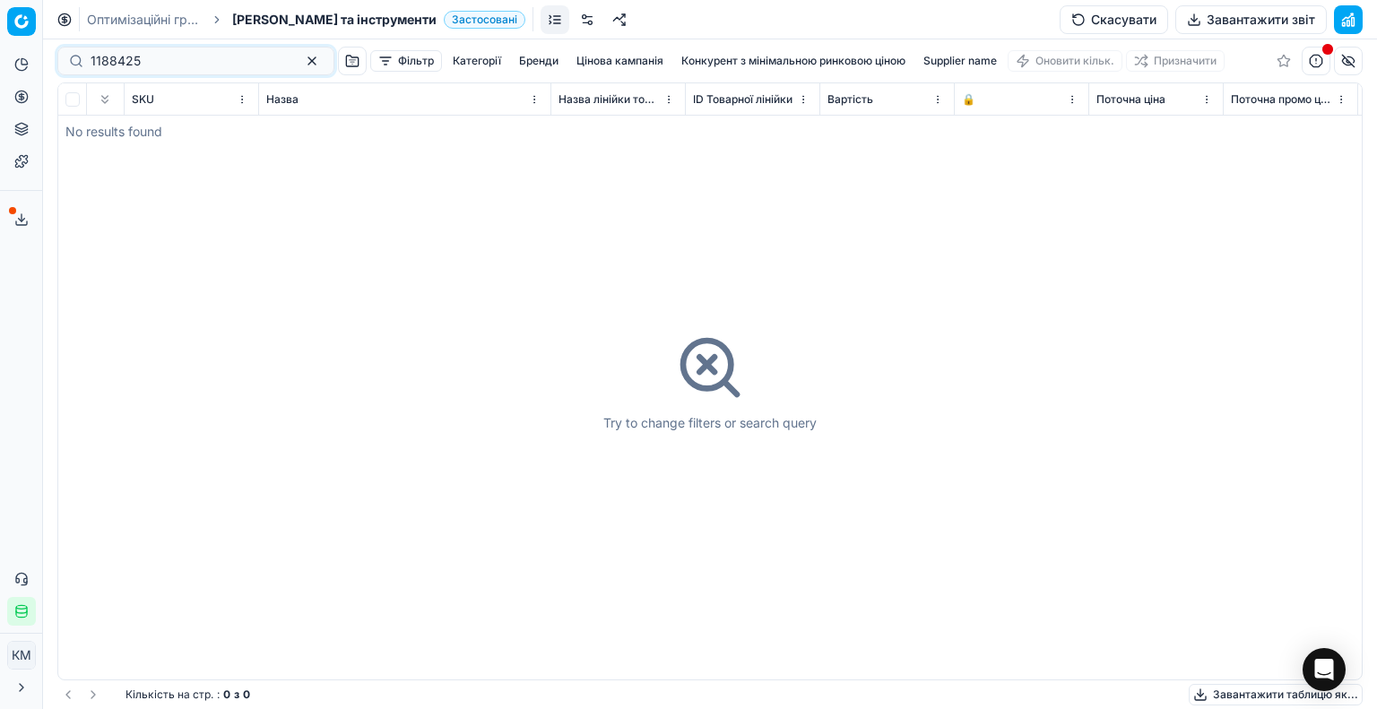
click at [114, 17] on link "Оптимізаційні групи" at bounding box center [144, 20] width 115 height 18
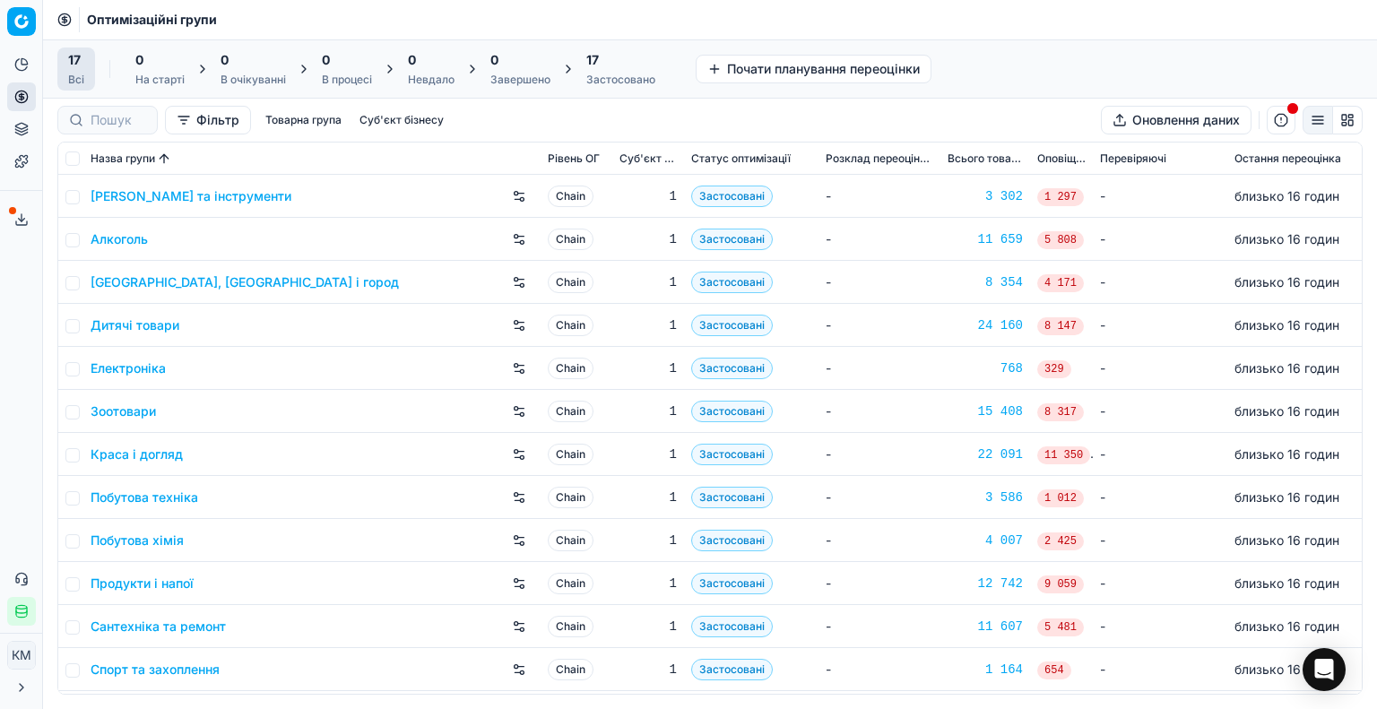
click at [172, 534] on link "Побутова хімія" at bounding box center [137, 541] width 93 height 18
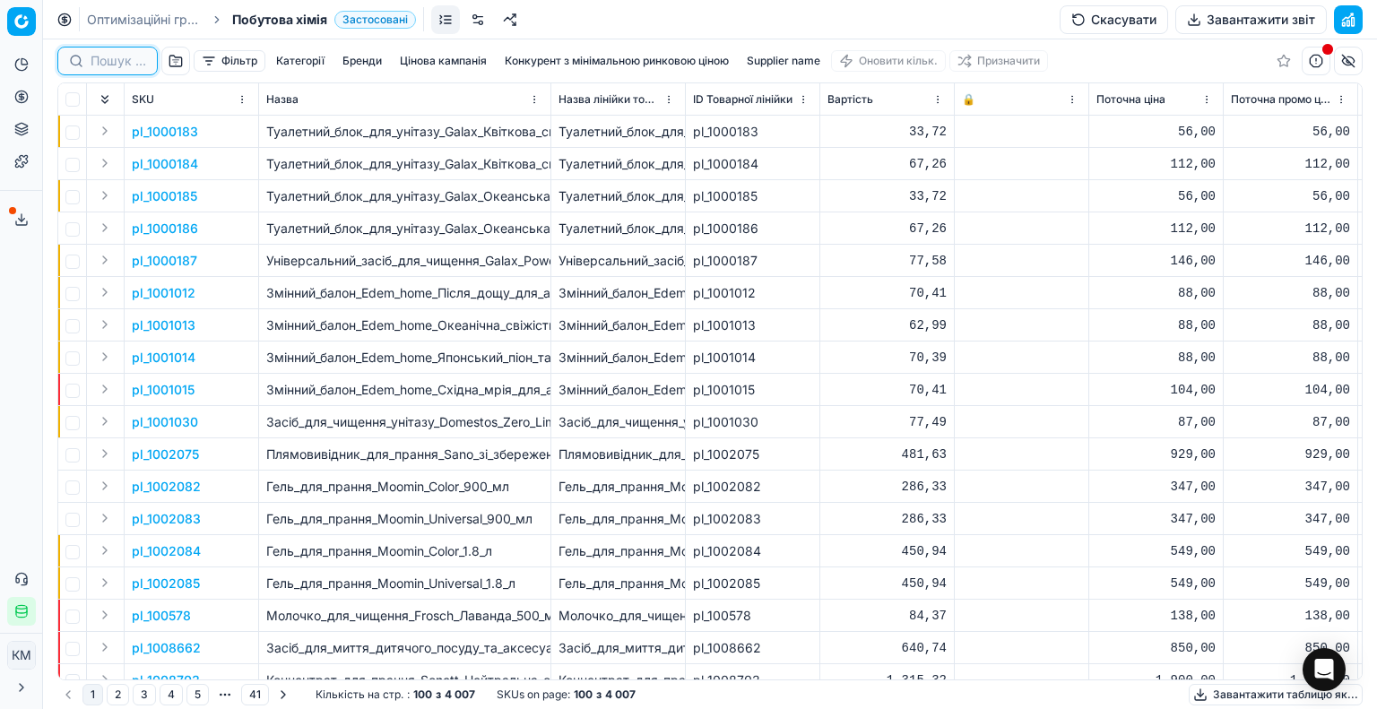
click at [124, 65] on input at bounding box center [119, 61] width 56 height 18
paste input "1188425"
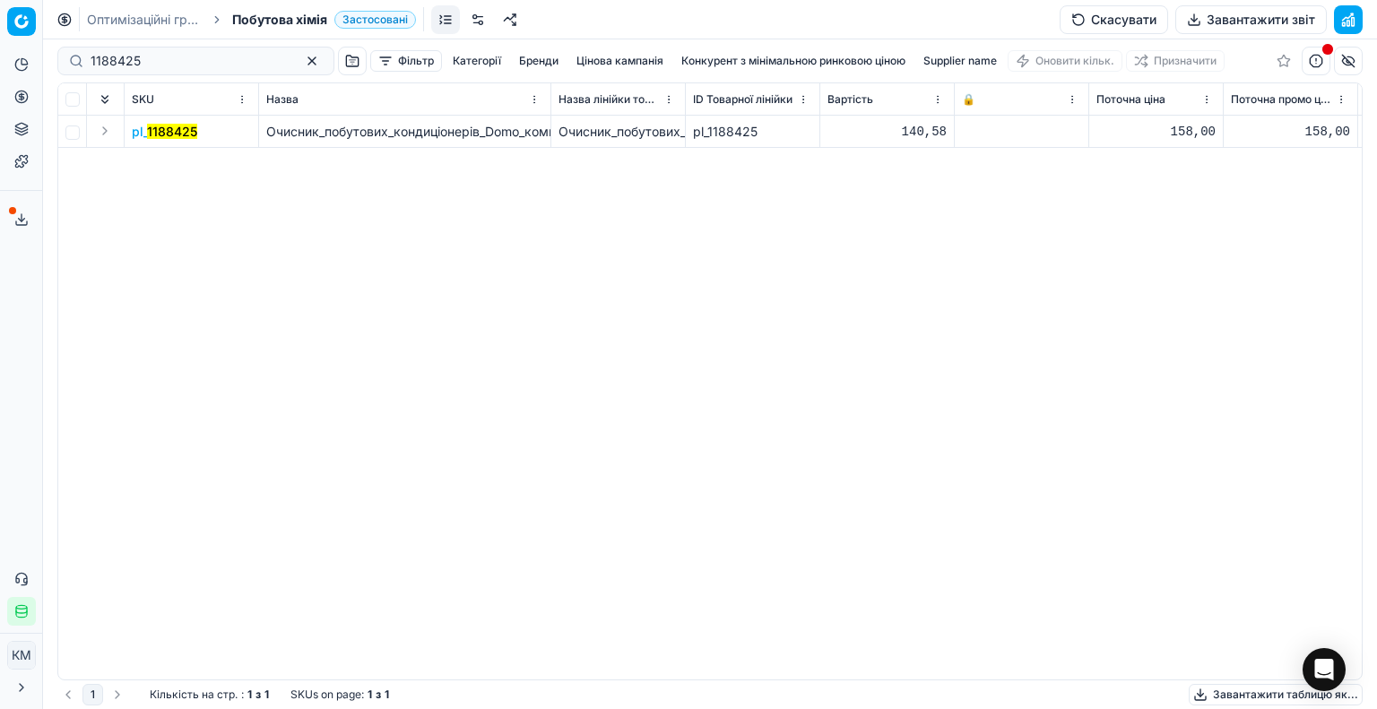
click at [169, 134] on mark "1188425" at bounding box center [172, 131] width 50 height 15
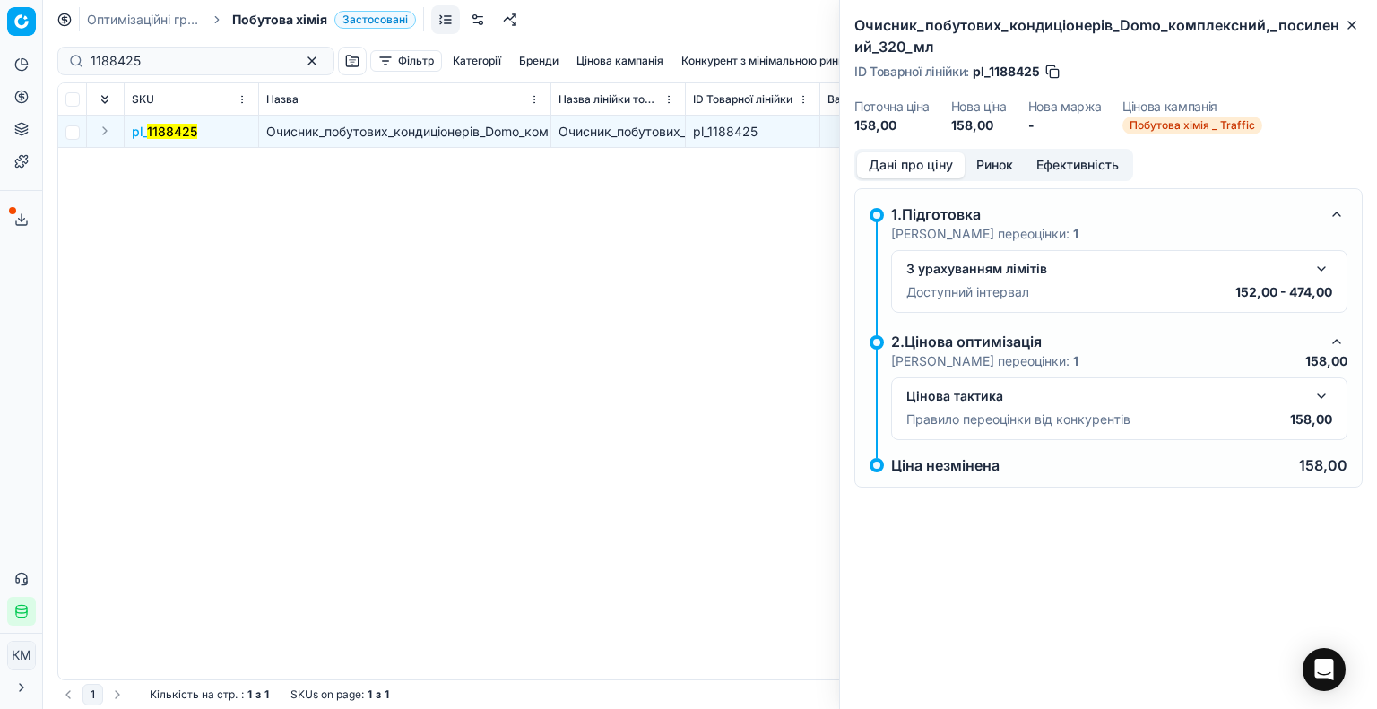
click at [1324, 398] on button "button" at bounding box center [1322, 397] width 22 height 22
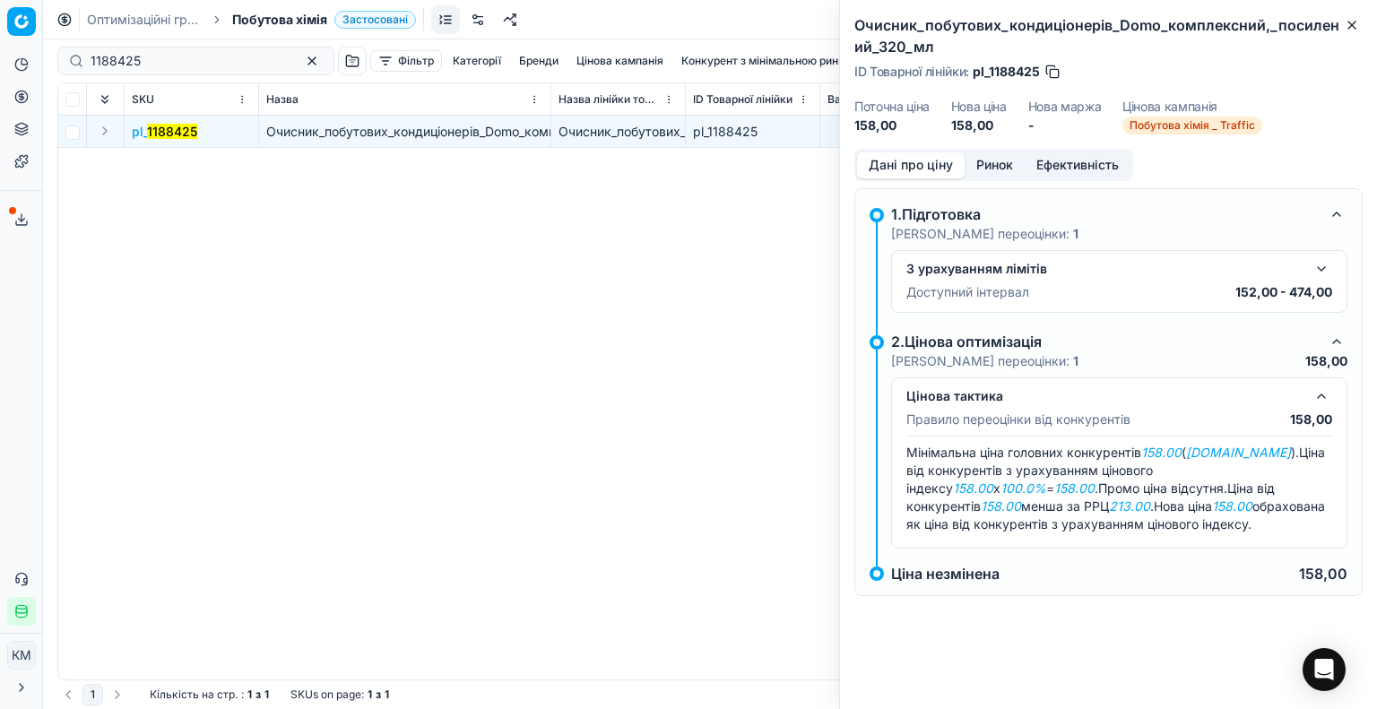
click at [1000, 165] on button "Ринок" at bounding box center [995, 165] width 60 height 26
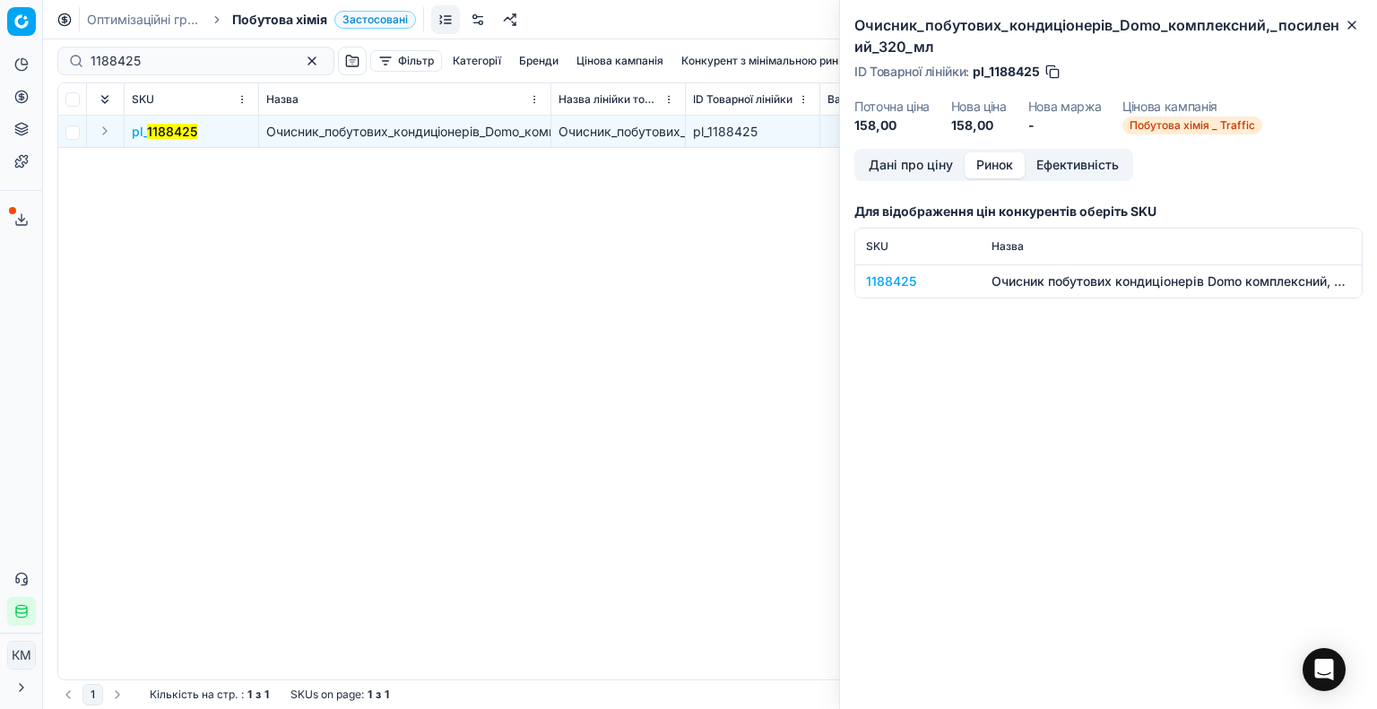
click at [893, 275] on div "1188425" at bounding box center [918, 282] width 104 height 18
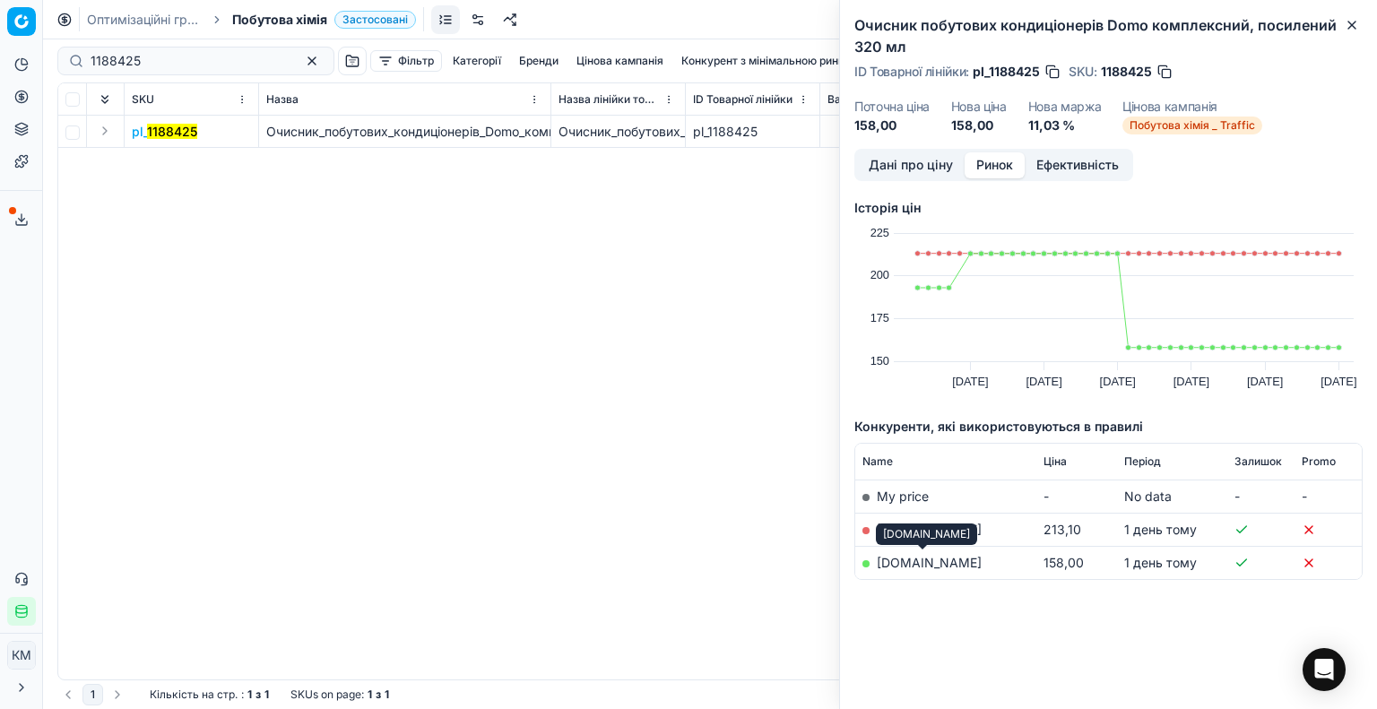
click at [925, 558] on link "[DOMAIN_NAME]" at bounding box center [929, 562] width 105 height 15
drag, startPoint x: 169, startPoint y: 58, endPoint x: 6, endPoint y: 61, distance: 162.3
click at [9, 61] on div "Pricing platform Аналітика Цінова оптимізація Асортимент продукції Шаблони Серв…" at bounding box center [688, 354] width 1377 height 709
paste input "343"
click at [179, 129] on mark "1188343" at bounding box center [172, 131] width 51 height 15
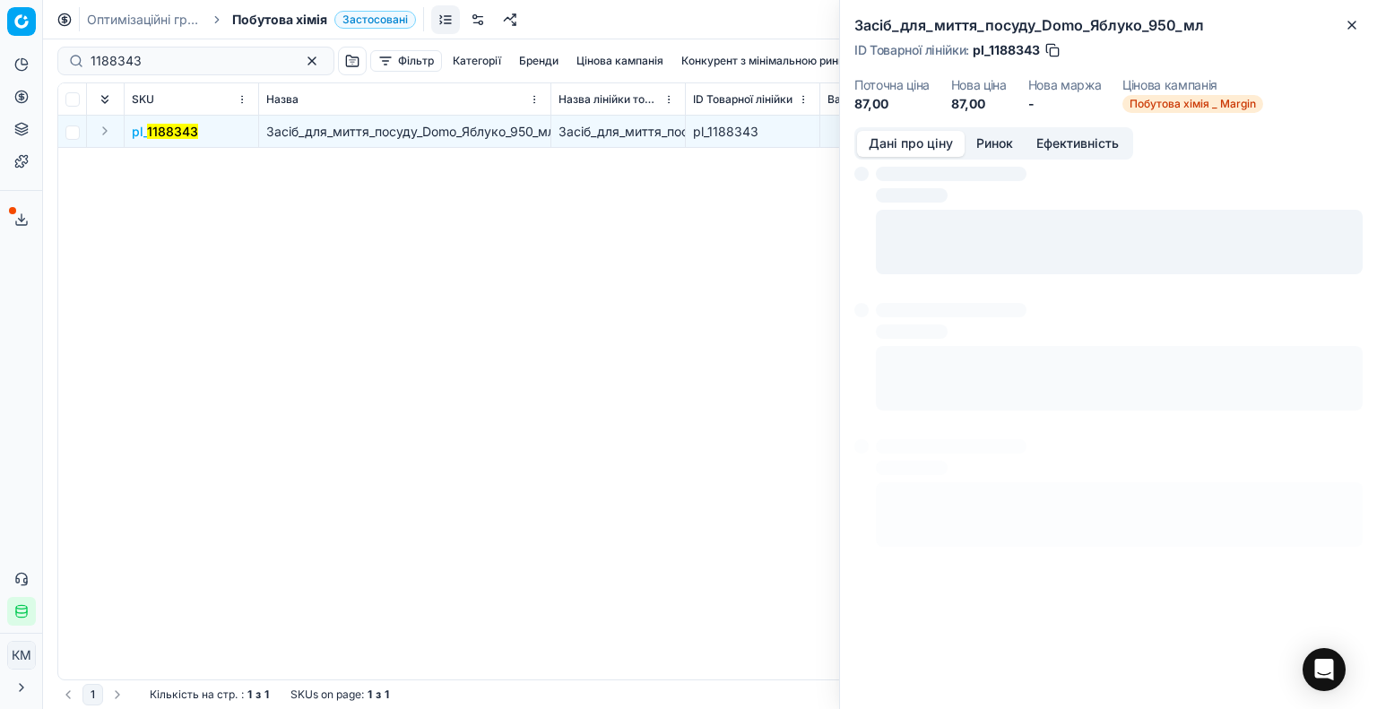
click at [929, 143] on button "Дані про ціну" at bounding box center [911, 144] width 108 height 26
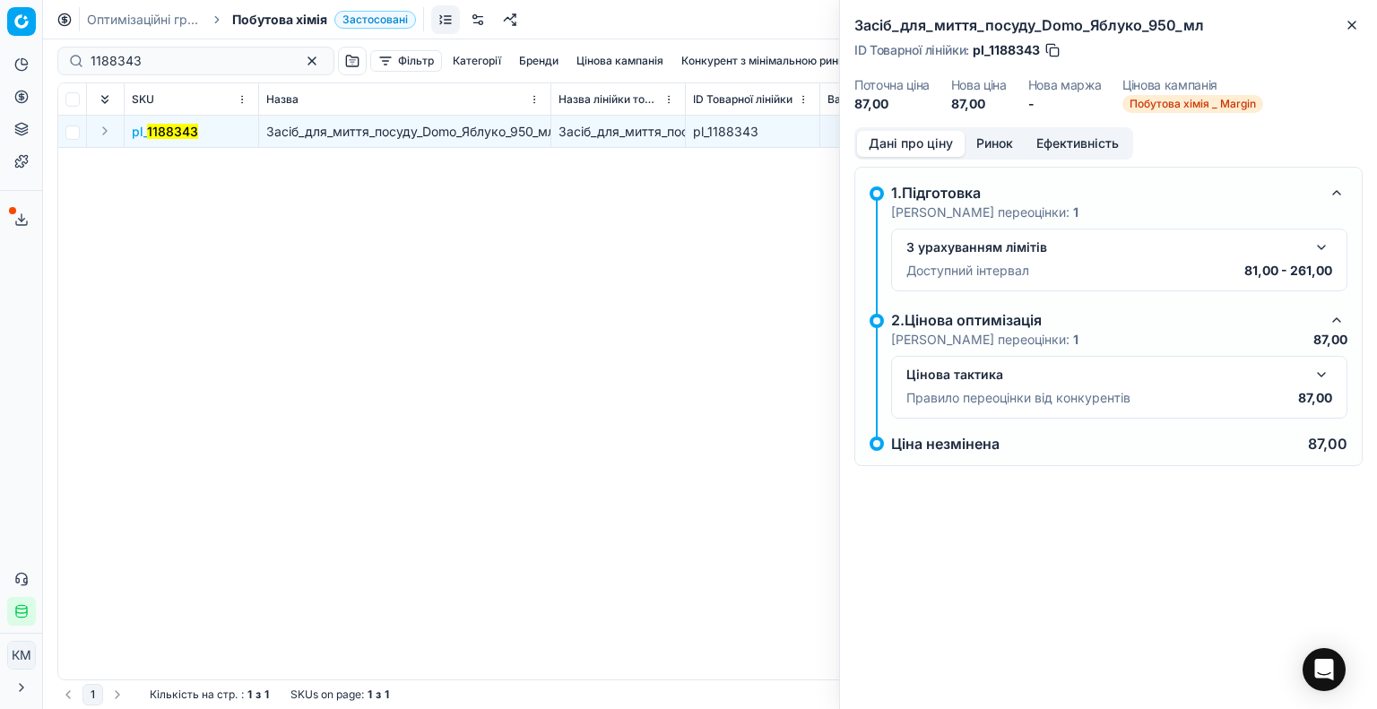
click at [1327, 250] on button "button" at bounding box center [1322, 248] width 22 height 22
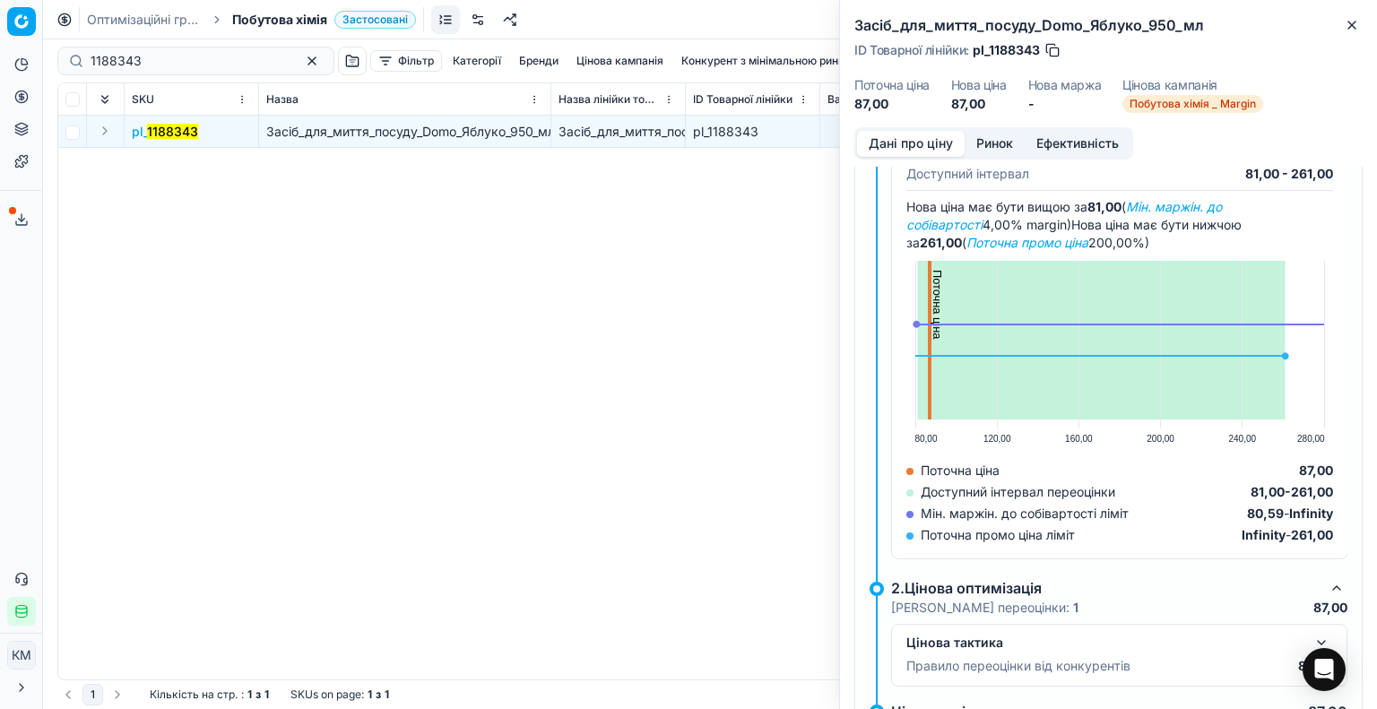
scroll to position [163, 0]
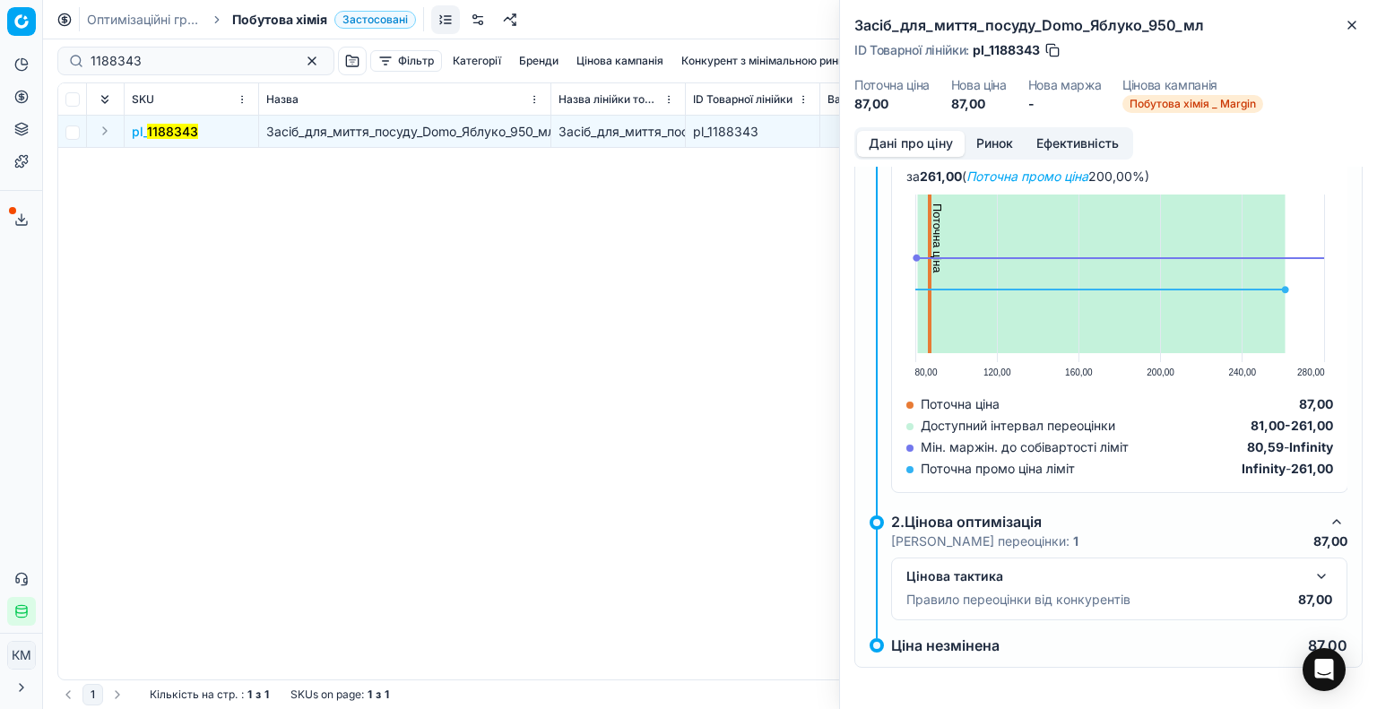
click at [1311, 573] on button "button" at bounding box center [1322, 577] width 22 height 22
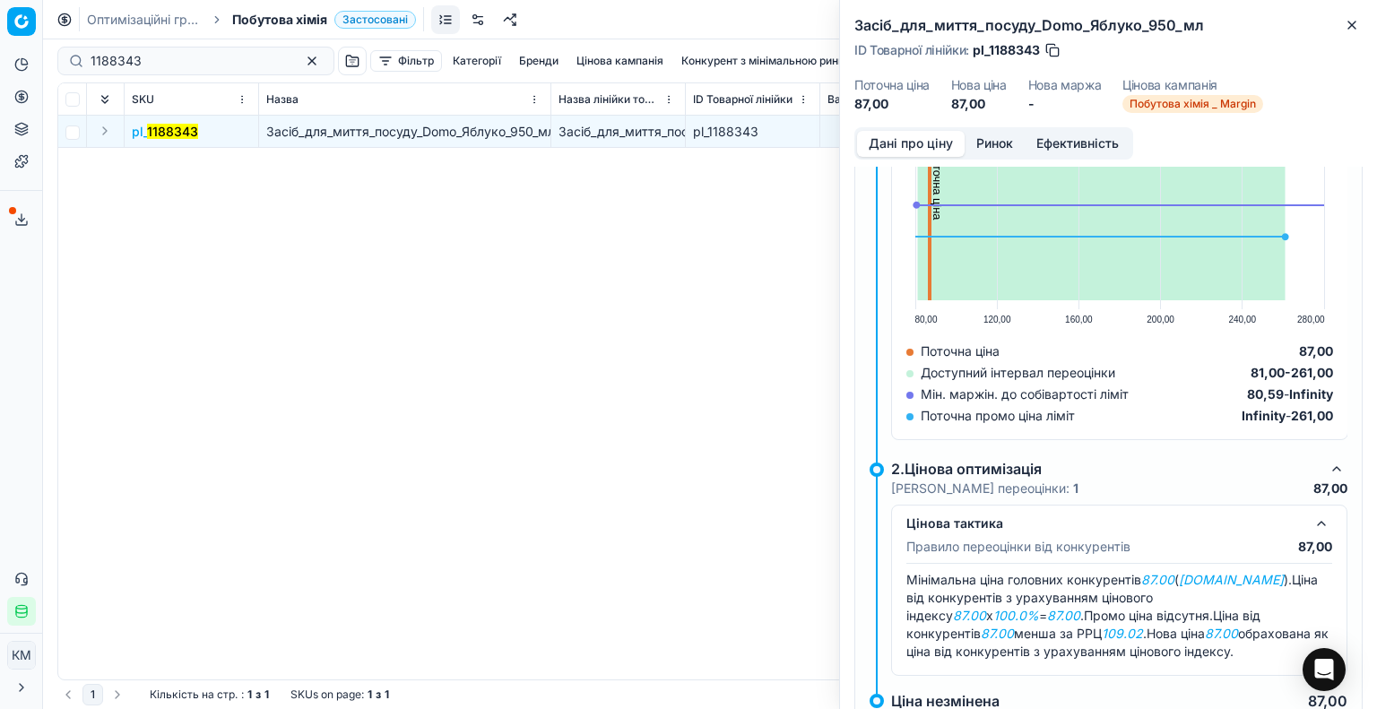
scroll to position [272, 0]
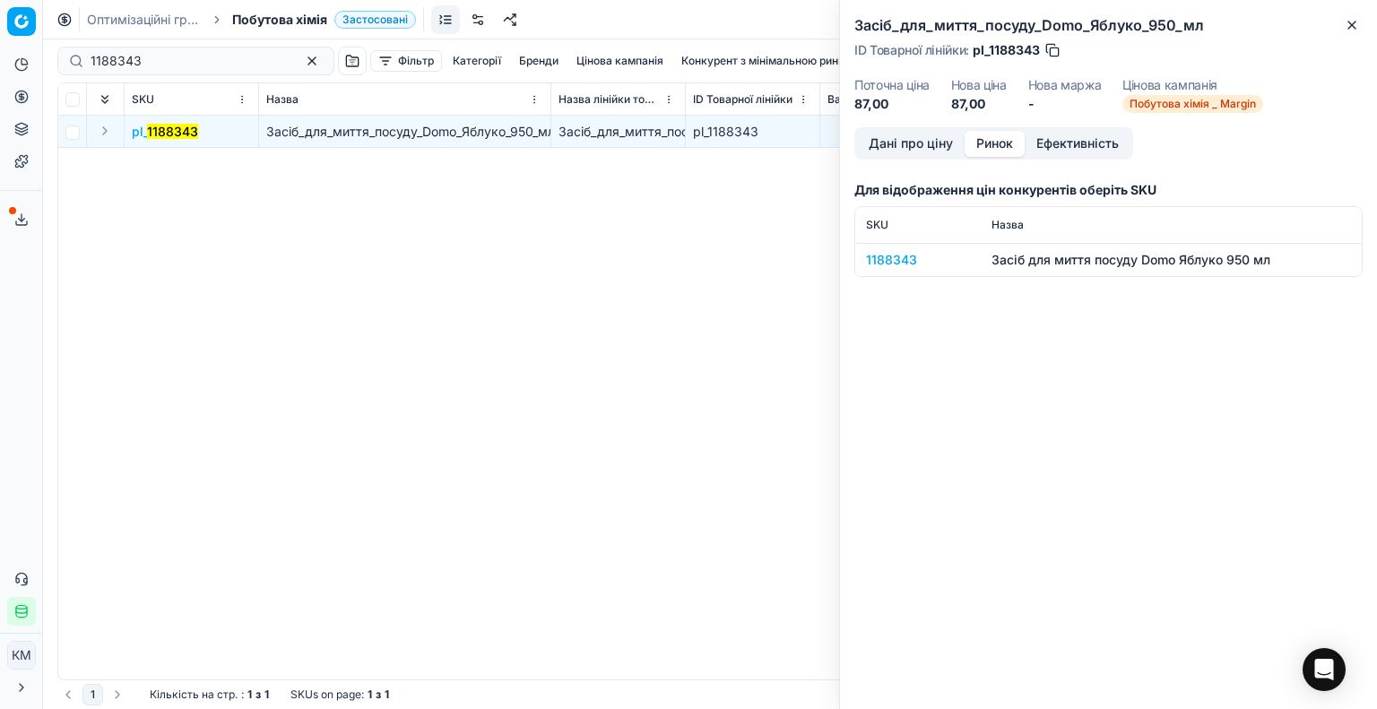
drag, startPoint x: 979, startPoint y: 139, endPoint x: 1051, endPoint y: 369, distance: 240.5
click at [977, 135] on button "Ринок" at bounding box center [995, 144] width 60 height 26
click at [882, 251] on div "1188343" at bounding box center [918, 260] width 104 height 18
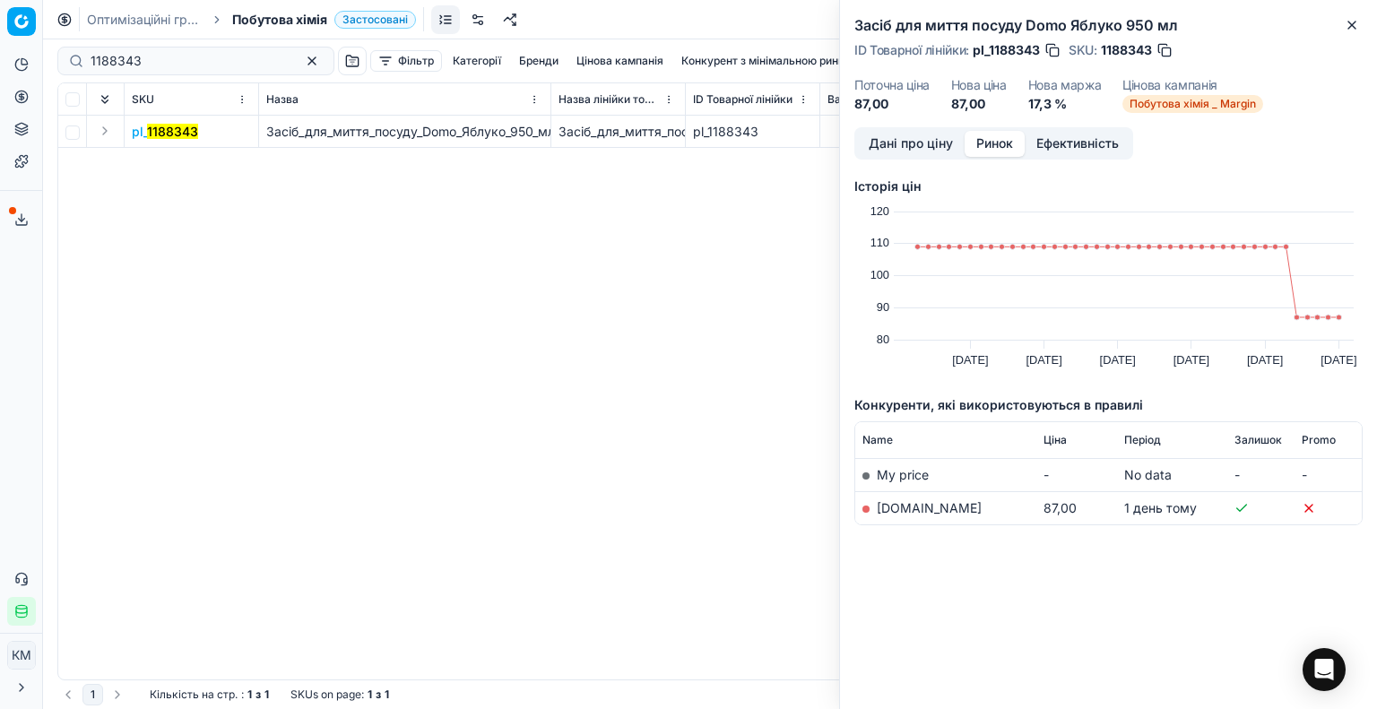
click at [903, 515] on link "[DOMAIN_NAME]" at bounding box center [929, 507] width 105 height 15
drag, startPoint x: 164, startPoint y: 47, endPoint x: 0, endPoint y: 57, distance: 164.5
click at [0, 57] on div "Pricing platform Аналітика Цінова оптимізація Асортимент продукції Шаблони Серв…" at bounding box center [688, 354] width 1377 height 709
drag, startPoint x: 184, startPoint y: 67, endPoint x: 0, endPoint y: 66, distance: 183.8
click at [0, 66] on div "Pricing platform Аналітика Цінова оптимізація Асортимент продукції Шаблони Серв…" at bounding box center [688, 354] width 1377 height 709
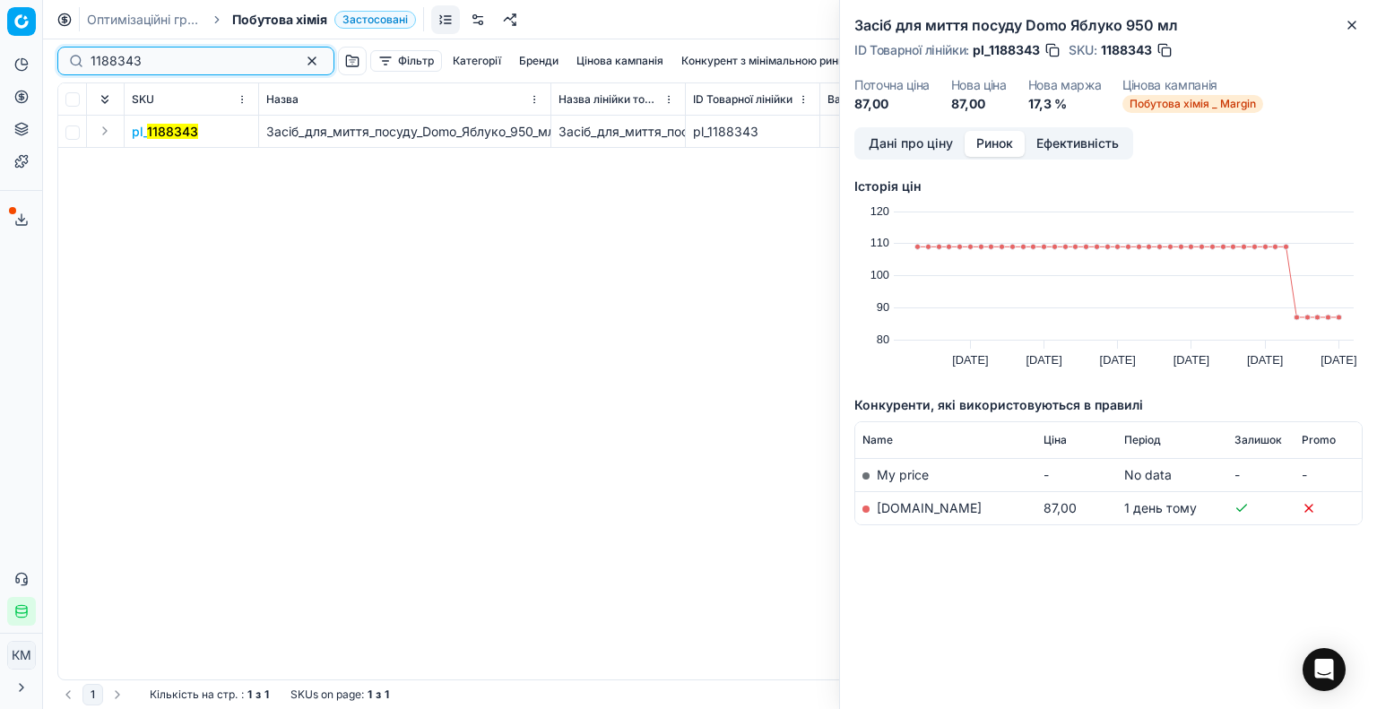
paste input "43"
type input "1188433"
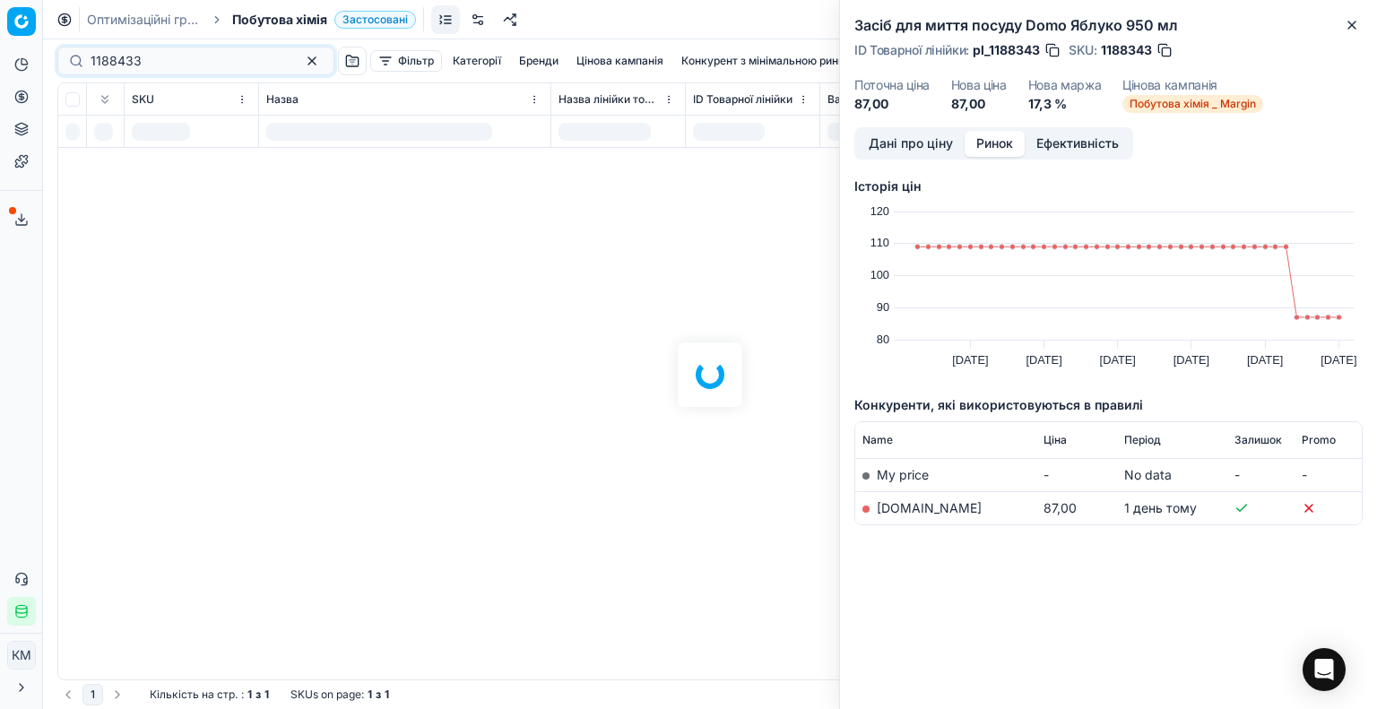
drag, startPoint x: 662, startPoint y: 426, endPoint x: 577, endPoint y: 368, distance: 103.2
click at [662, 426] on div at bounding box center [710, 374] width 1334 height 670
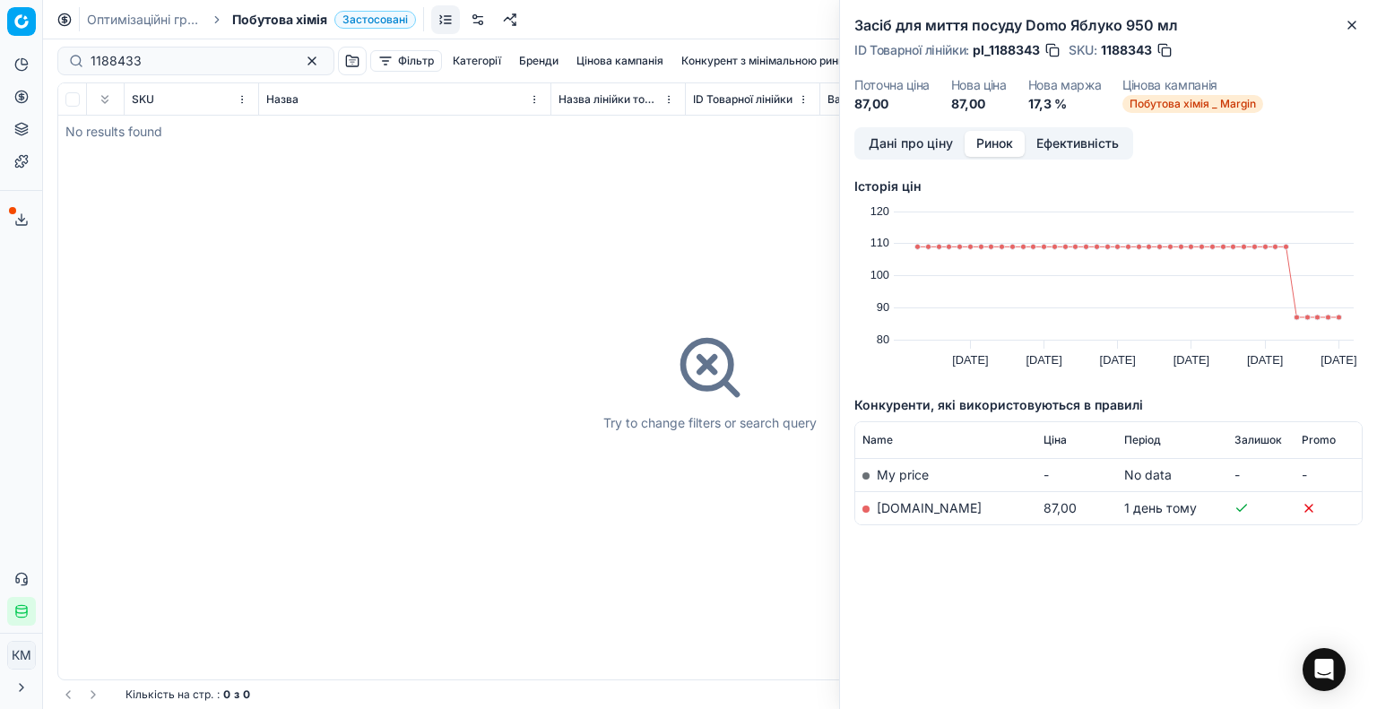
click at [111, 22] on link "Оптимізаційні групи" at bounding box center [144, 20] width 115 height 18
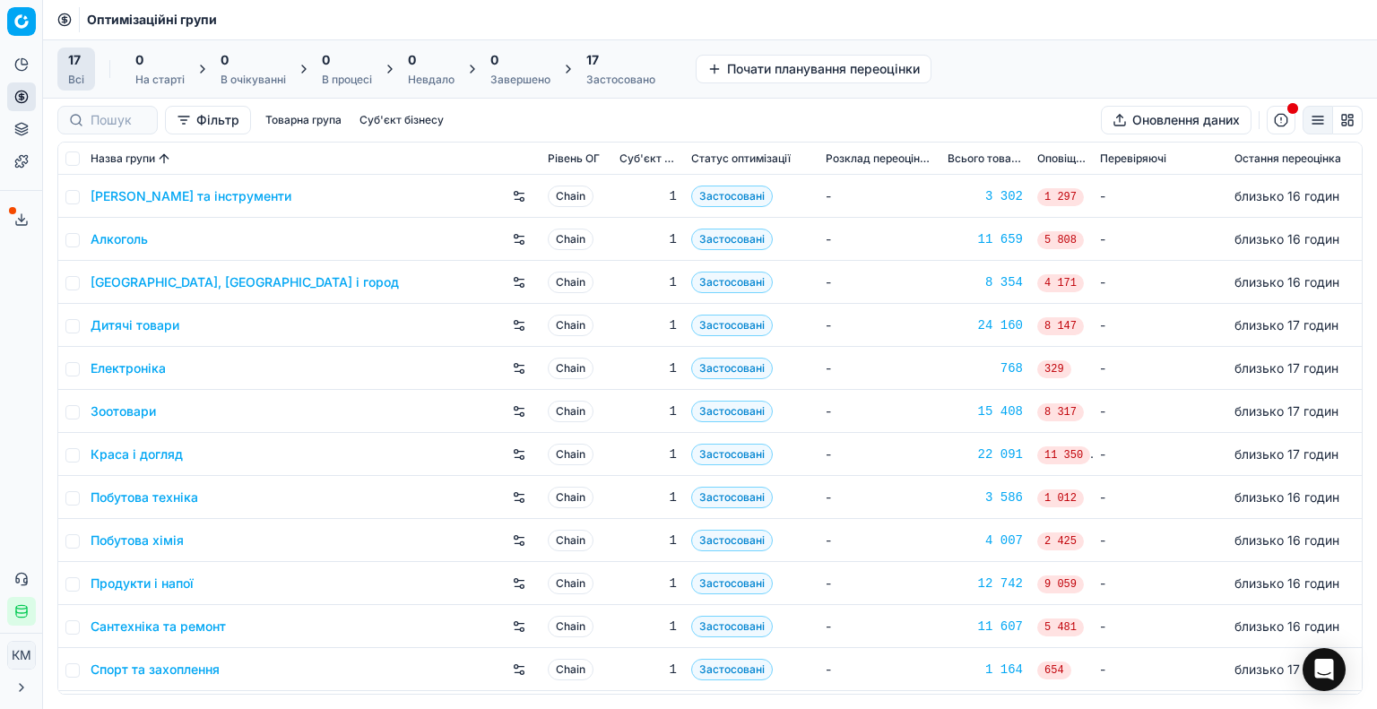
click at [157, 201] on link "[PERSON_NAME] та інструменти" at bounding box center [191, 196] width 201 height 18
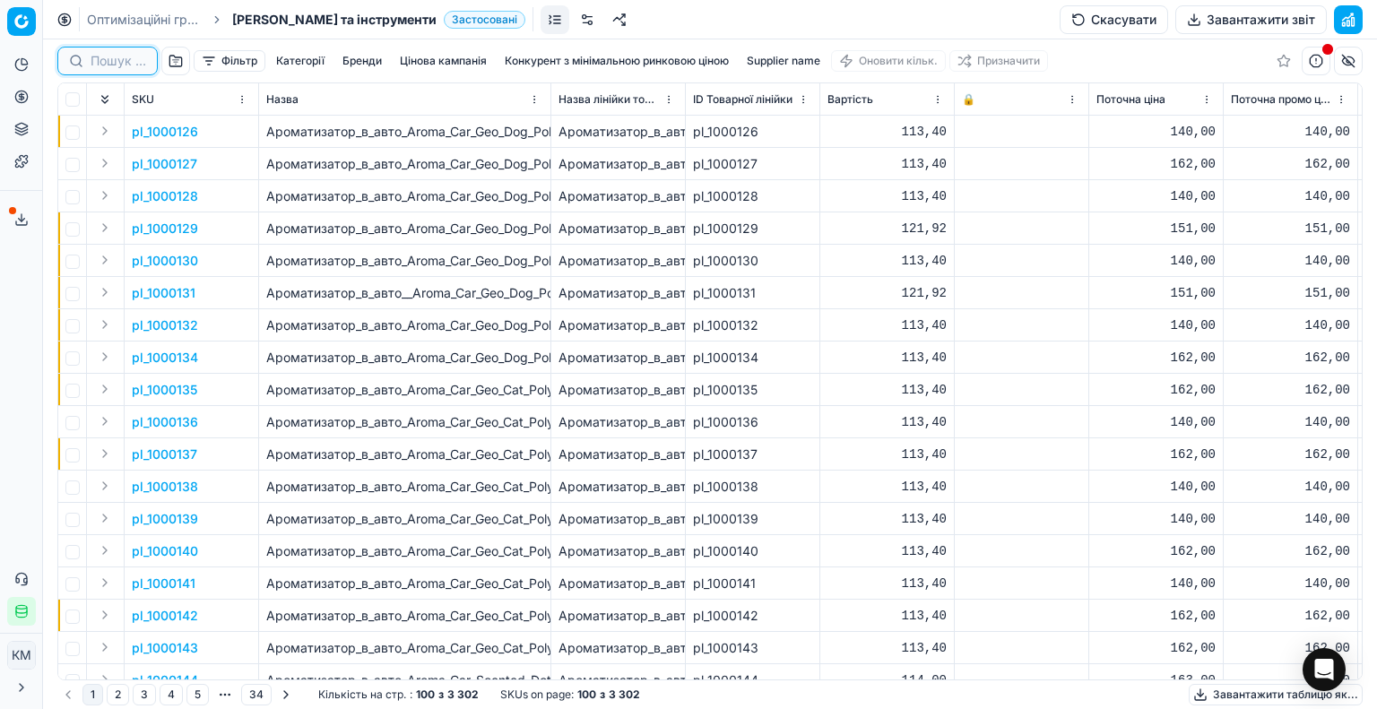
click at [124, 64] on input at bounding box center [119, 61] width 56 height 18
paste input "1188433"
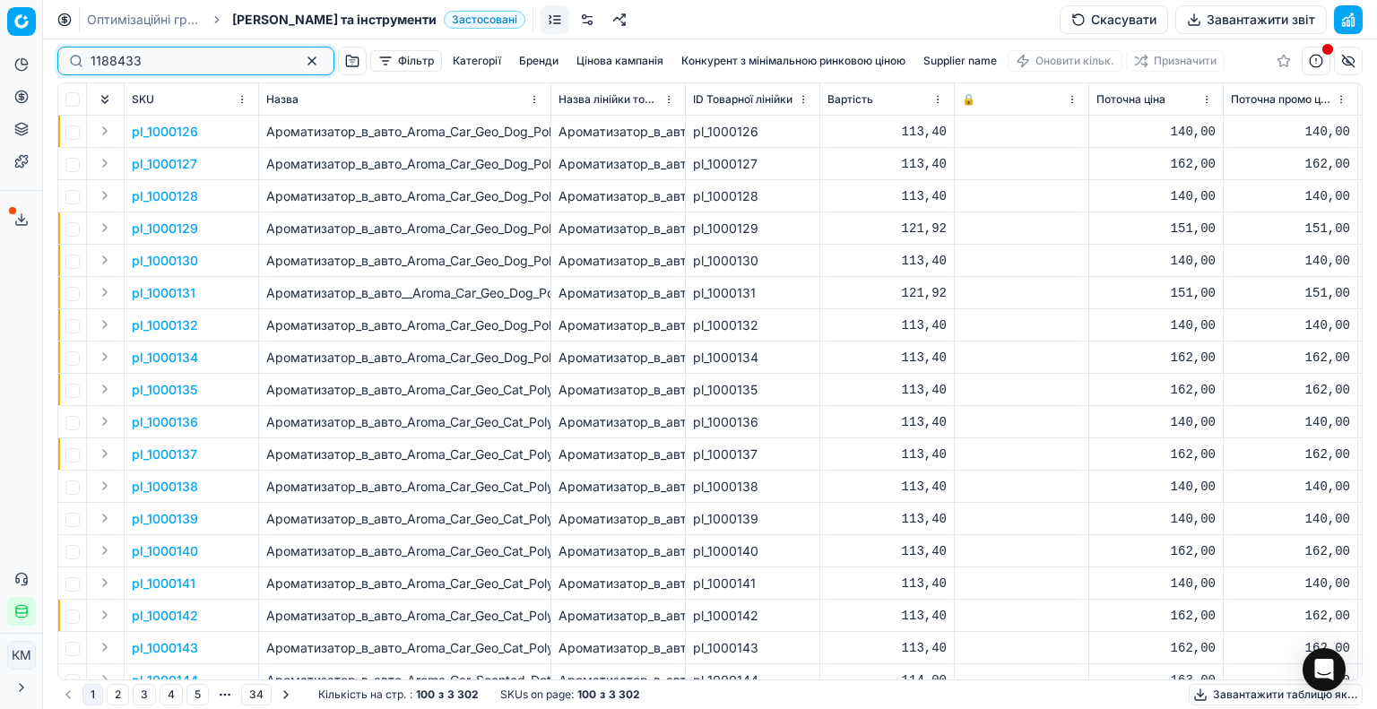
type input "1188433"
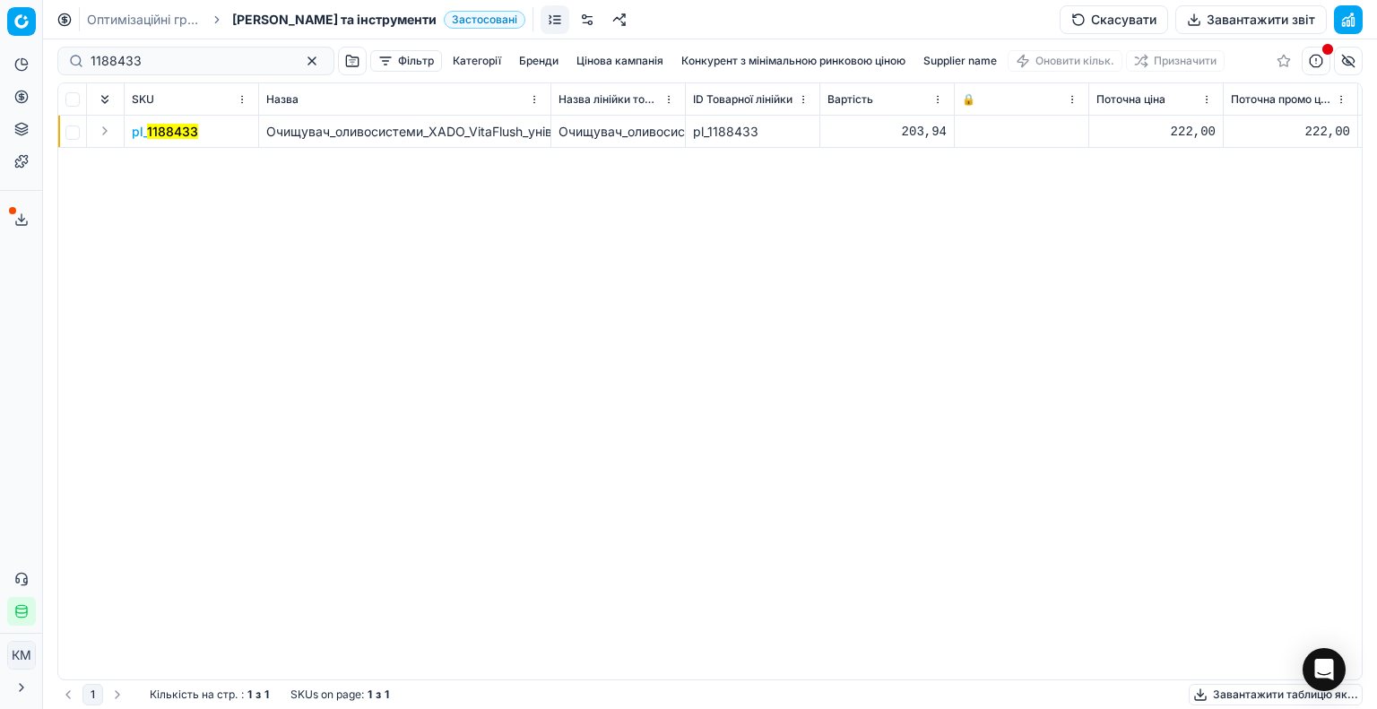
click at [177, 131] on mark "1188433" at bounding box center [172, 131] width 51 height 15
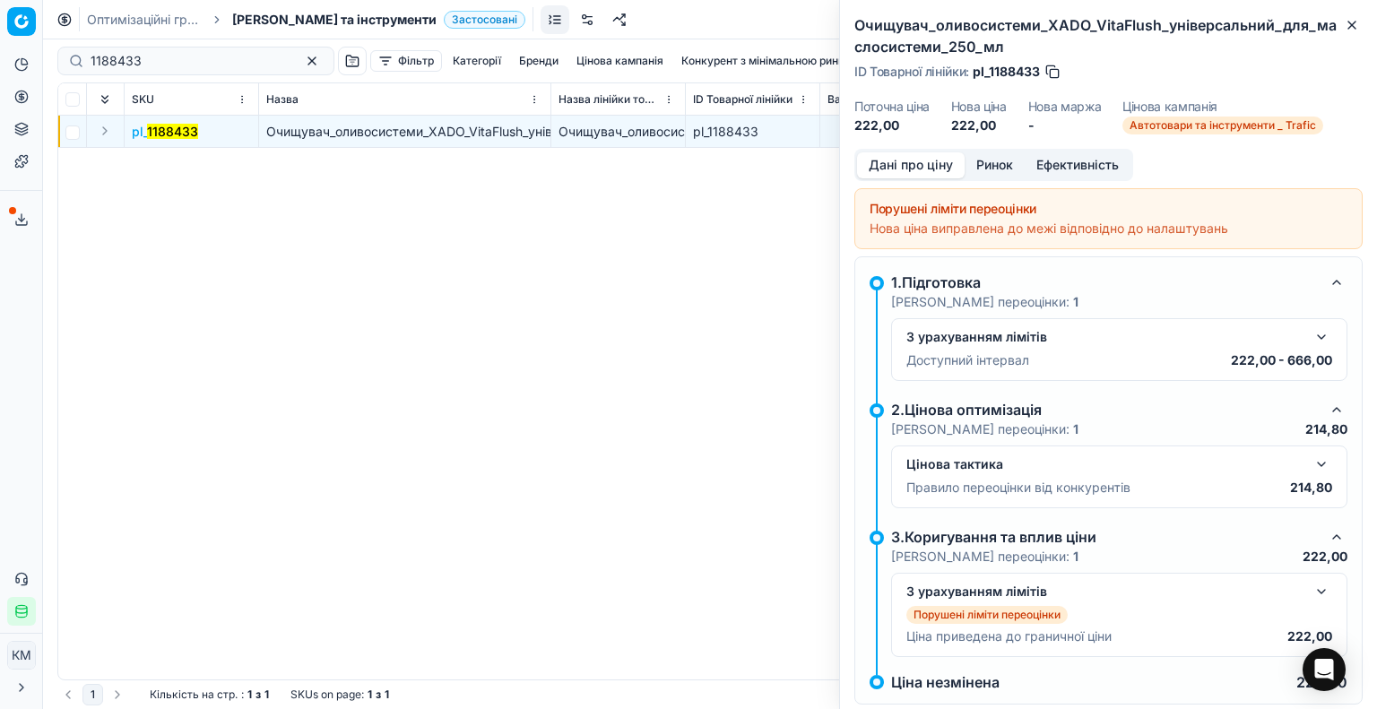
scroll to position [36, 0]
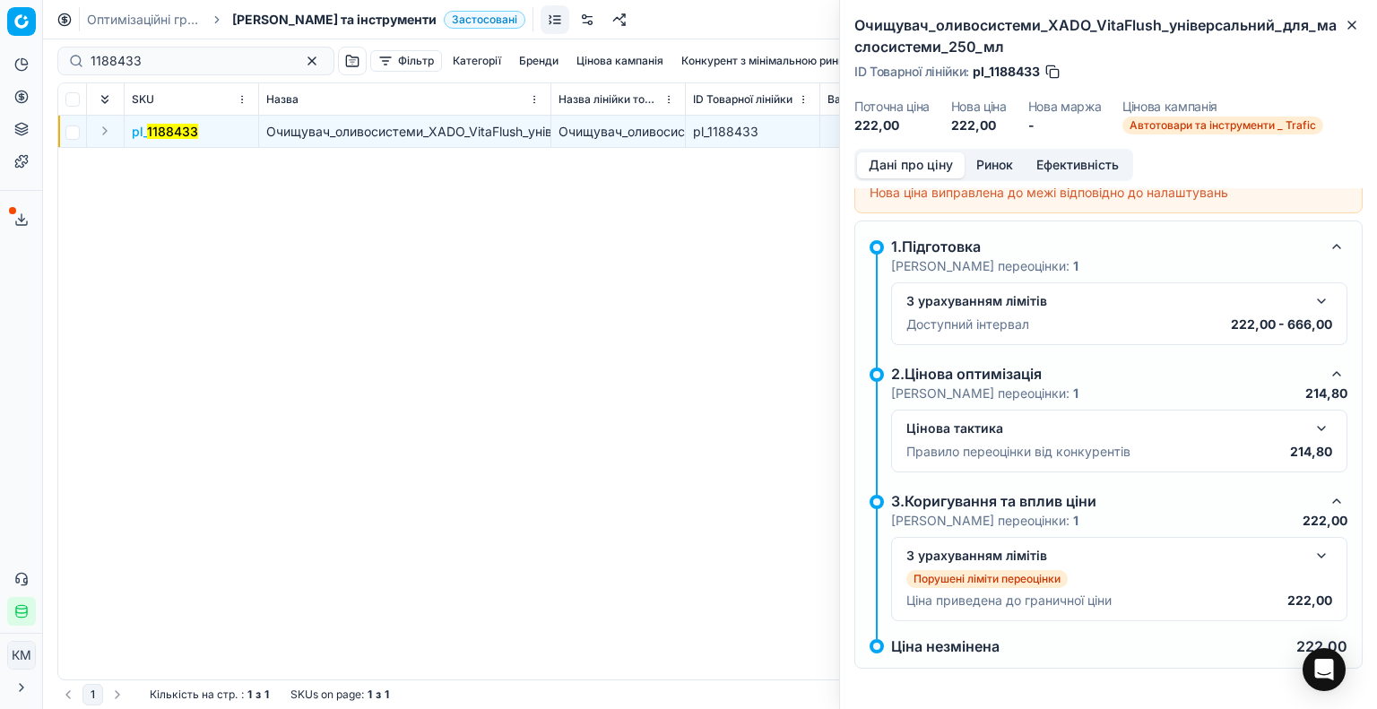
click at [1311, 556] on button "button" at bounding box center [1322, 556] width 22 height 22
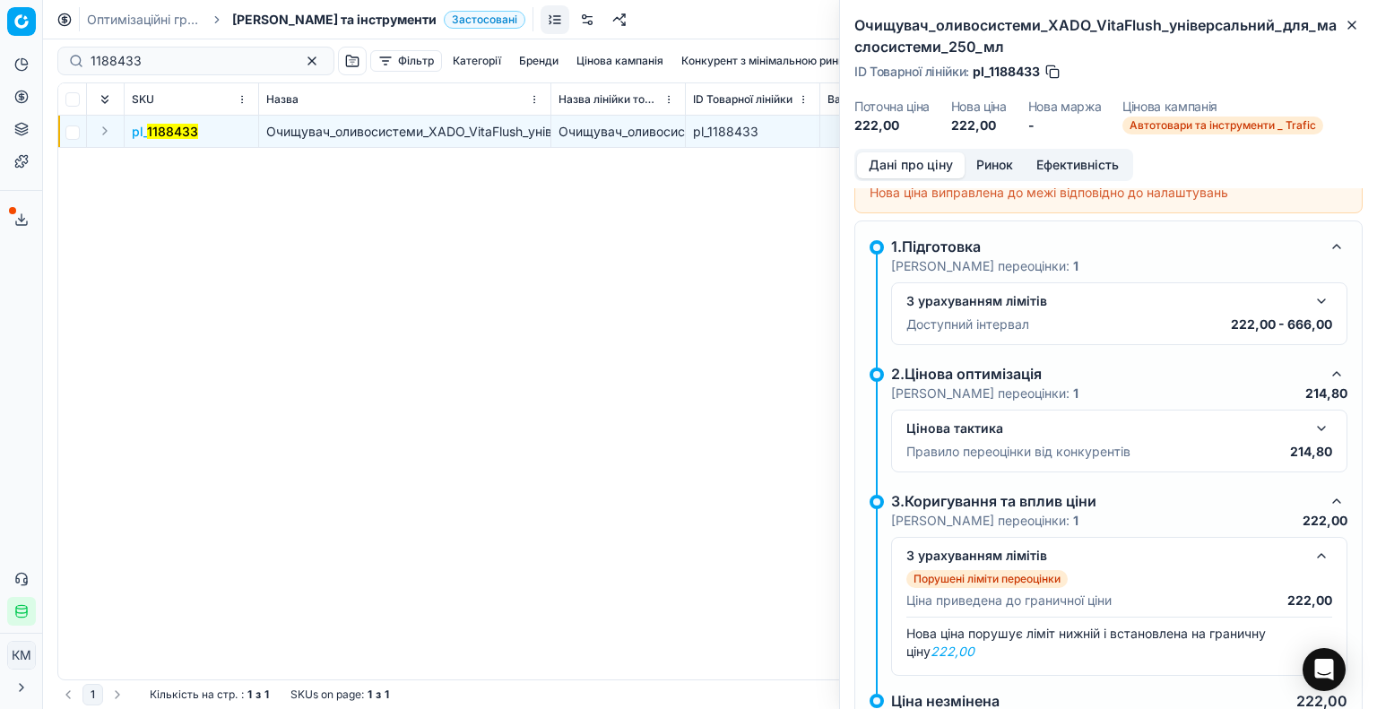
scroll to position [91, 0]
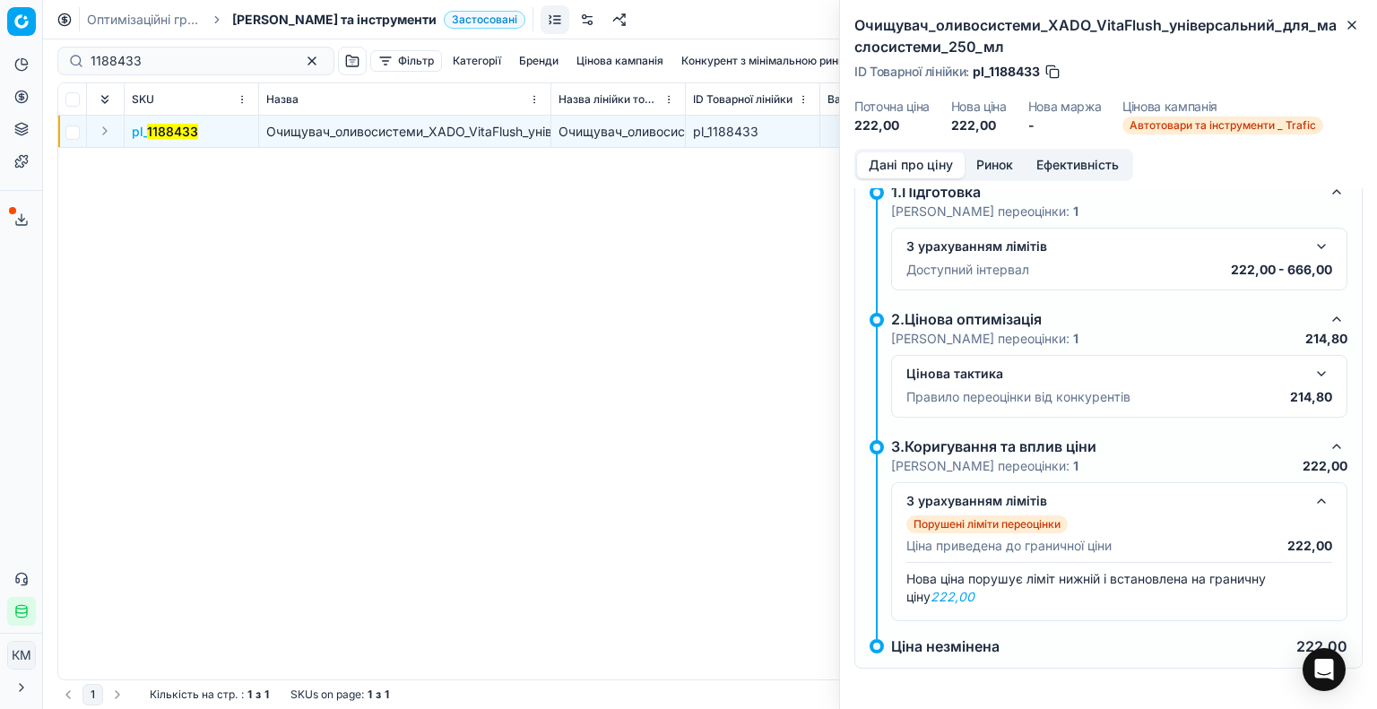
click at [1311, 369] on button "button" at bounding box center [1322, 374] width 22 height 22
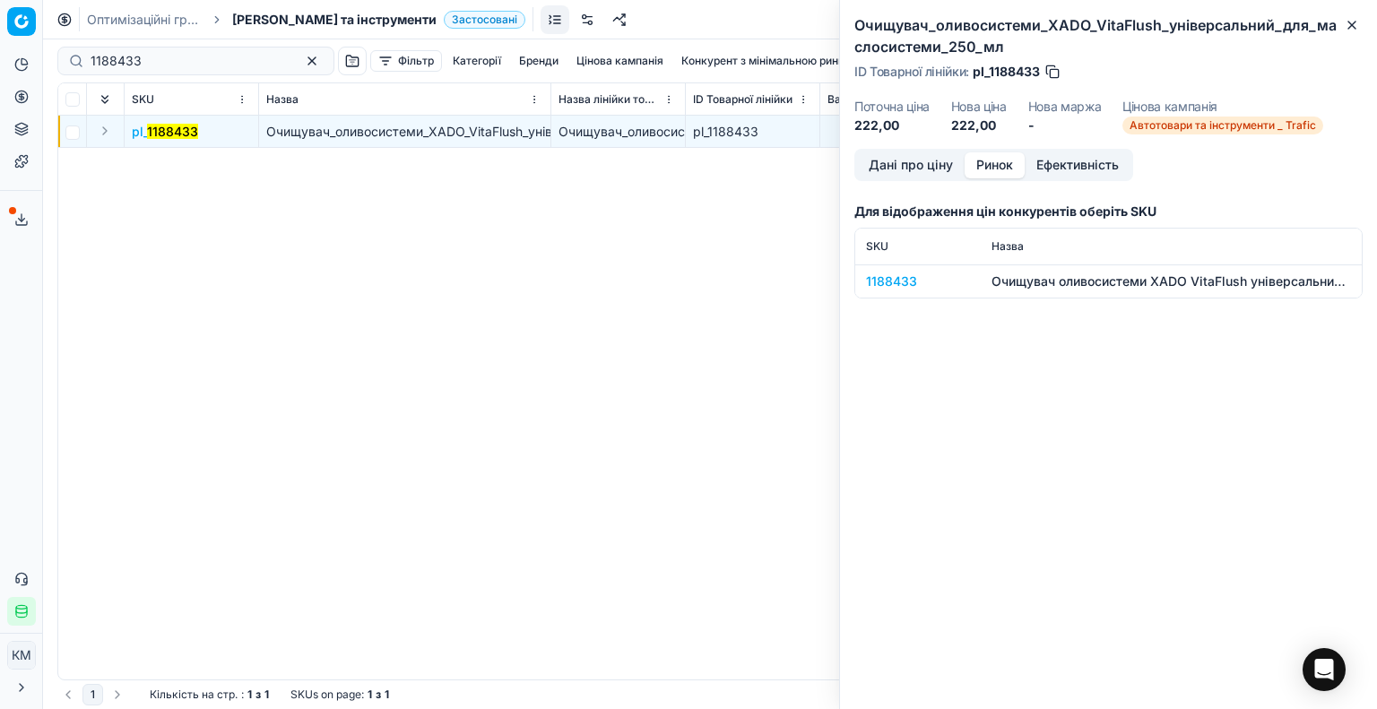
click at [989, 167] on button "Ринок" at bounding box center [995, 165] width 60 height 26
click at [895, 275] on div "1188433" at bounding box center [918, 282] width 104 height 18
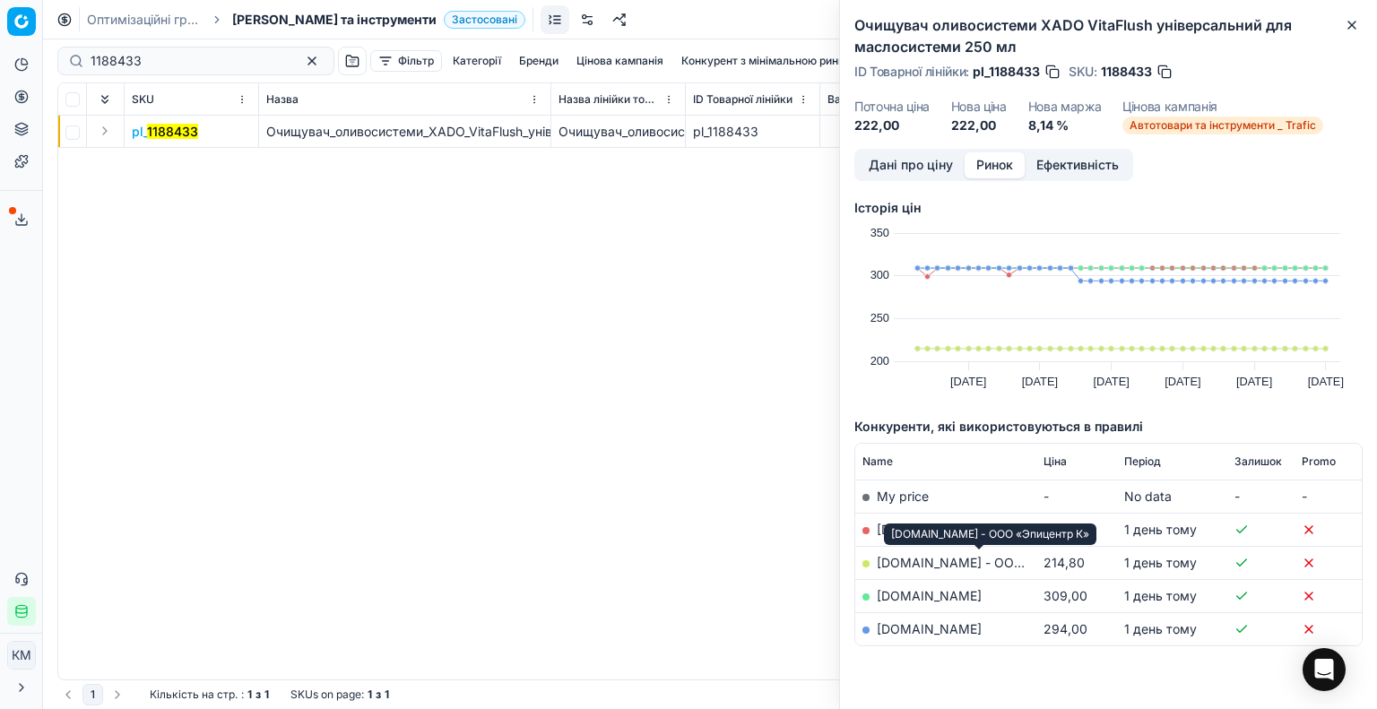
click at [940, 555] on link "[DOMAIN_NAME] - ООО «Эпицентр К»" at bounding box center [995, 562] width 236 height 15
